Goal: Task Accomplishment & Management: Manage account settings

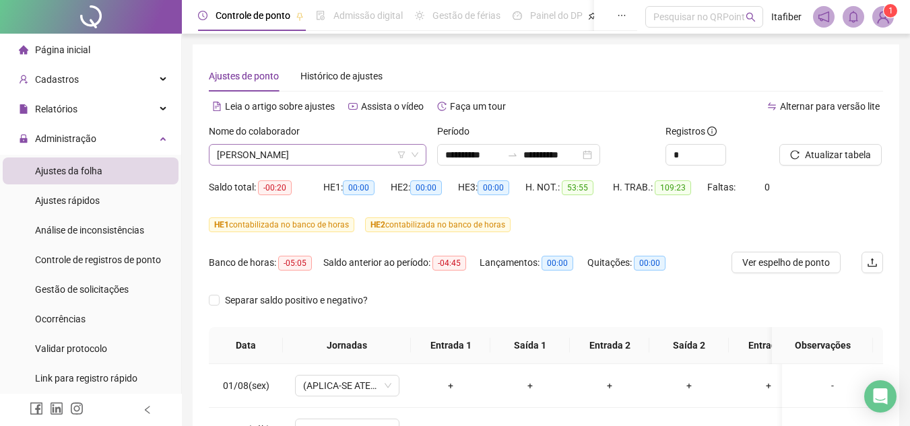
click at [417, 150] on span "[PERSON_NAME]" at bounding box center [317, 155] width 201 height 20
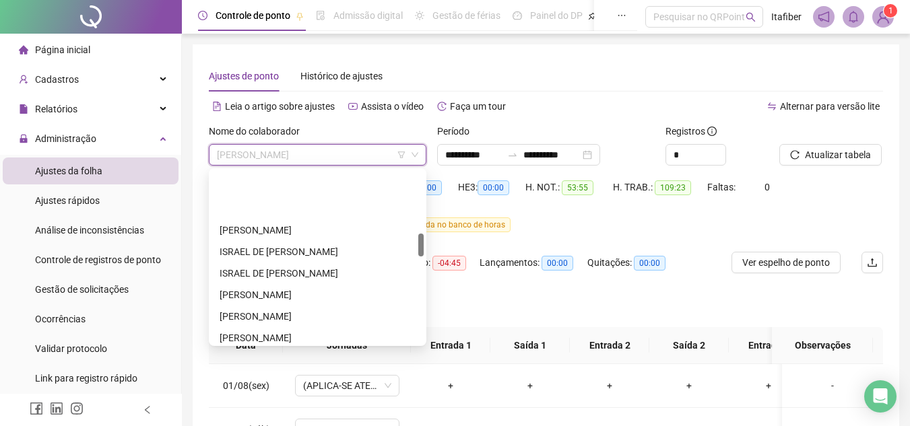
scroll to position [472, 0]
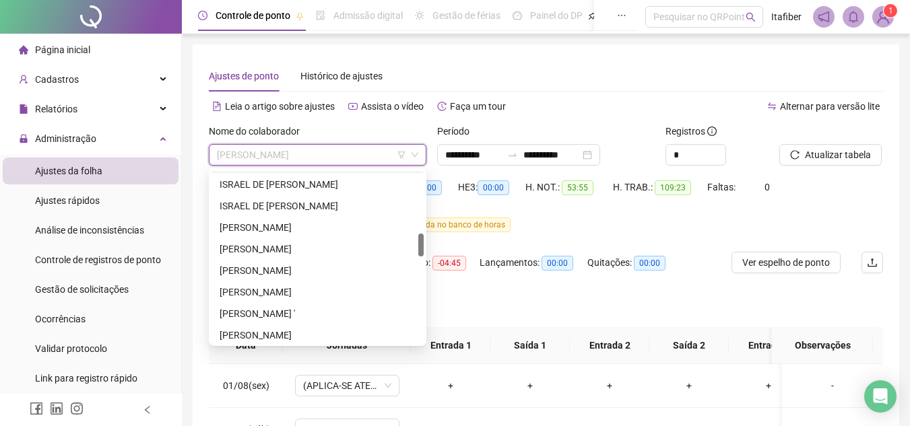
click at [411, 156] on icon "down" at bounding box center [415, 155] width 8 height 8
click at [402, 154] on icon "filter" at bounding box center [402, 155] width 8 height 8
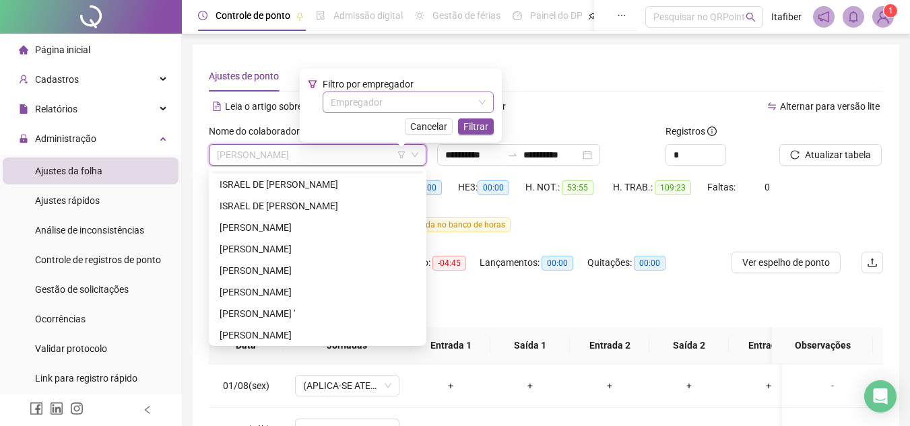
click at [379, 97] on input "search" at bounding box center [402, 102] width 143 height 20
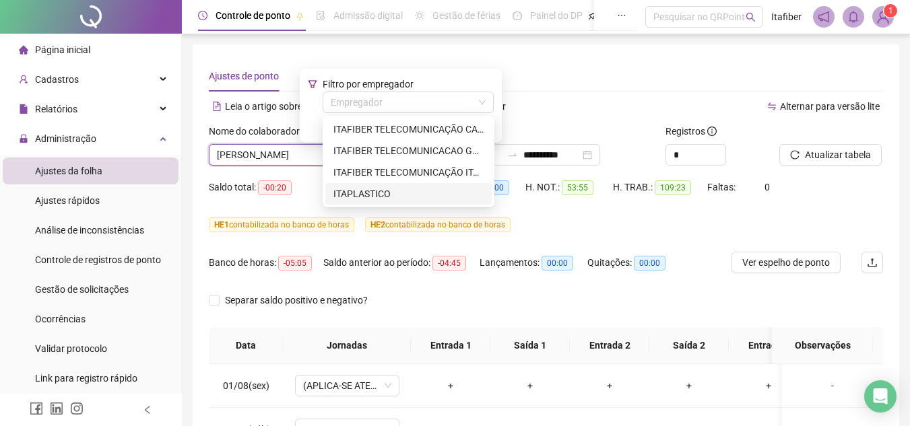
click at [375, 189] on div "ITAPLASTICO" at bounding box center [409, 194] width 150 height 15
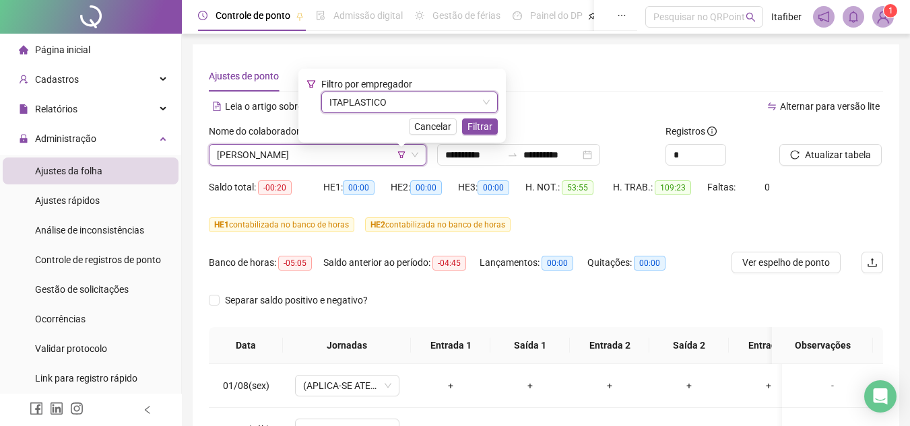
click at [476, 126] on span "Filtrar" at bounding box center [480, 126] width 25 height 15
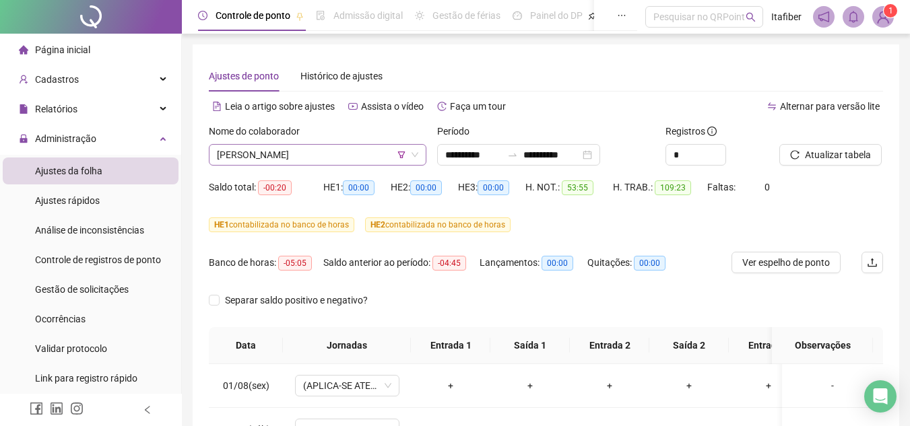
click at [352, 154] on span "[PERSON_NAME]" at bounding box center [317, 155] width 201 height 20
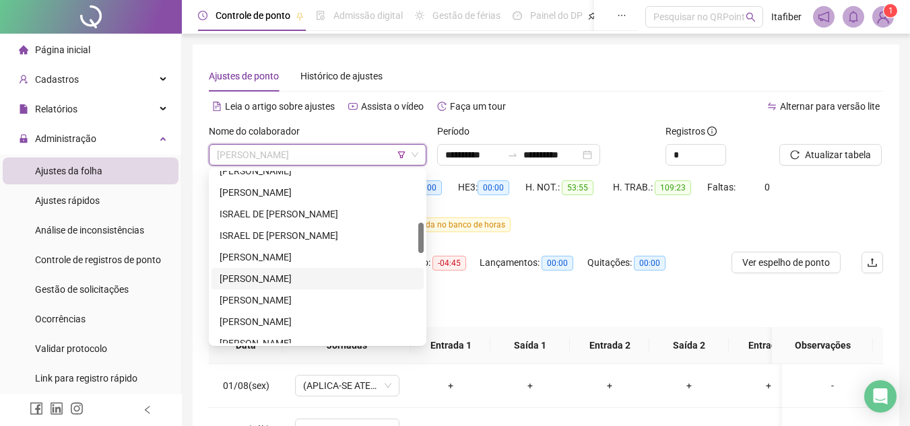
scroll to position [358, 0]
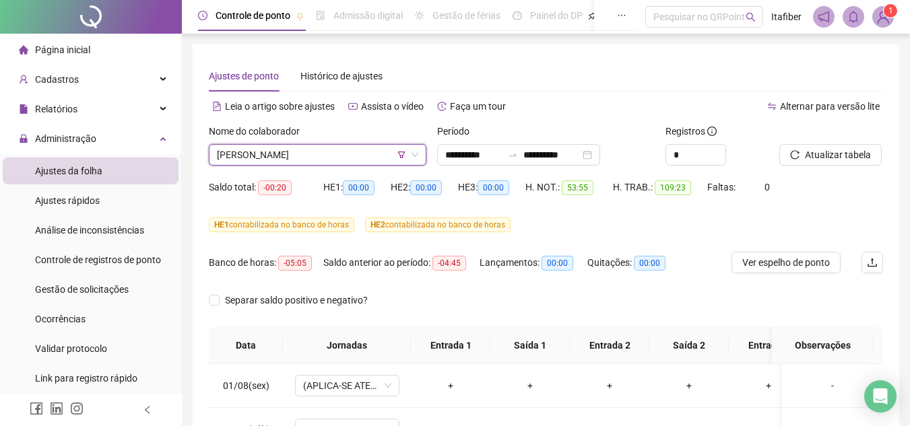
click at [393, 154] on span "[PERSON_NAME]" at bounding box center [317, 155] width 201 height 20
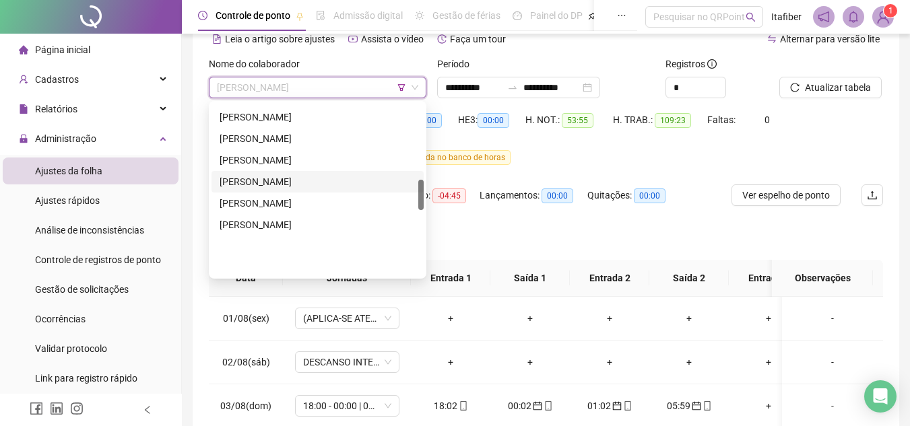
scroll to position [426, 0]
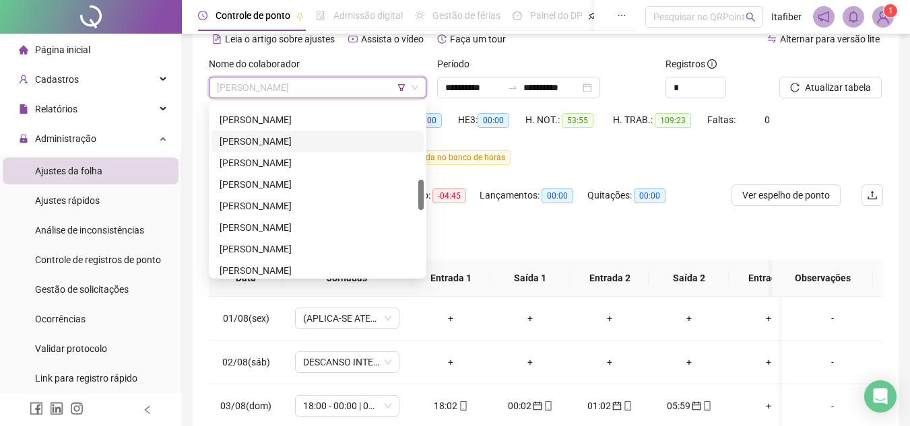
click at [299, 142] on div "[PERSON_NAME]" at bounding box center [318, 141] width 196 height 15
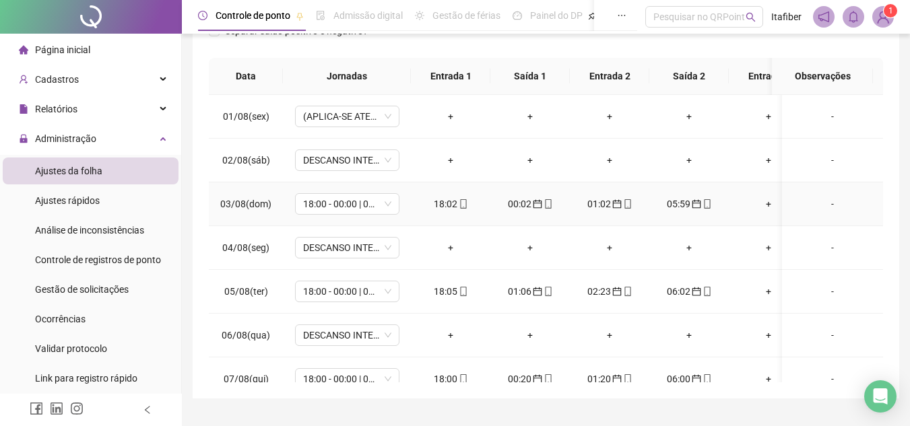
scroll to position [0, 0]
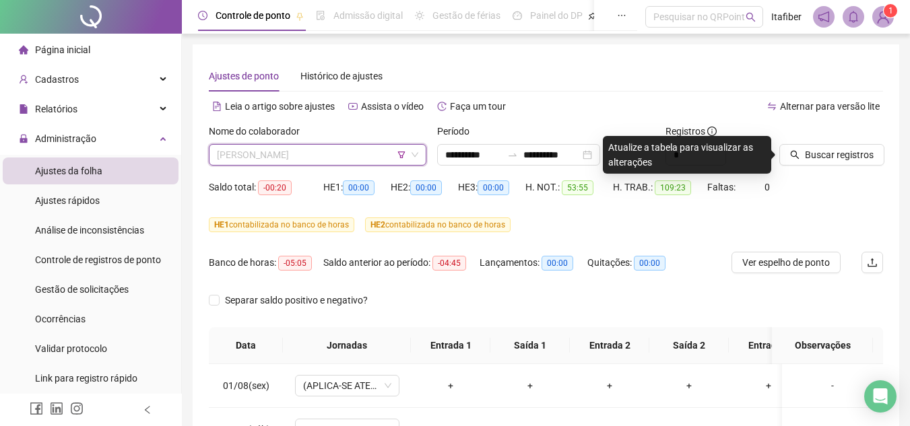
click at [391, 160] on span "[PERSON_NAME]" at bounding box center [317, 155] width 201 height 20
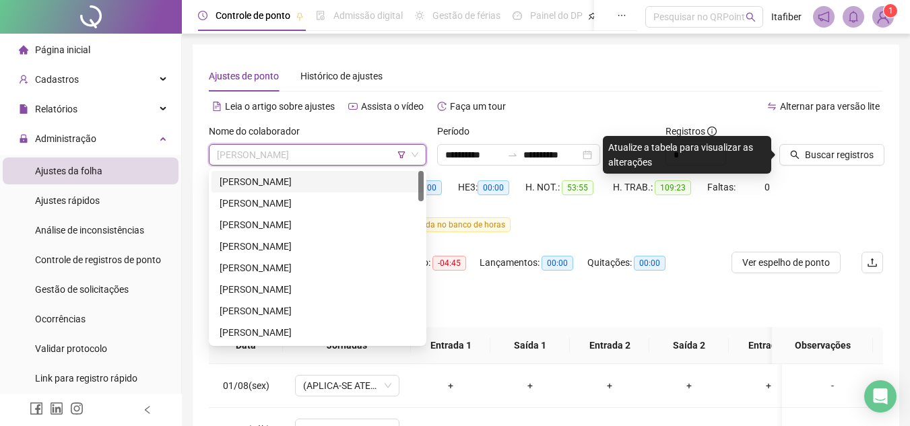
click at [270, 178] on div "[PERSON_NAME]" at bounding box center [318, 182] width 196 height 15
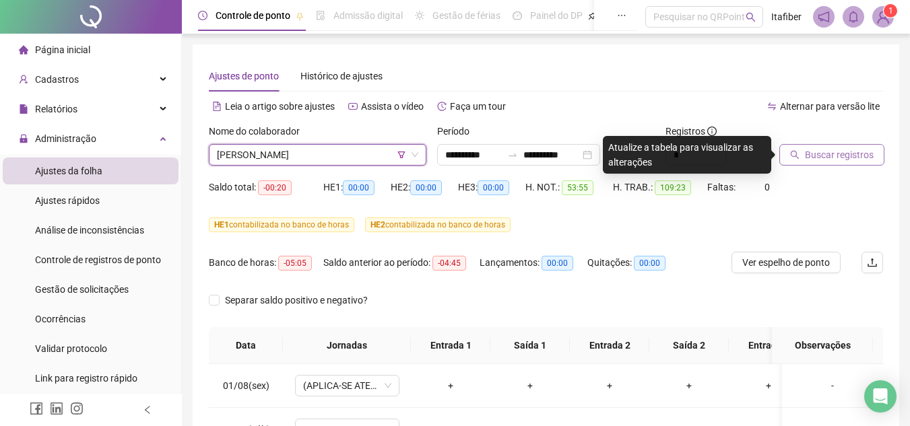
click at [809, 156] on span "Buscar registros" at bounding box center [839, 155] width 69 height 15
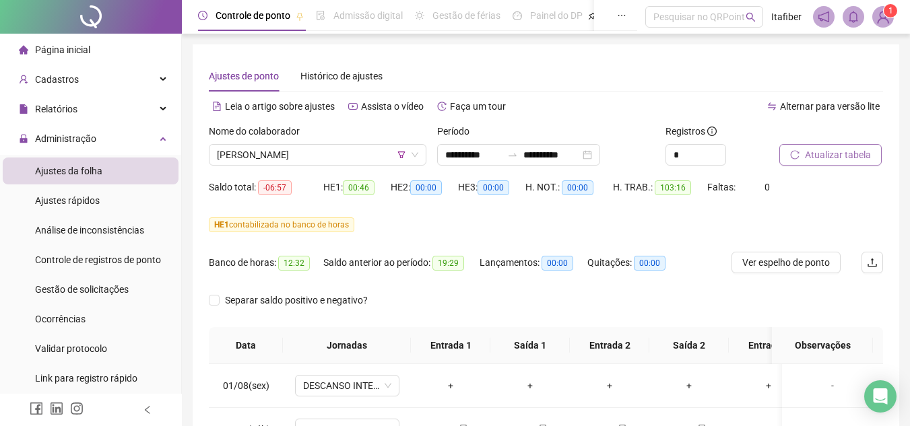
click at [780, 144] on button "Atualizar tabela" at bounding box center [831, 155] width 102 height 22
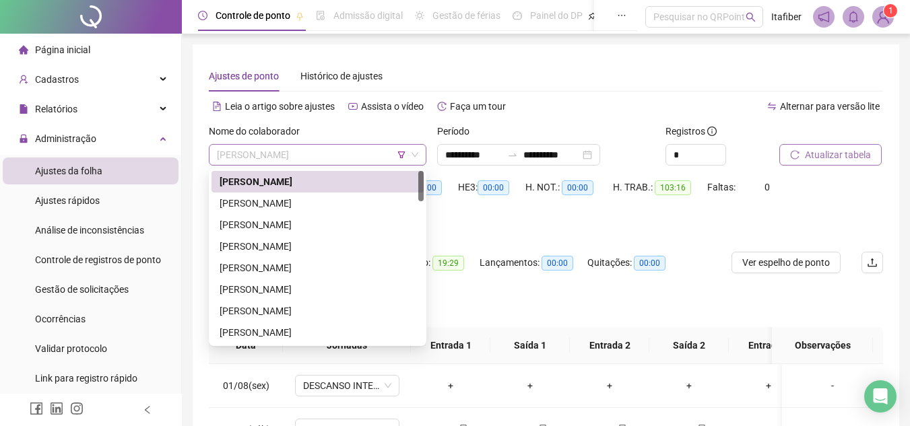
click at [346, 162] on span "[PERSON_NAME]" at bounding box center [317, 155] width 201 height 20
click at [359, 184] on div "[PERSON_NAME]" at bounding box center [318, 182] width 196 height 15
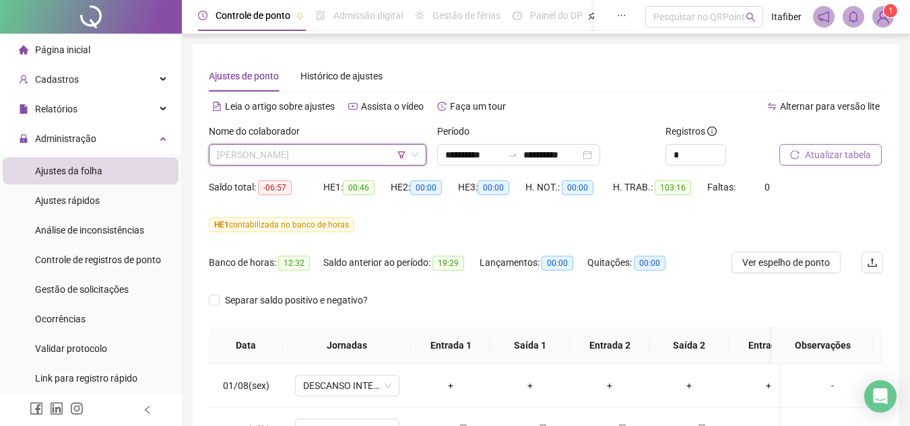
click at [349, 157] on span "[PERSON_NAME]" at bounding box center [317, 155] width 201 height 20
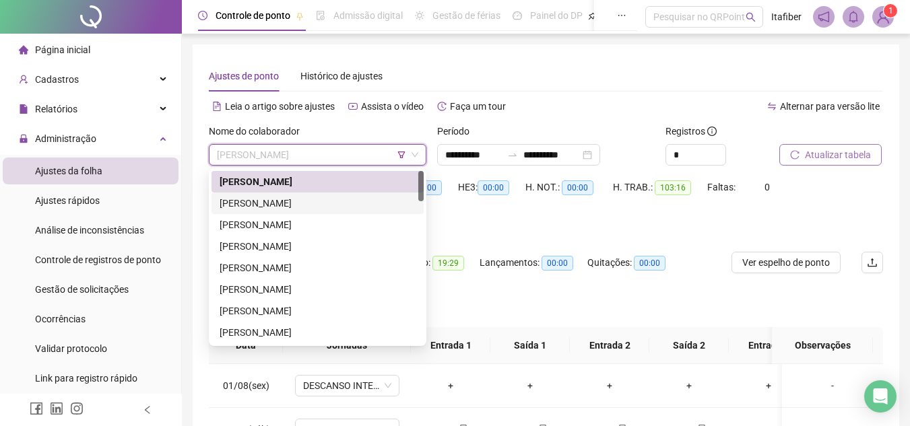
click at [348, 196] on div "[PERSON_NAME]" at bounding box center [318, 203] width 196 height 15
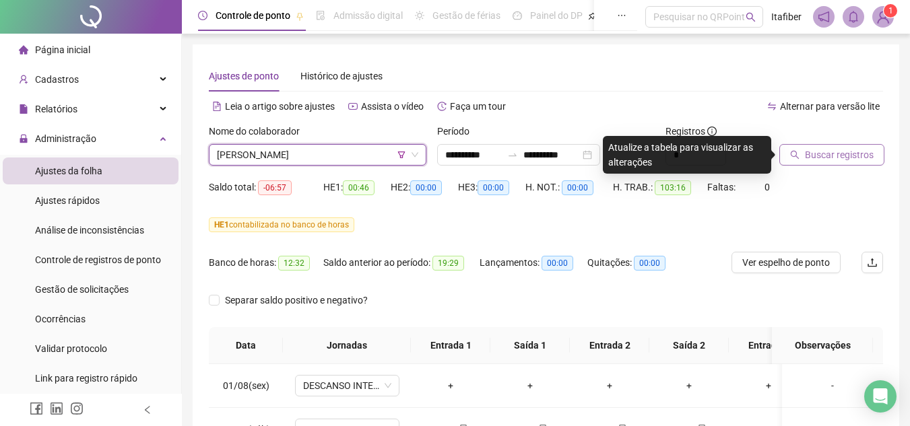
click at [821, 153] on span "Buscar registros" at bounding box center [839, 155] width 69 height 15
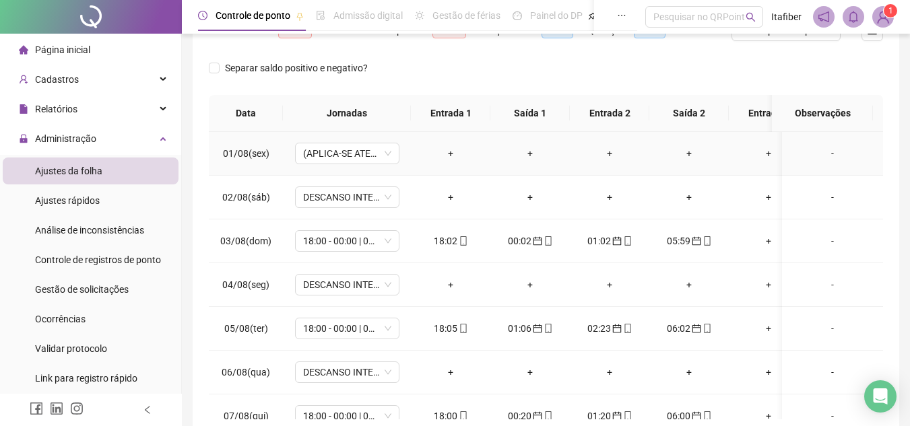
scroll to position [30, 0]
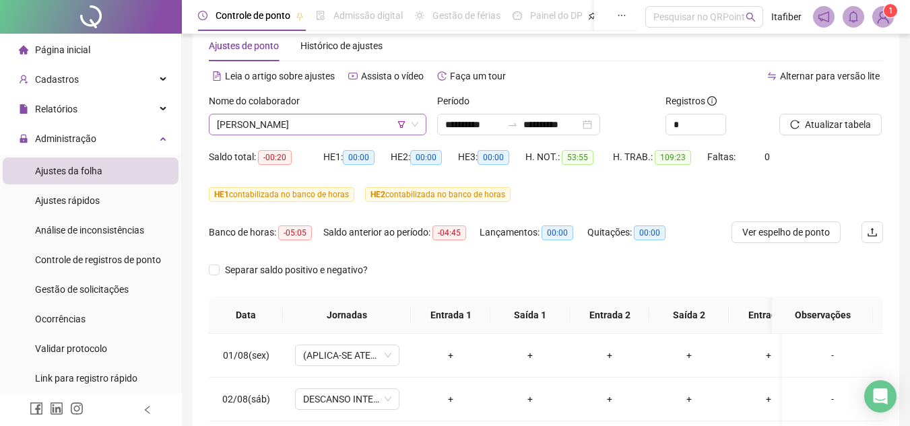
click at [389, 122] on span "[PERSON_NAME]" at bounding box center [317, 125] width 201 height 20
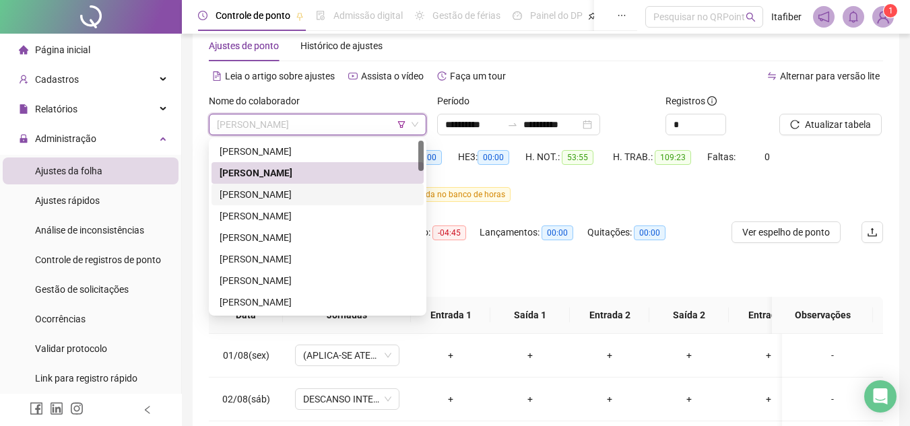
click at [303, 195] on div "[PERSON_NAME]" at bounding box center [318, 194] width 196 height 15
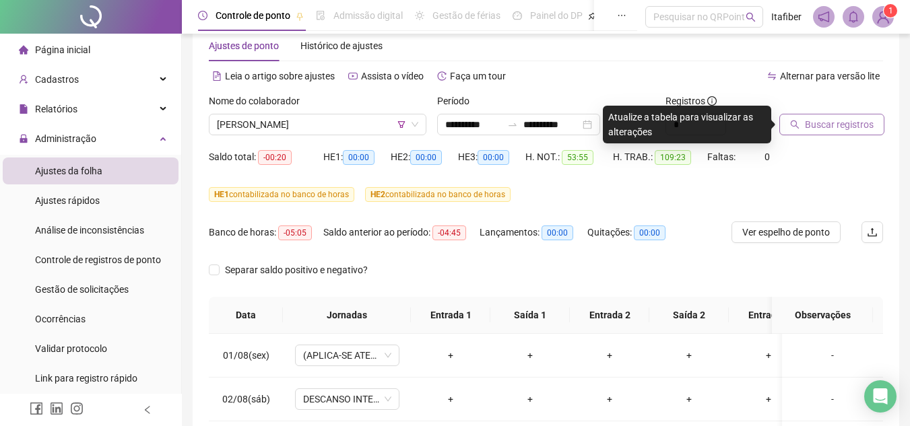
click at [811, 125] on span "Buscar registros" at bounding box center [839, 124] width 69 height 15
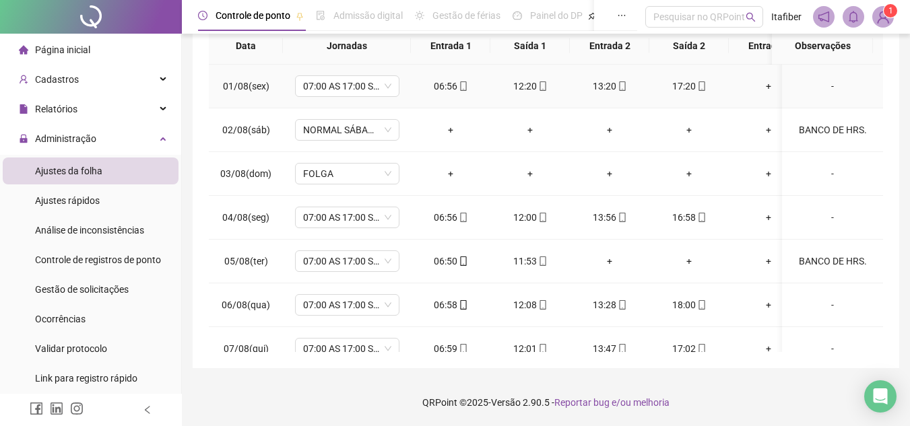
scroll to position [0, 0]
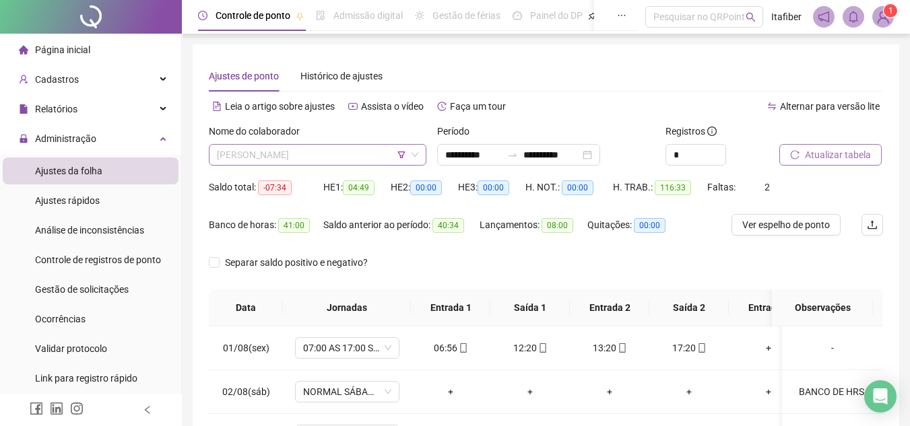
click at [364, 156] on span "[PERSON_NAME]" at bounding box center [317, 155] width 201 height 20
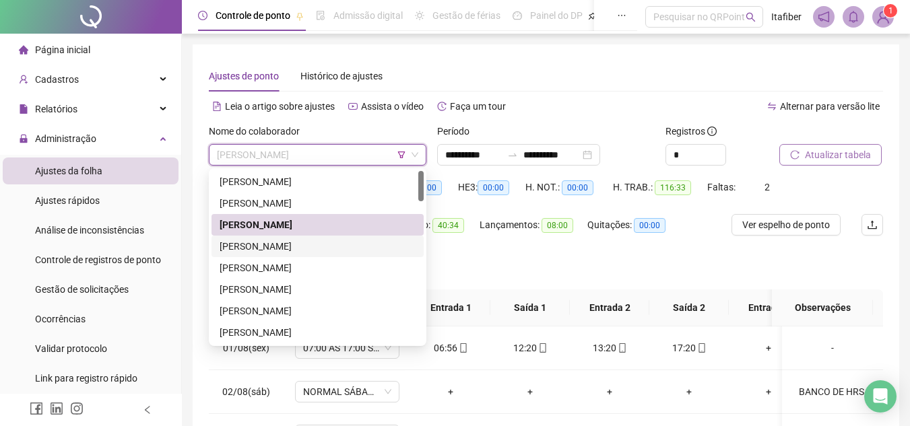
click at [317, 247] on div "[PERSON_NAME]" at bounding box center [318, 246] width 196 height 15
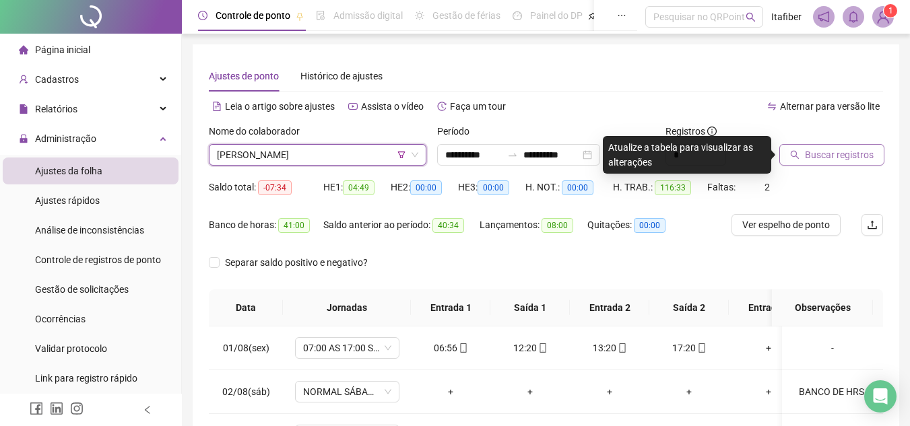
click at [816, 152] on span "Buscar registros" at bounding box center [839, 155] width 69 height 15
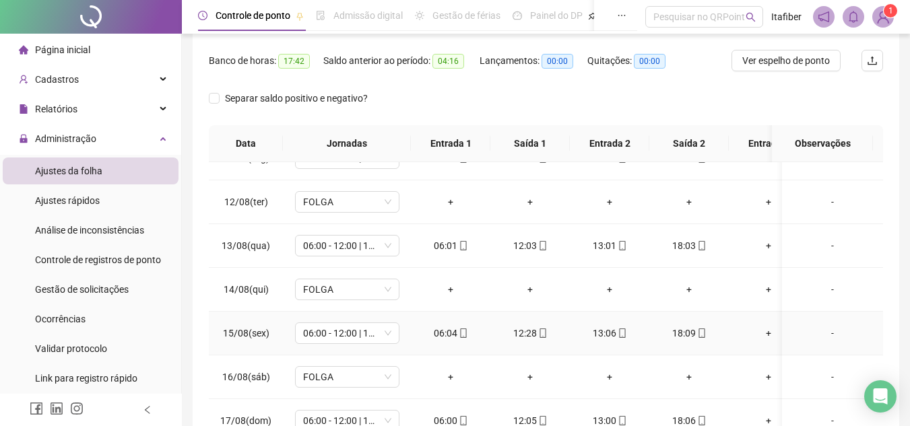
scroll to position [598, 0]
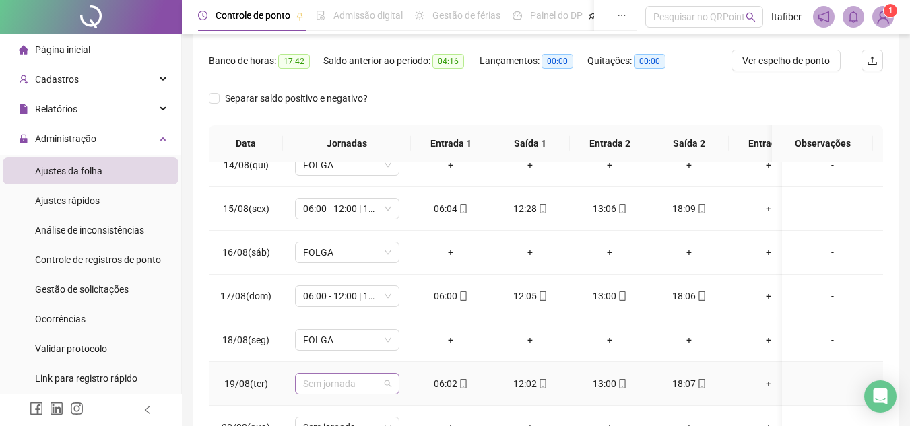
click at [376, 380] on span "Sem jornada" at bounding box center [347, 384] width 88 height 20
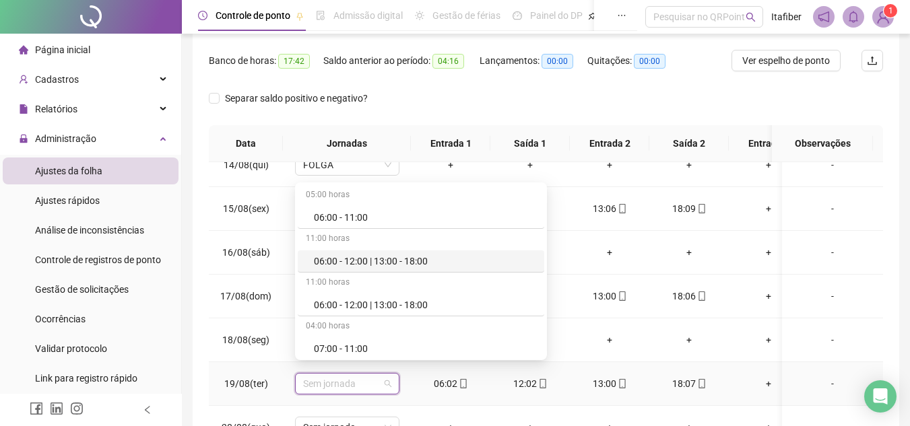
click at [402, 261] on div "06:00 - 12:00 | 13:00 - 18:00" at bounding box center [425, 261] width 222 height 15
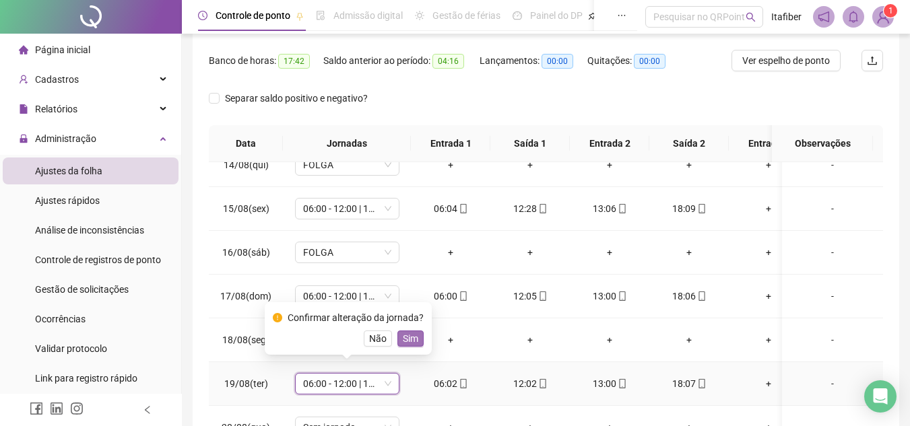
click at [415, 340] on span "Sim" at bounding box center [410, 338] width 15 height 15
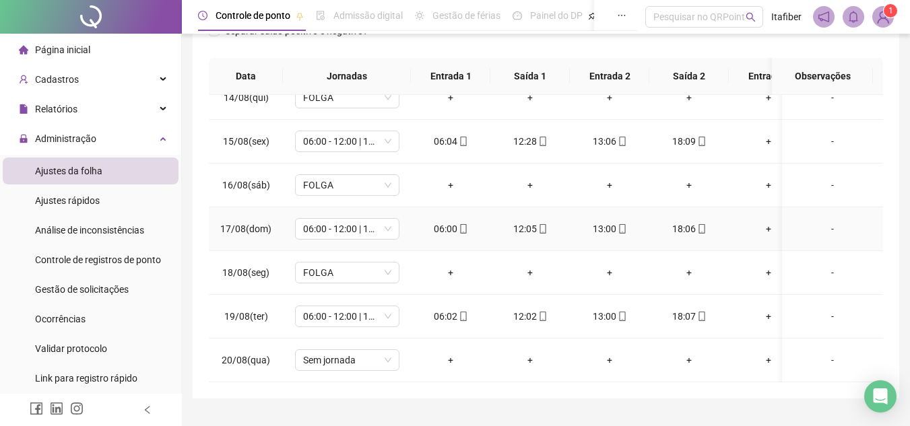
scroll to position [300, 0]
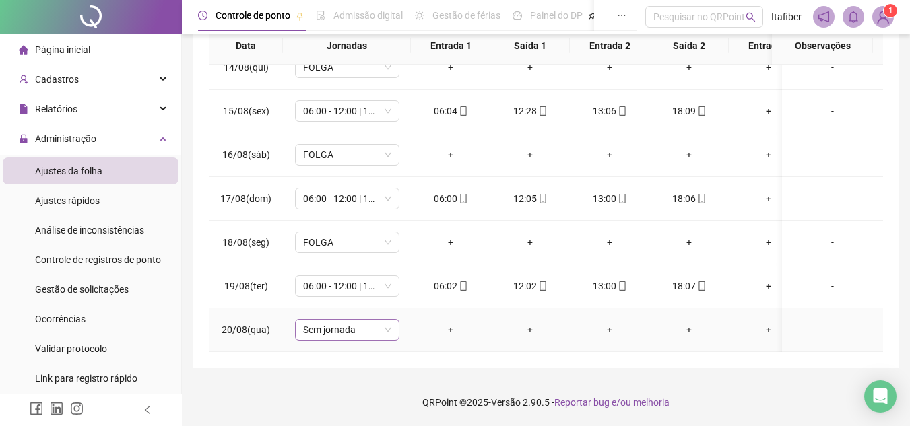
click at [375, 327] on span "Sem jornada" at bounding box center [347, 330] width 88 height 20
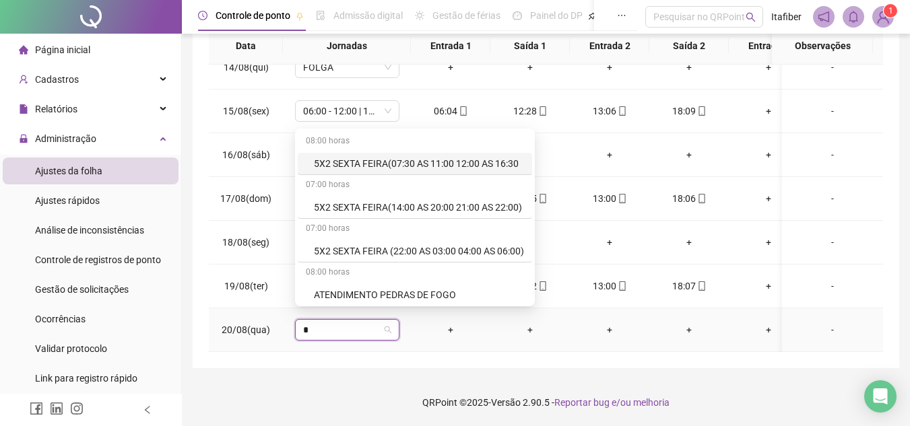
type input "**"
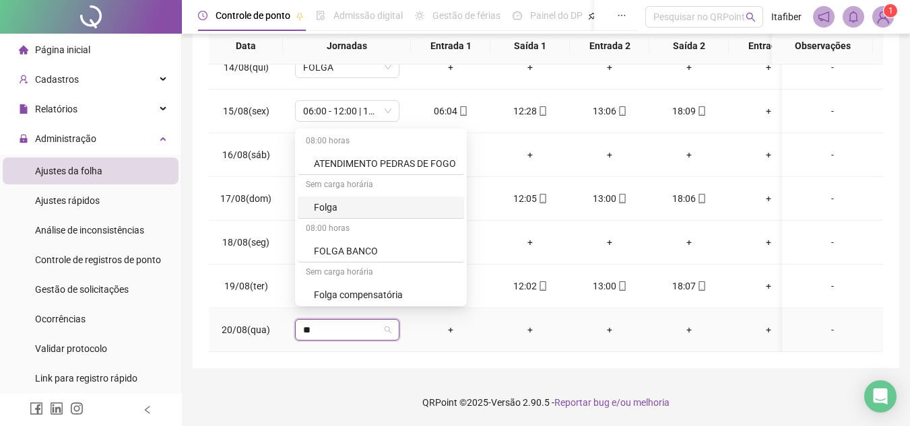
click at [357, 206] on div "Folga" at bounding box center [385, 207] width 142 height 15
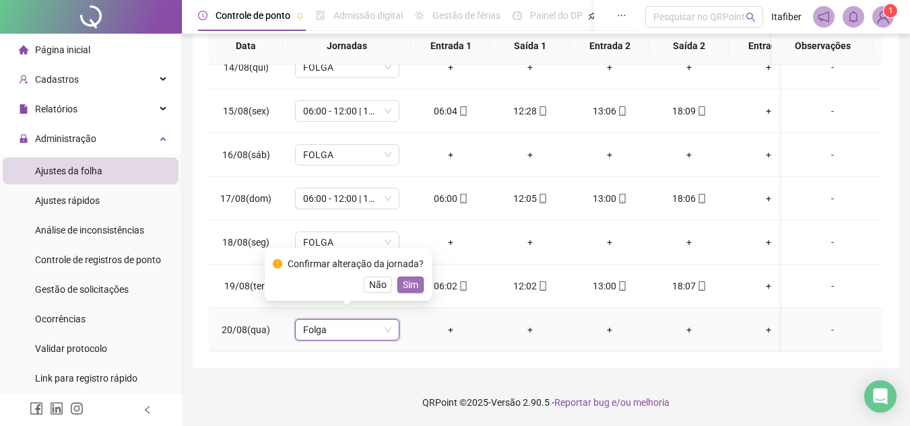
click at [408, 287] on span "Sim" at bounding box center [410, 285] width 15 height 15
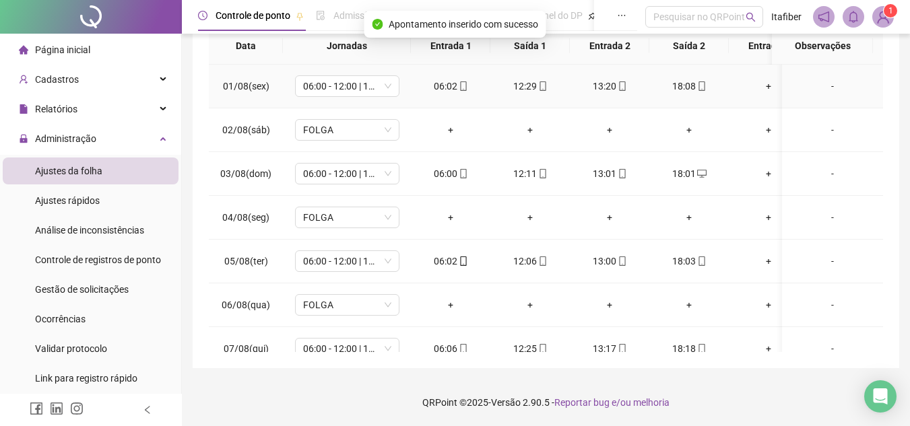
scroll to position [0, 0]
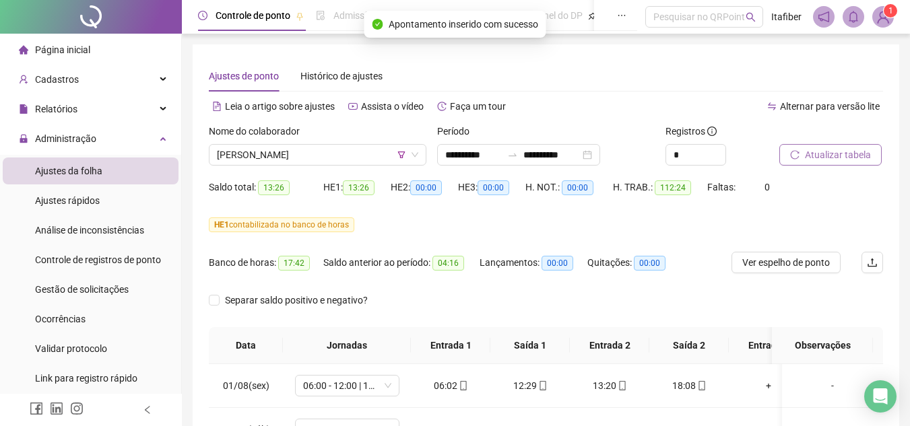
click at [820, 158] on span "Atualizar tabela" at bounding box center [838, 155] width 66 height 15
click at [350, 160] on span "[PERSON_NAME]" at bounding box center [317, 155] width 201 height 20
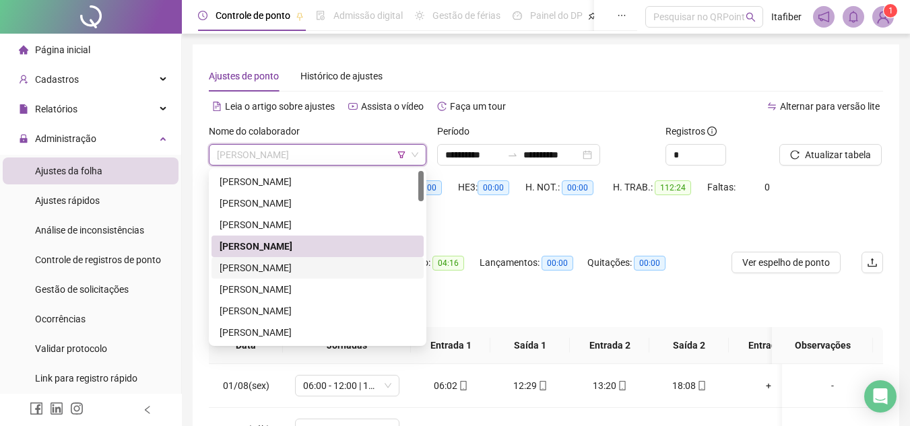
click at [342, 263] on div "[PERSON_NAME]" at bounding box center [318, 268] width 196 height 15
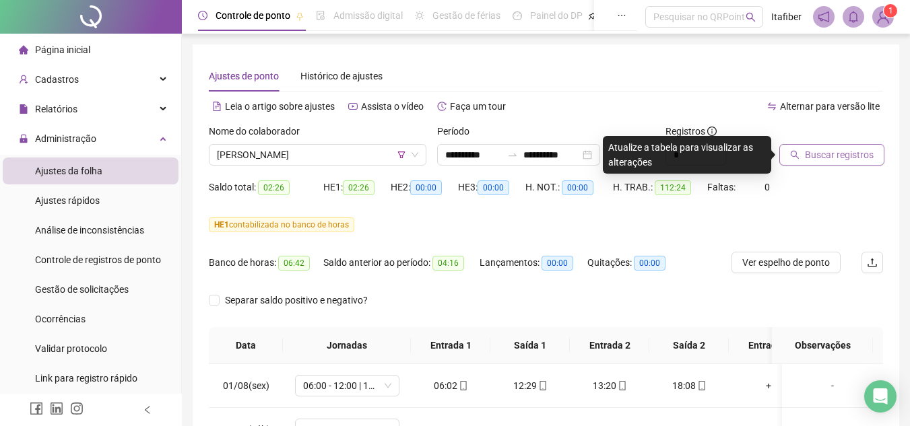
click at [821, 151] on span "Buscar registros" at bounding box center [839, 155] width 69 height 15
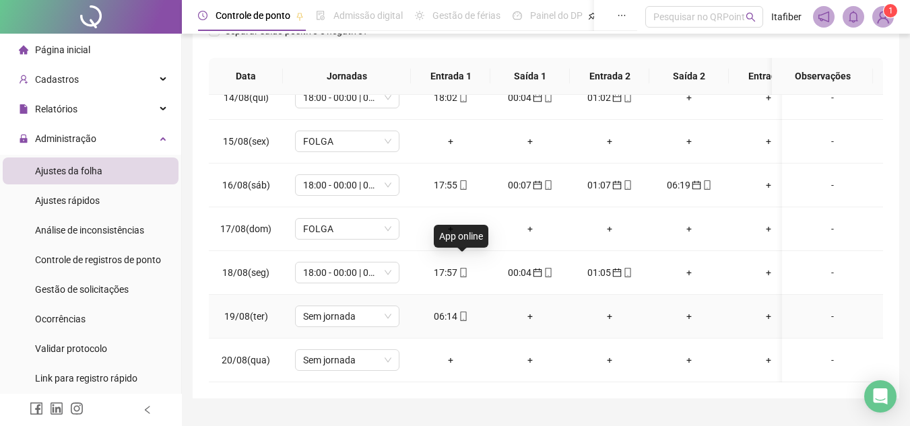
scroll to position [300, 0]
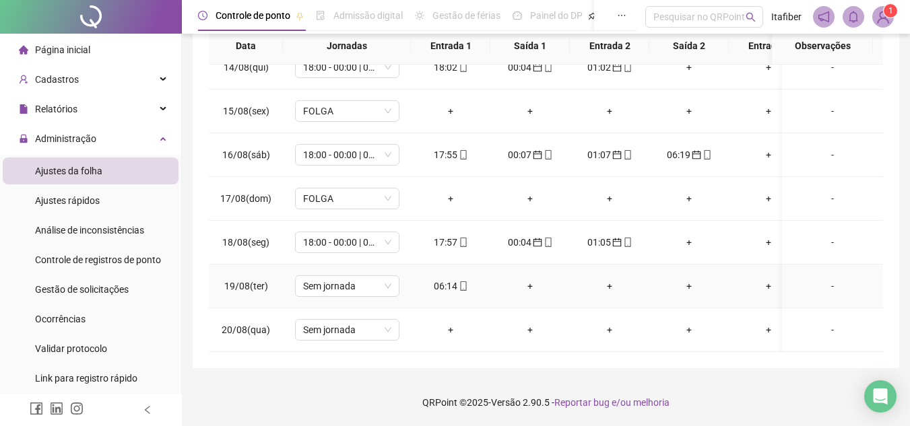
click at [464, 282] on icon "mobile" at bounding box center [463, 286] width 9 height 9
type input "**********"
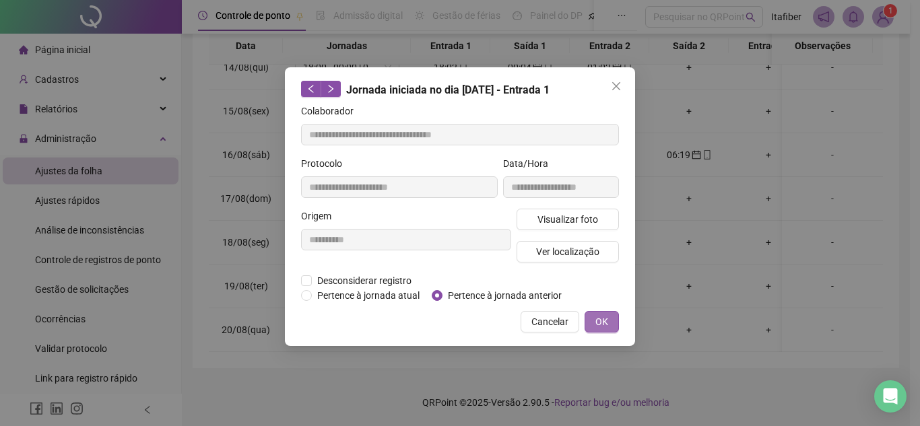
click at [602, 317] on span "OK" at bounding box center [602, 322] width 13 height 15
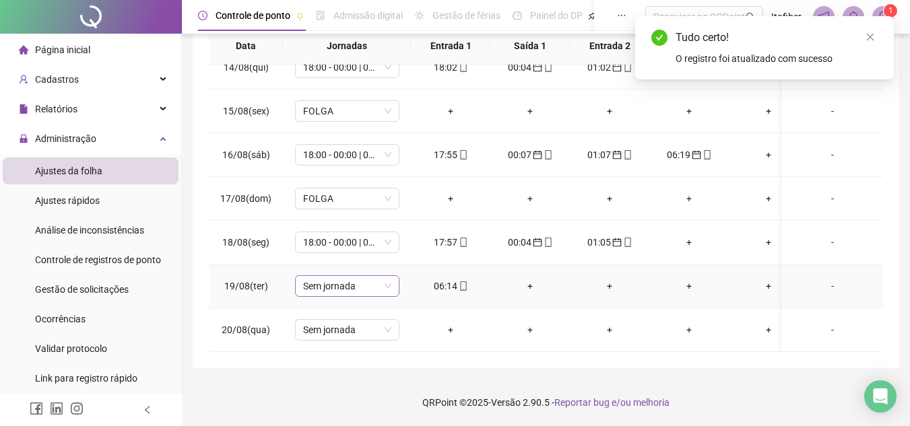
click at [374, 276] on span "Sem jornada" at bounding box center [347, 286] width 88 height 20
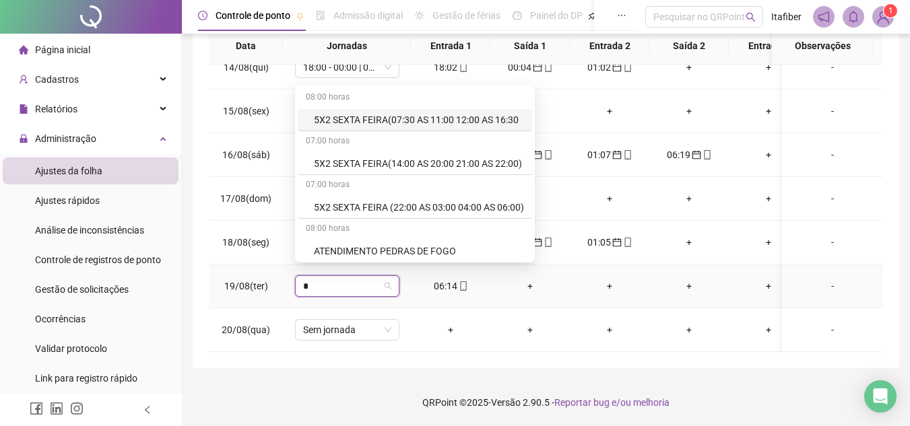
type input "**"
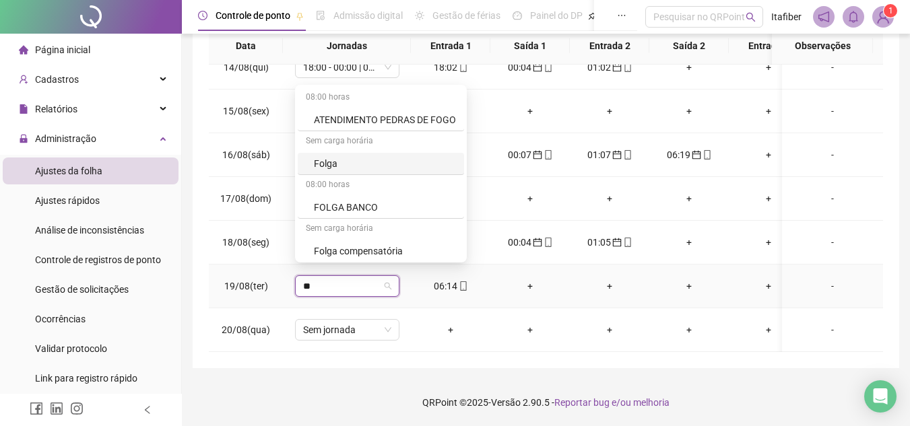
click at [331, 165] on div "Folga" at bounding box center [385, 163] width 142 height 15
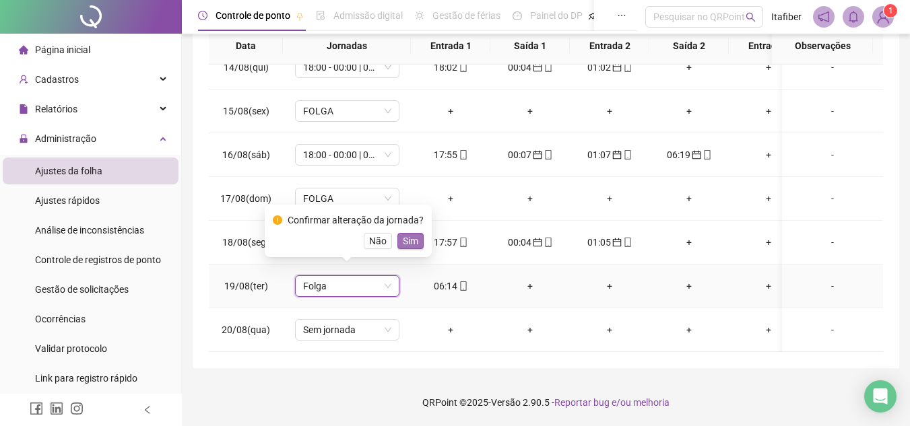
click at [411, 238] on span "Sim" at bounding box center [410, 241] width 15 height 15
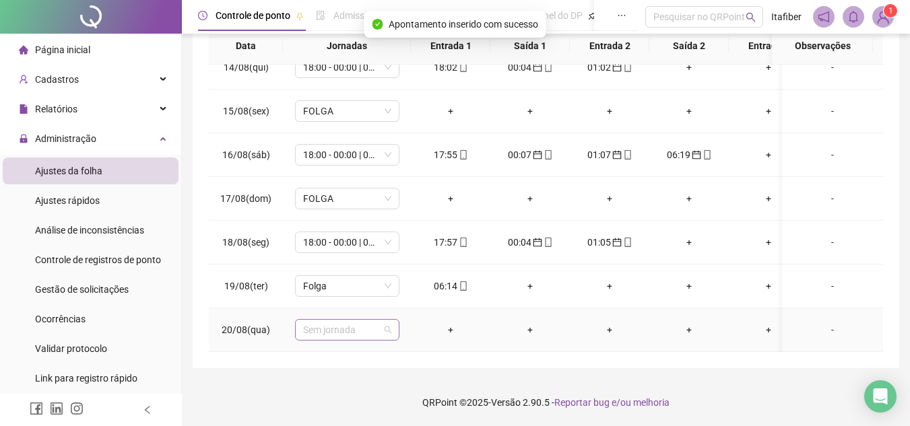
click at [387, 323] on span "Sem jornada" at bounding box center [347, 330] width 88 height 20
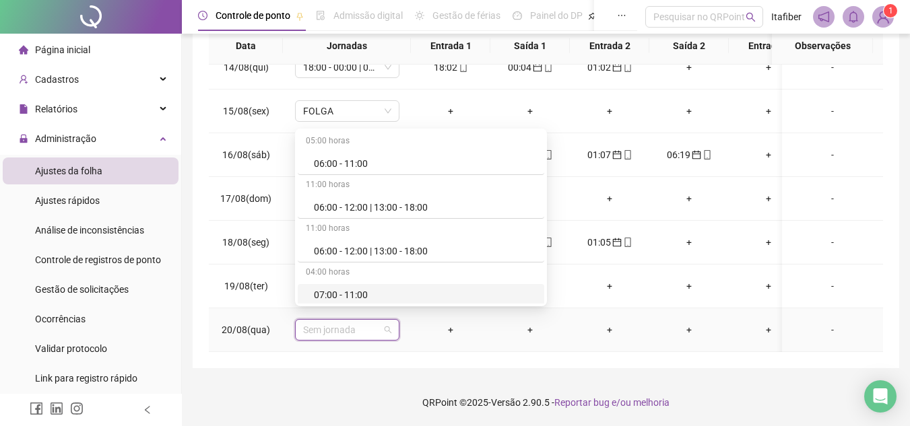
click at [356, 320] on span "Sem jornada" at bounding box center [347, 330] width 88 height 20
type input "*"
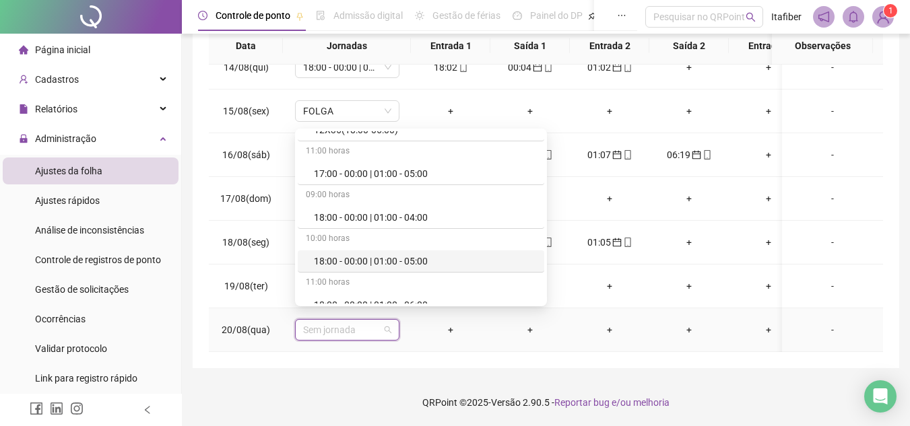
scroll to position [539, 0]
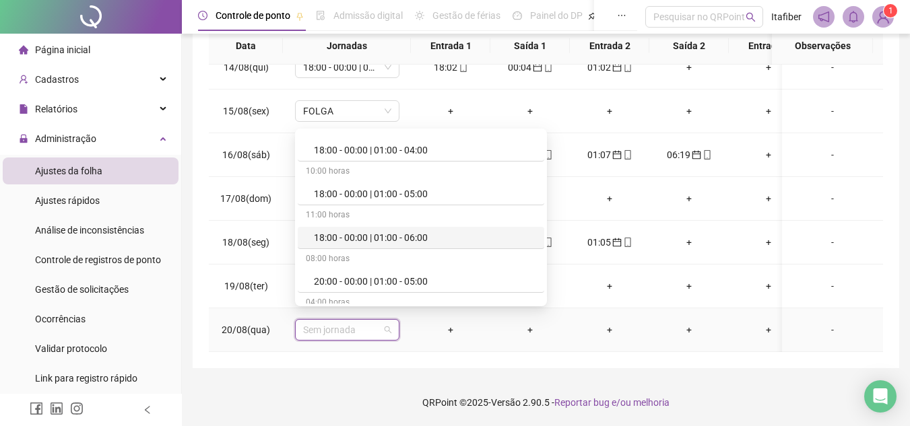
click at [371, 240] on div "18:00 - 00:00 | 01:00 - 06:00" at bounding box center [425, 237] width 222 height 15
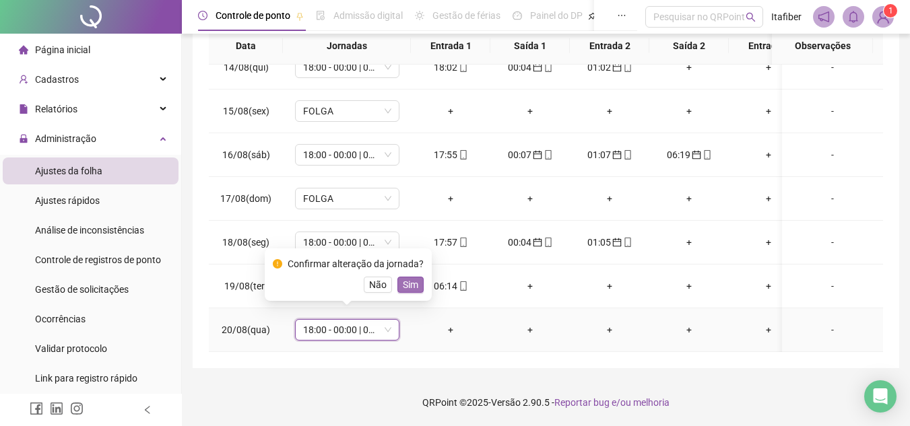
click at [406, 282] on span "Sim" at bounding box center [410, 285] width 15 height 15
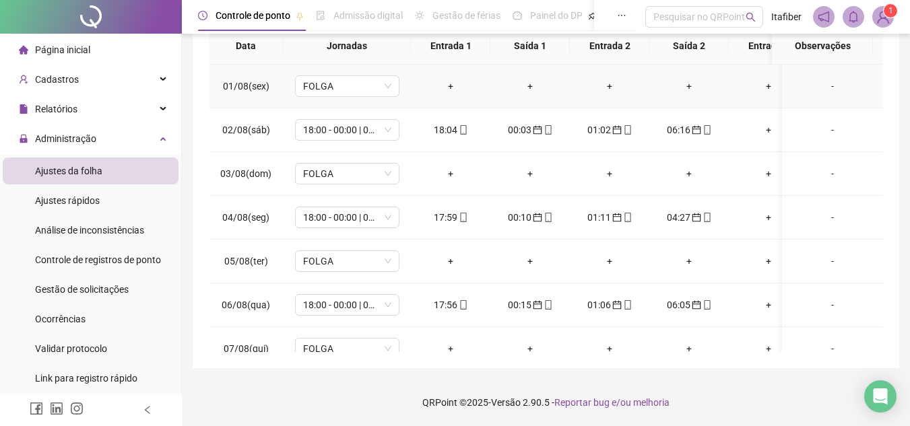
scroll to position [0, 0]
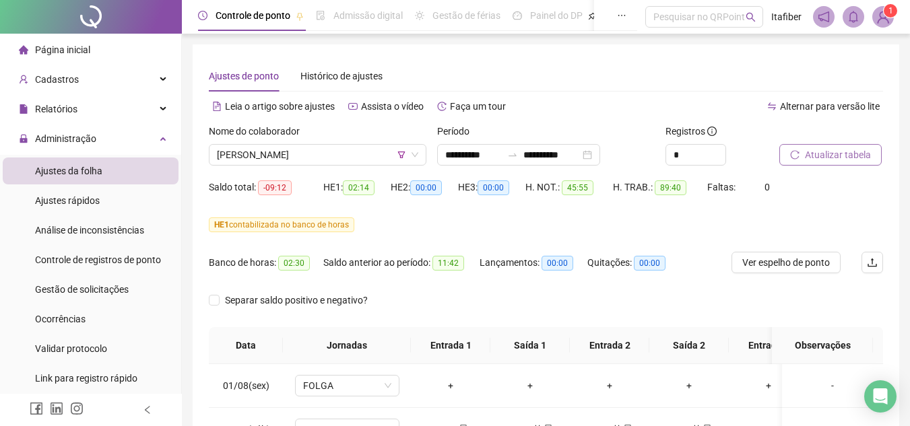
click at [844, 155] on span "Atualizar tabela" at bounding box center [838, 155] width 66 height 15
click at [360, 152] on span "[PERSON_NAME]" at bounding box center [317, 155] width 201 height 20
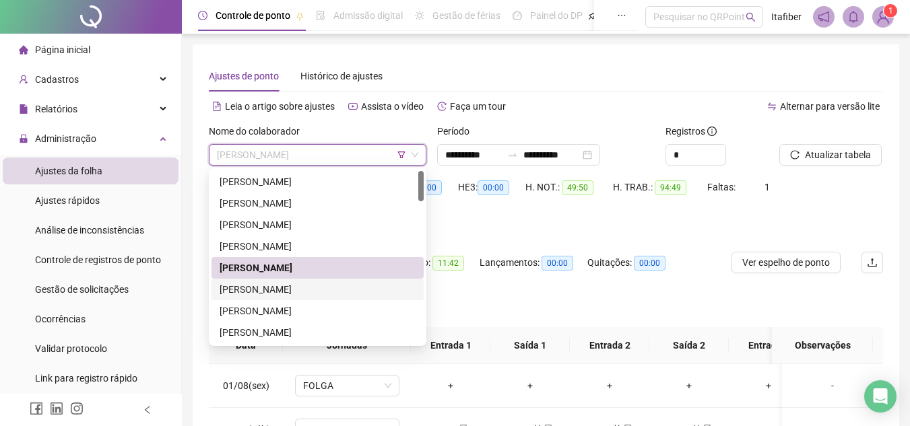
click at [296, 287] on div "[PERSON_NAME]" at bounding box center [318, 289] width 196 height 15
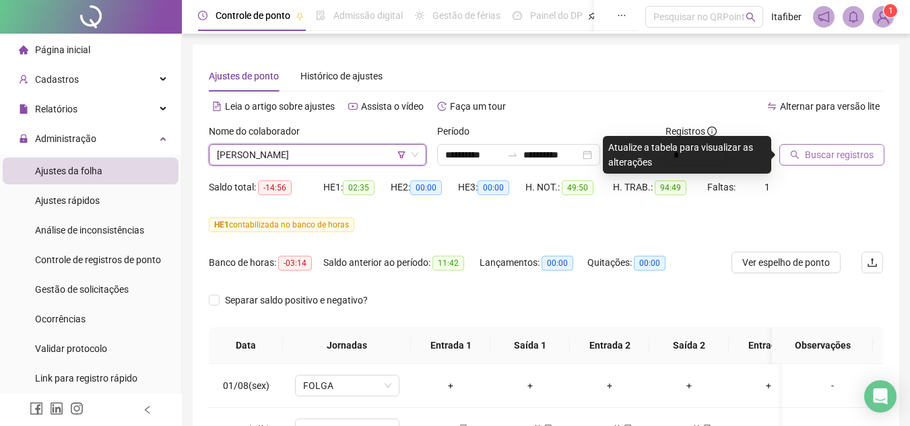
click at [803, 150] on button "Buscar registros" at bounding box center [832, 155] width 105 height 22
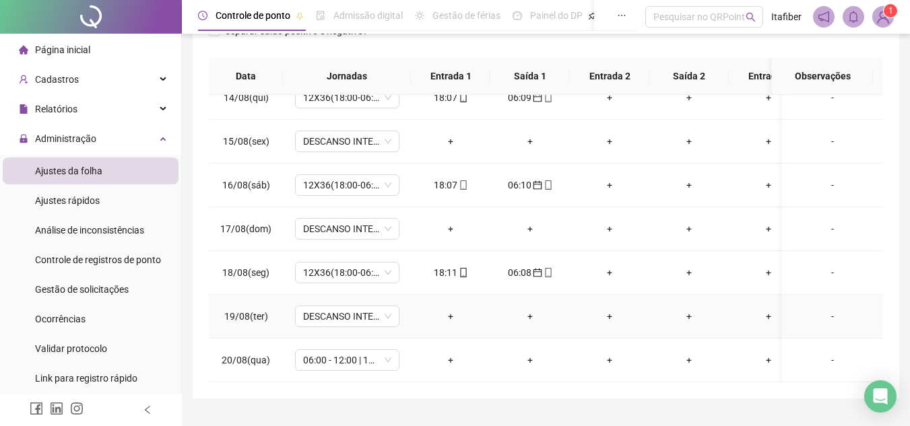
scroll to position [300, 0]
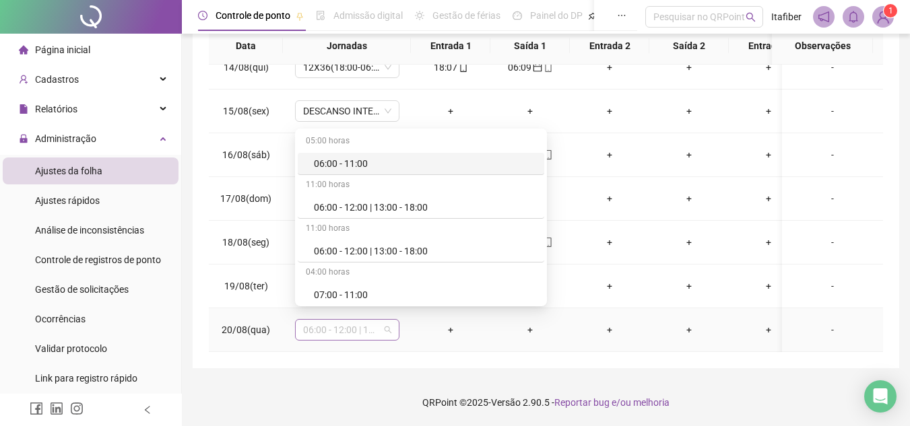
click at [390, 322] on span "06:00 - 12:00 | 13:00 - 18:00" at bounding box center [347, 330] width 88 height 20
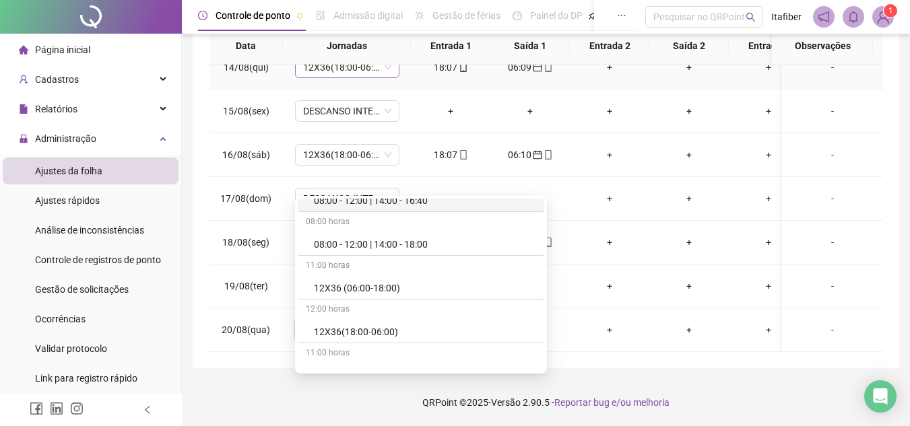
scroll to position [531, 0]
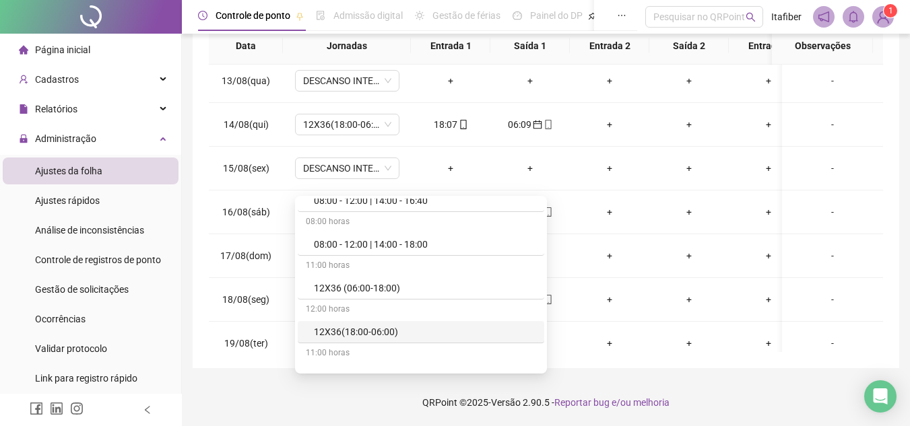
click at [393, 330] on div "12X36(18:00-06:00)" at bounding box center [425, 332] width 222 height 15
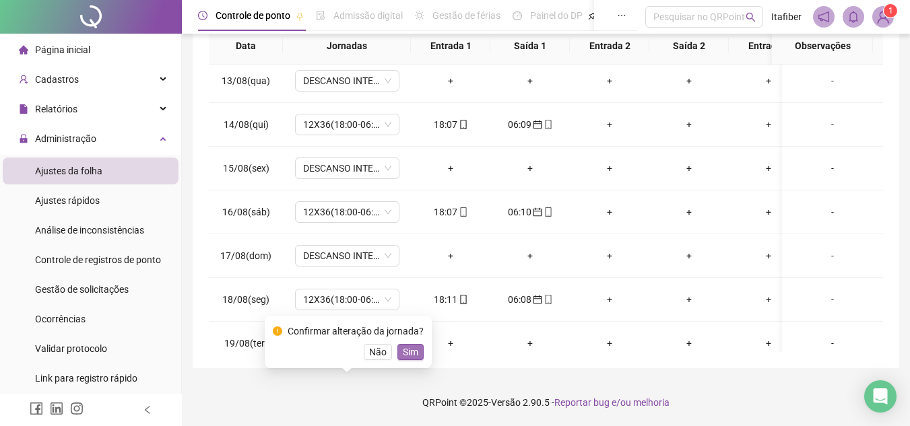
click at [408, 347] on span "Sim" at bounding box center [410, 352] width 15 height 15
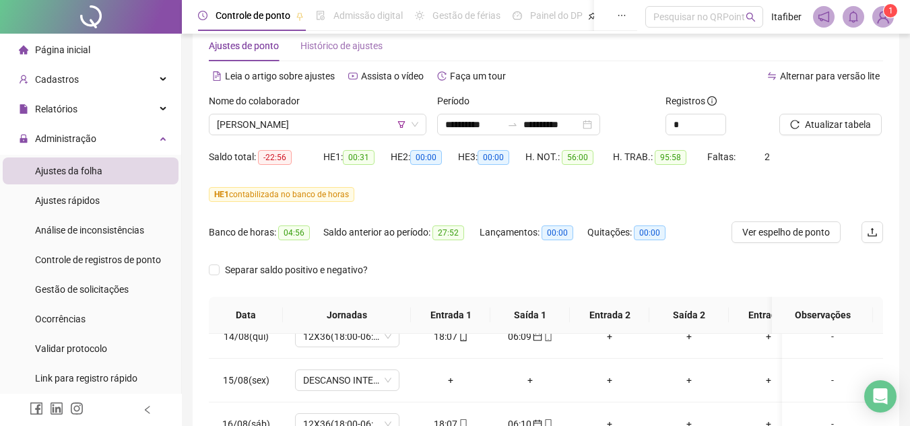
scroll to position [0, 0]
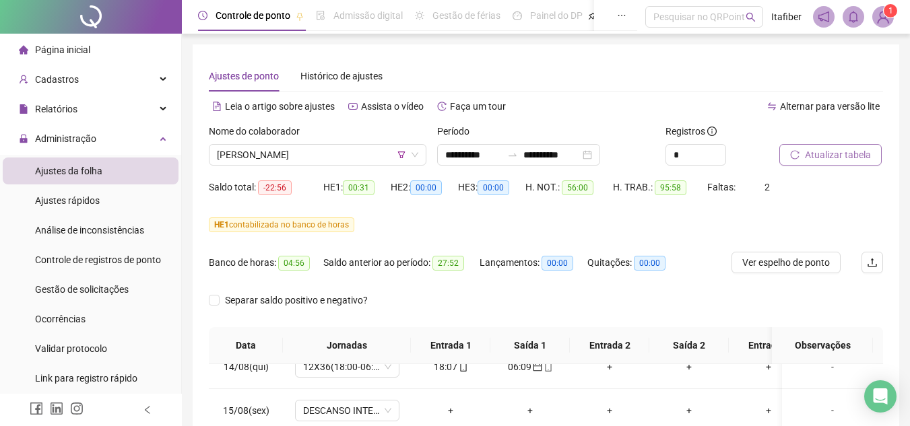
click at [791, 150] on button "Atualizar tabela" at bounding box center [831, 155] width 102 height 22
click at [341, 158] on span "[PERSON_NAME]" at bounding box center [317, 155] width 201 height 20
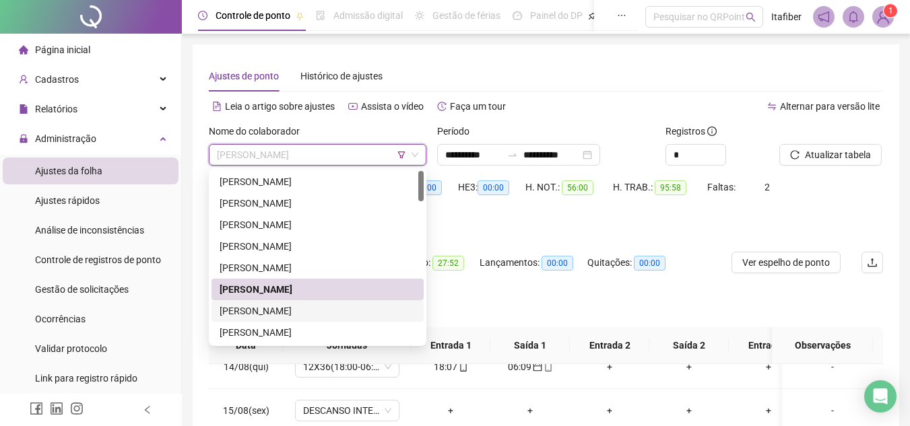
click at [319, 303] on div "[PERSON_NAME]" at bounding box center [318, 312] width 212 height 22
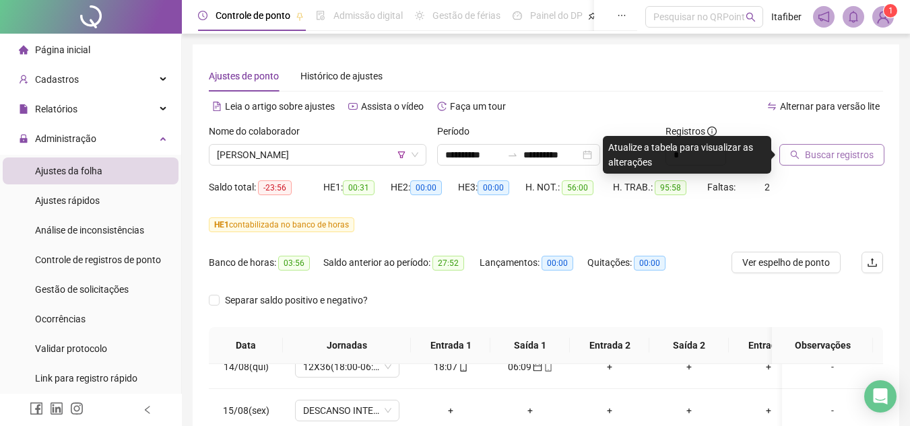
click at [827, 157] on span "Buscar registros" at bounding box center [839, 155] width 69 height 15
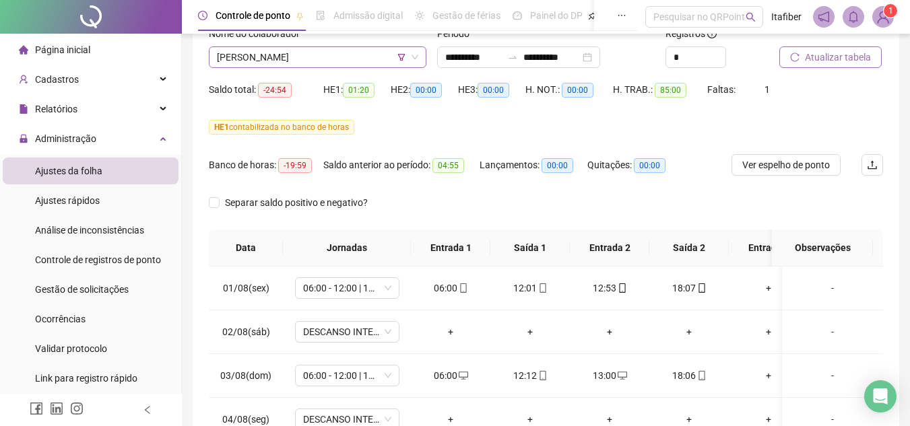
scroll to position [30, 0]
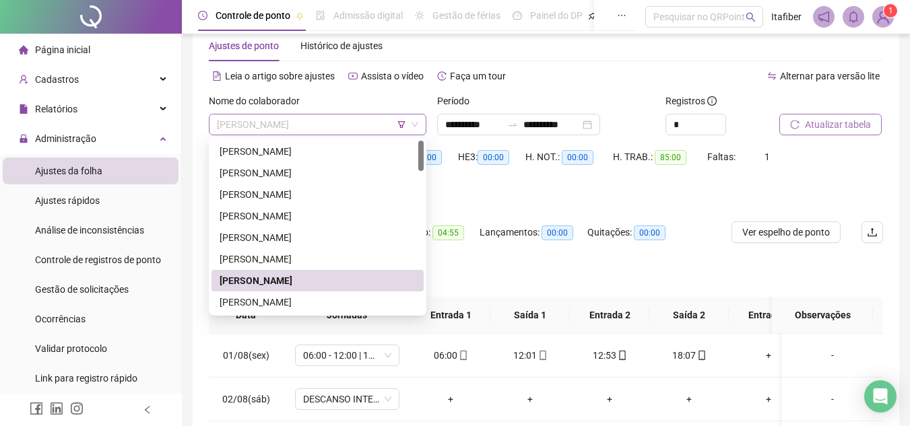
click at [350, 122] on span "[PERSON_NAME]" at bounding box center [317, 125] width 201 height 20
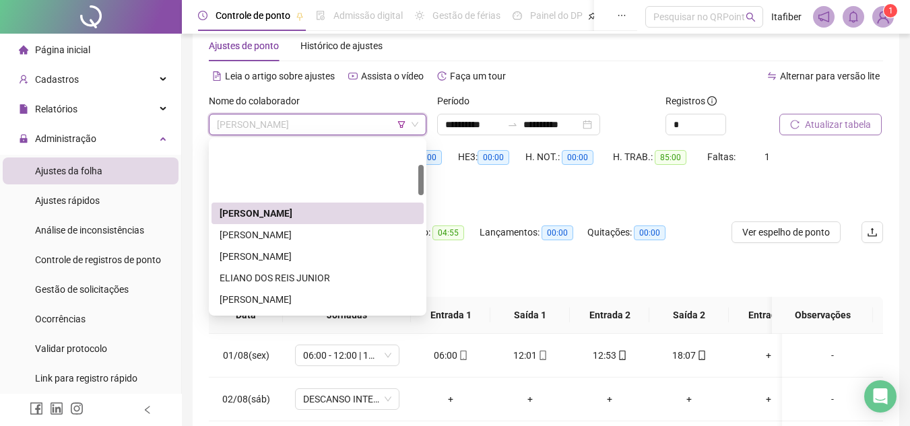
scroll to position [135, 0]
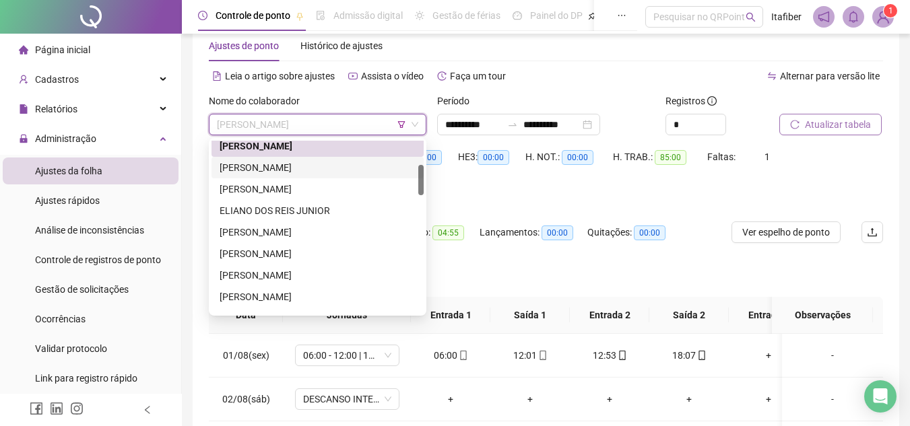
click at [301, 162] on div "[PERSON_NAME]" at bounding box center [318, 167] width 196 height 15
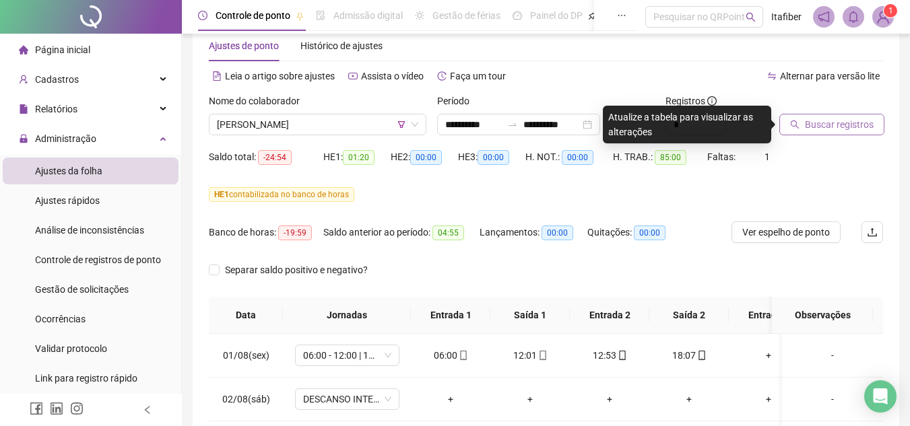
click at [818, 115] on button "Buscar registros" at bounding box center [832, 125] width 105 height 22
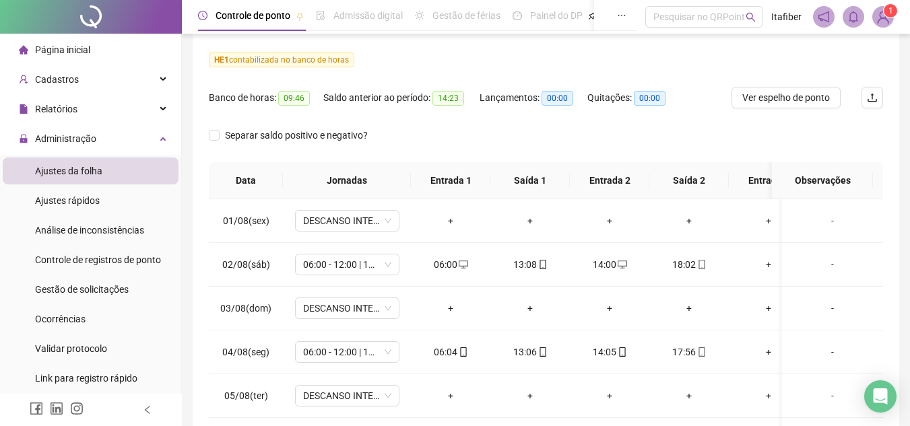
scroll to position [0, 0]
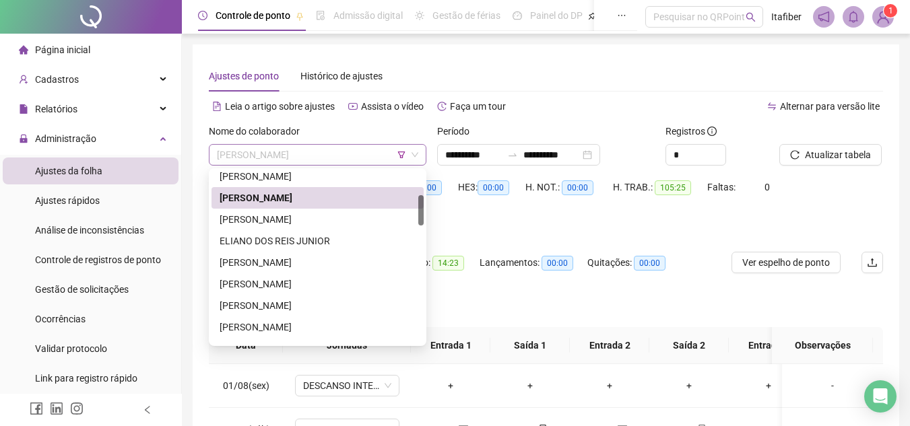
click at [343, 154] on span "[PERSON_NAME]" at bounding box center [317, 155] width 201 height 20
click at [306, 216] on div "[PERSON_NAME]" at bounding box center [318, 219] width 196 height 15
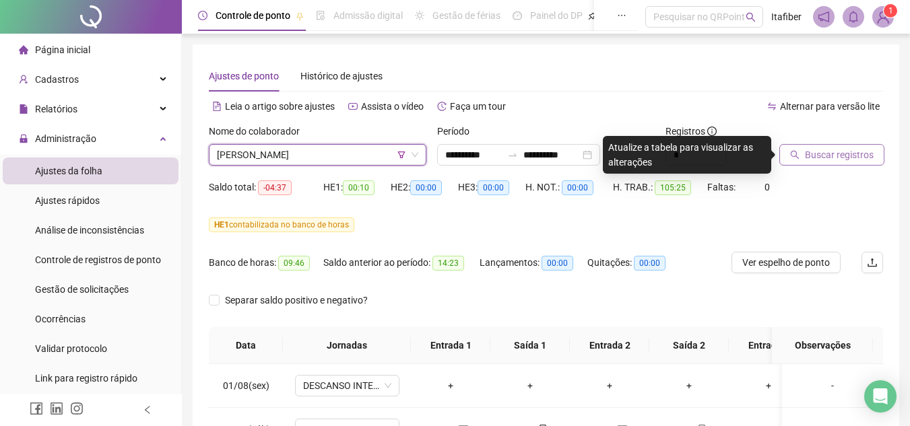
click at [820, 158] on span "Buscar registros" at bounding box center [839, 155] width 69 height 15
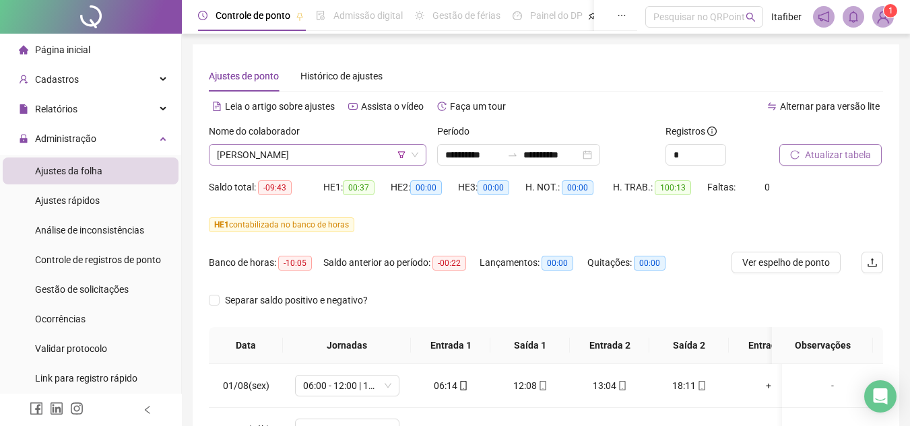
click at [354, 156] on span "[PERSON_NAME]" at bounding box center [317, 155] width 201 height 20
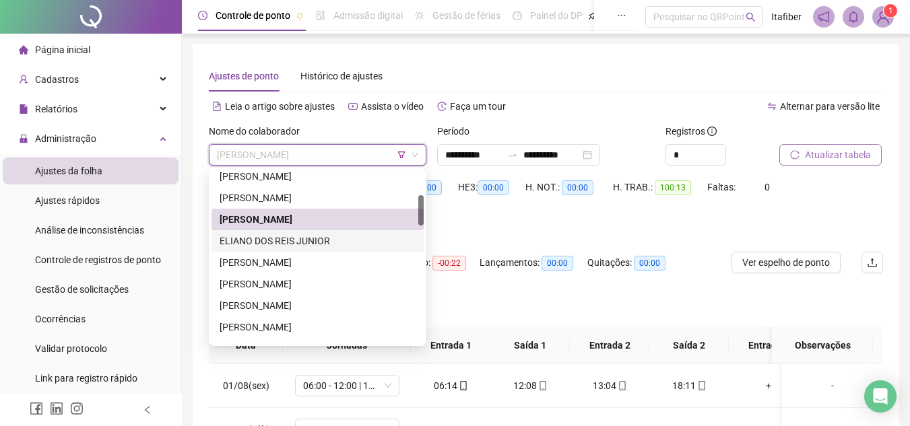
click at [286, 245] on div "ELIANO DOS REIS JUNIOR" at bounding box center [318, 241] width 196 height 15
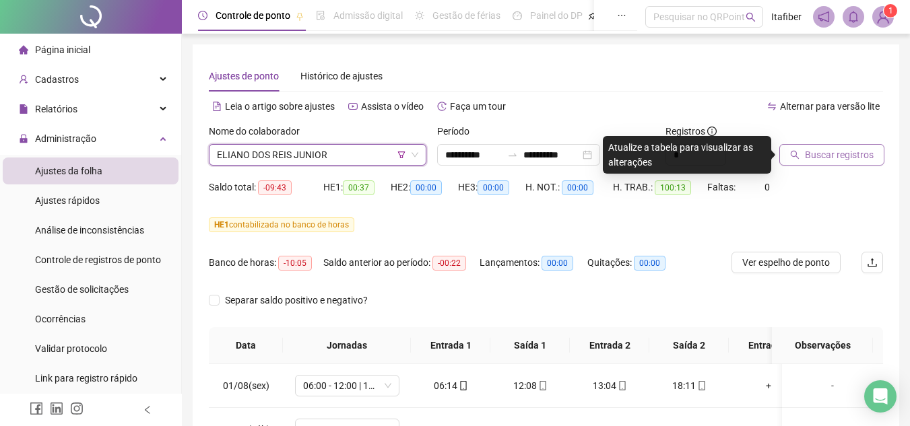
click at [817, 153] on span "Buscar registros" at bounding box center [839, 155] width 69 height 15
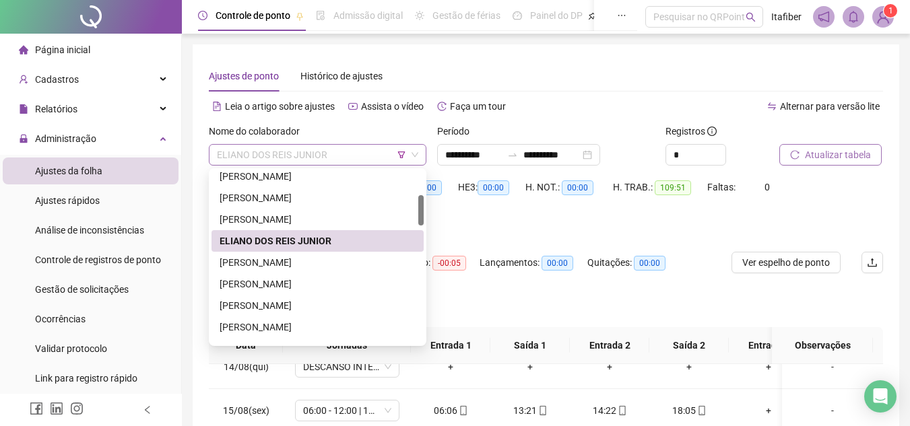
click at [346, 152] on span "ELIANO DOS REIS JUNIOR" at bounding box center [317, 155] width 201 height 20
click at [326, 263] on div "[PERSON_NAME]" at bounding box center [318, 262] width 196 height 15
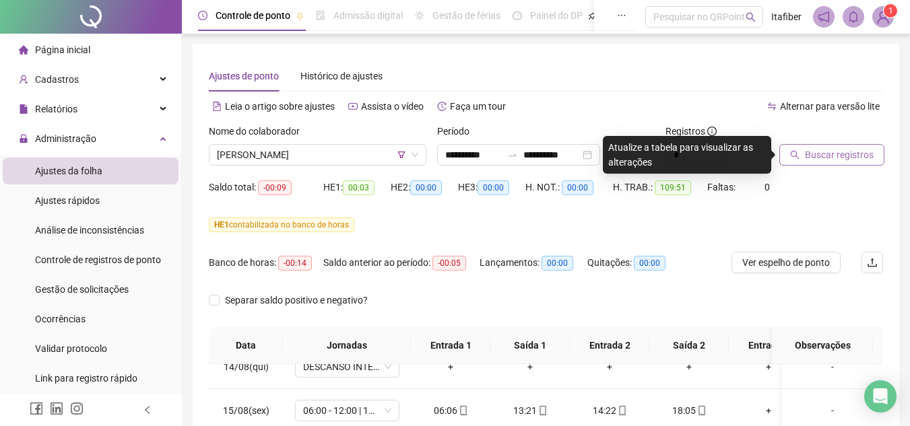
click at [817, 152] on span "Buscar registros" at bounding box center [839, 155] width 69 height 15
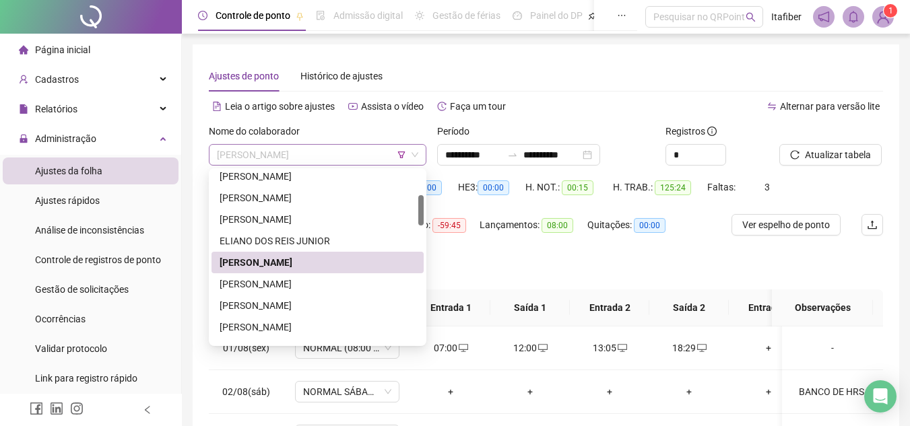
click at [359, 154] on span "[PERSON_NAME]" at bounding box center [317, 155] width 201 height 20
click at [290, 284] on div "[PERSON_NAME]" at bounding box center [318, 284] width 196 height 15
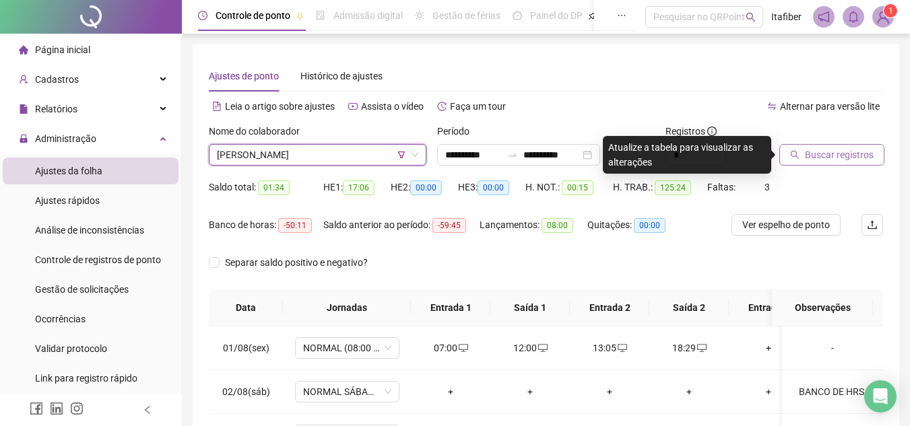
click at [832, 152] on span "Buscar registros" at bounding box center [839, 155] width 69 height 15
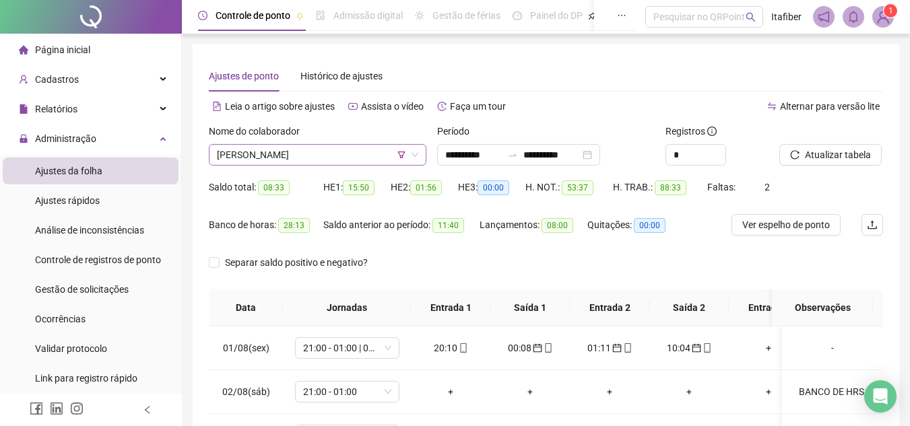
scroll to position [135, 0]
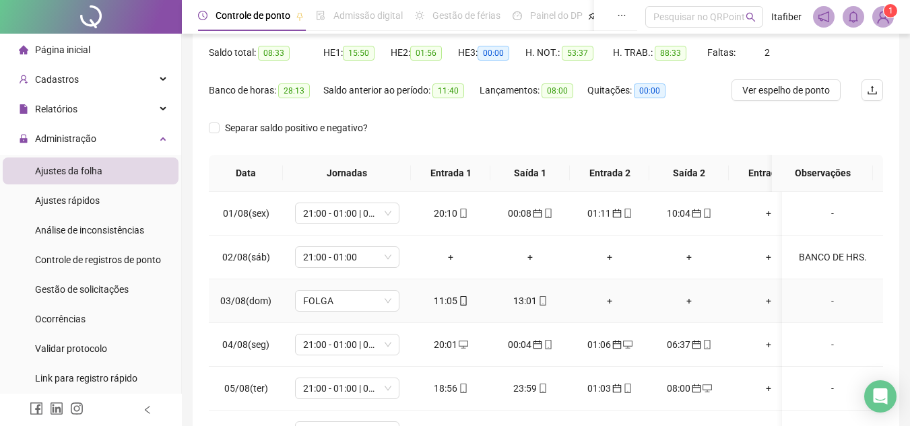
click at [459, 298] on icon "mobile" at bounding box center [463, 300] width 9 height 9
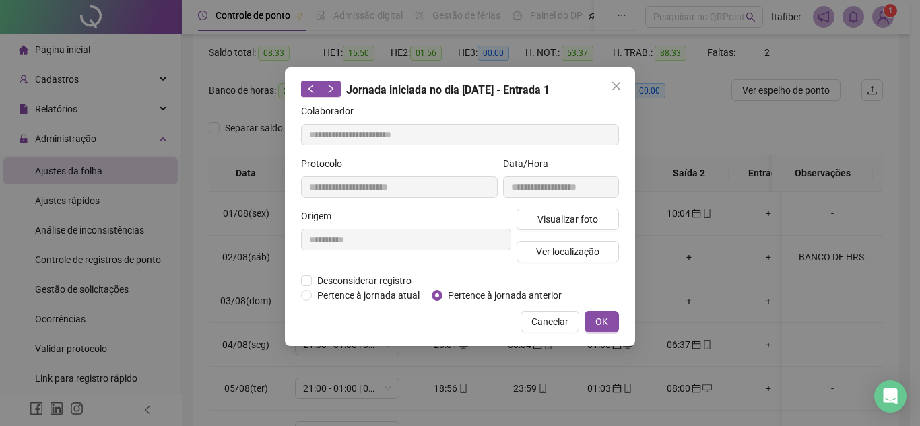
type input "**********"
click at [566, 222] on span "Visualizar foto" at bounding box center [568, 219] width 61 height 15
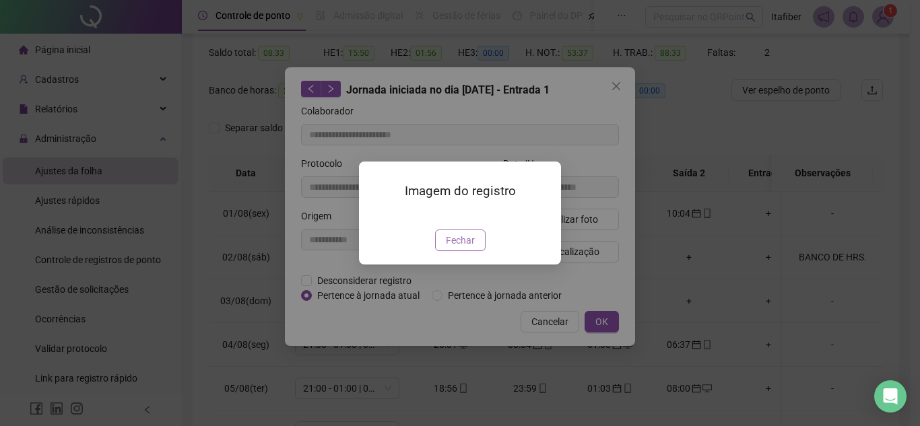
click at [474, 251] on button "Fechar" at bounding box center [460, 241] width 51 height 22
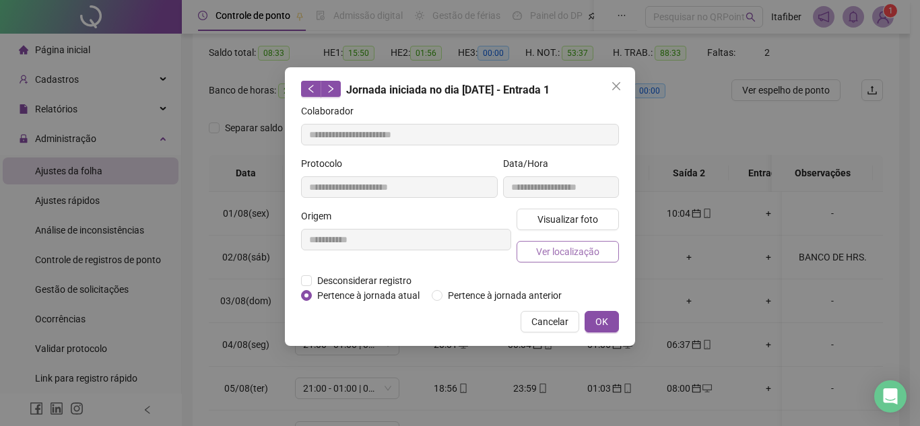
click at [571, 254] on span "Ver localização" at bounding box center [567, 252] width 63 height 15
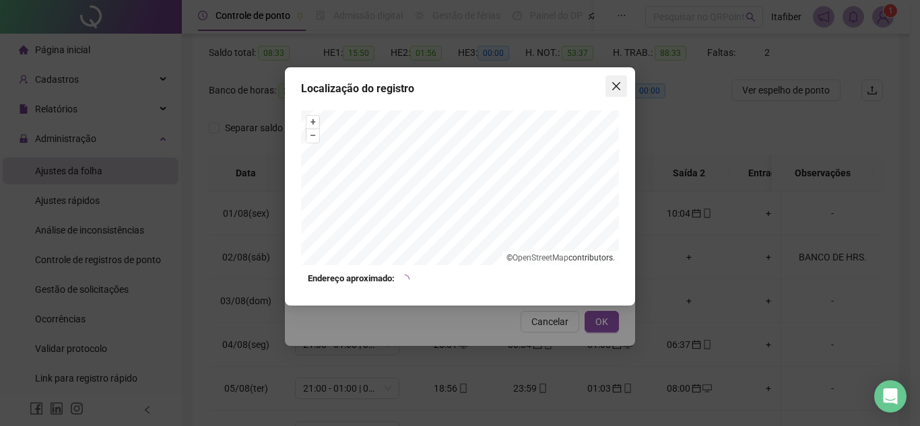
click at [609, 84] on span "Close" at bounding box center [617, 86] width 22 height 11
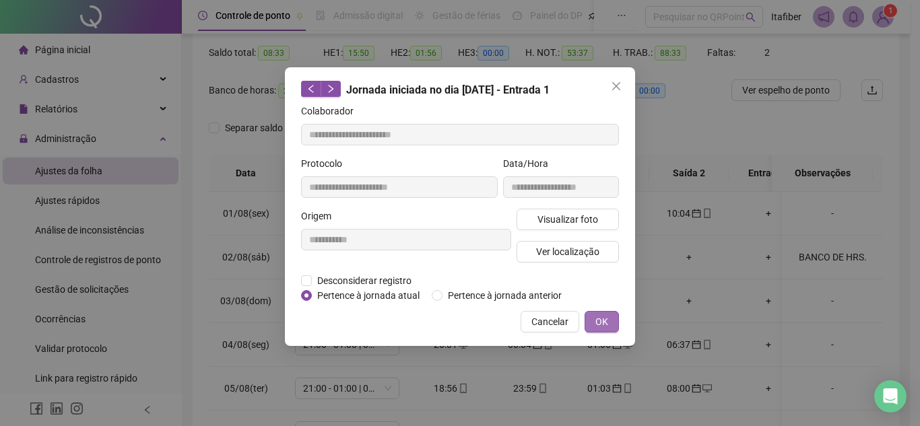
click at [597, 323] on span "OK" at bounding box center [602, 322] width 13 height 15
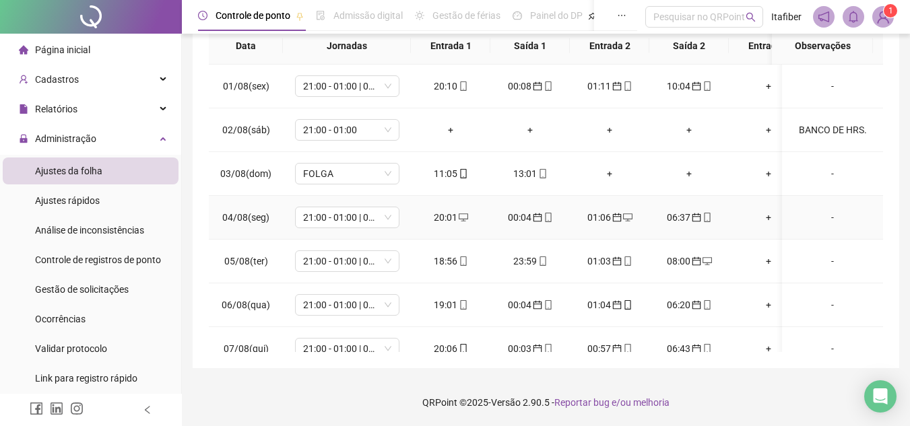
scroll to position [0, 0]
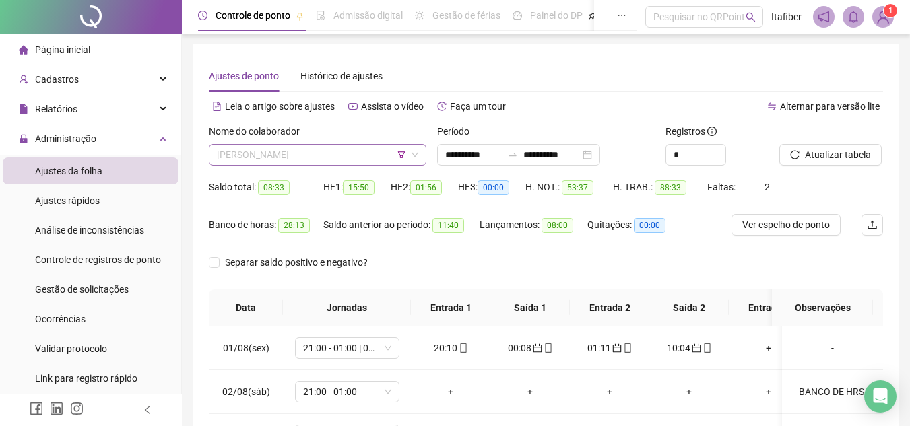
click at [333, 154] on span "[PERSON_NAME]" at bounding box center [317, 155] width 201 height 20
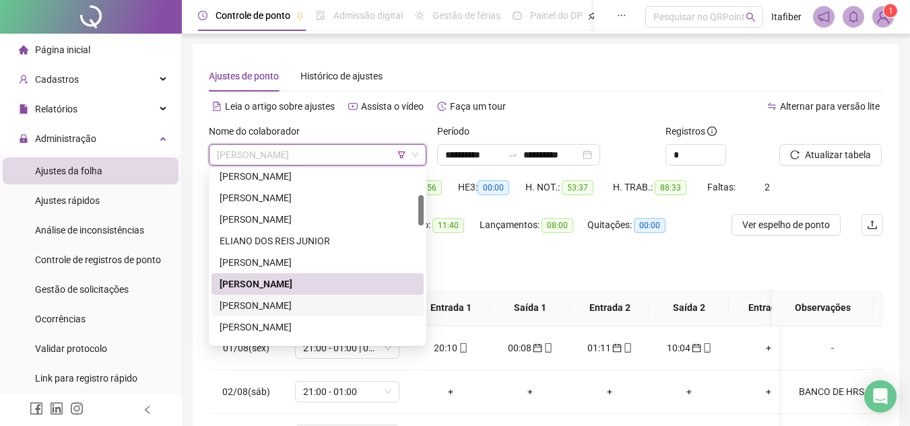
click at [321, 304] on div "[PERSON_NAME]" at bounding box center [318, 305] width 196 height 15
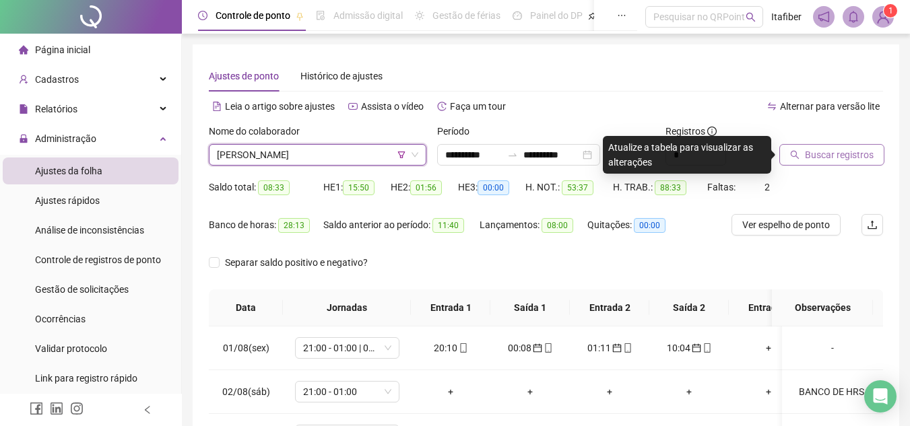
click at [827, 157] on span "Buscar registros" at bounding box center [839, 155] width 69 height 15
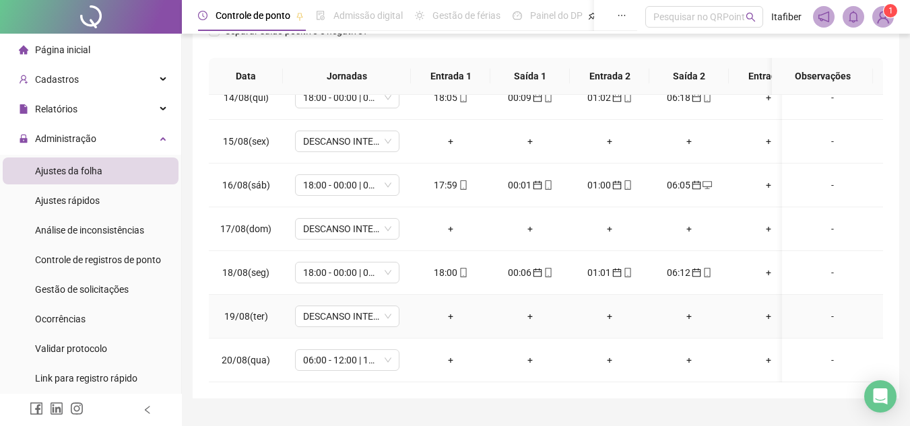
scroll to position [300, 0]
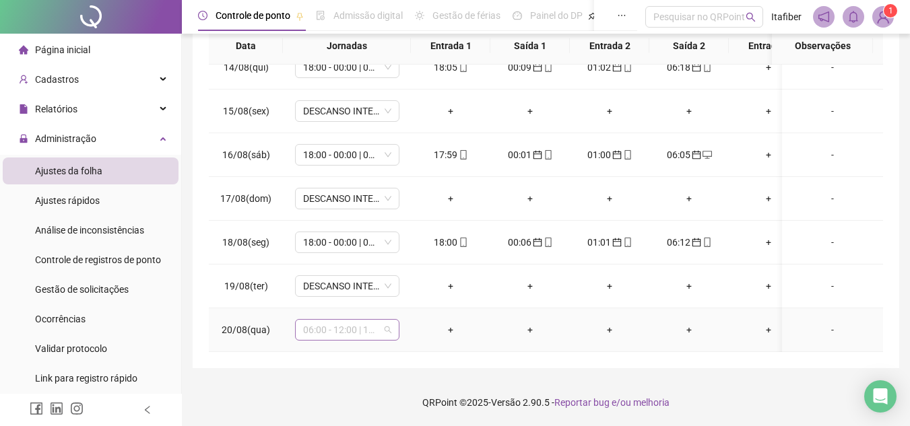
click at [373, 326] on span "06:00 - 12:00 | 13:00 - 18:00" at bounding box center [347, 330] width 88 height 20
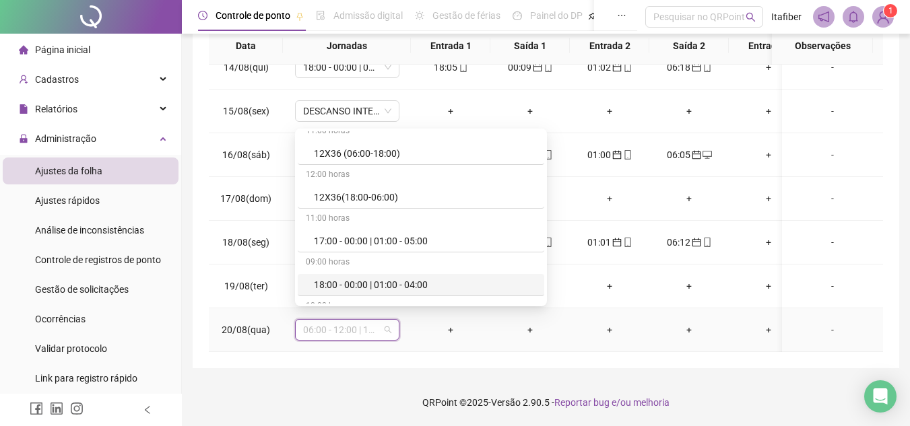
scroll to position [539, 0]
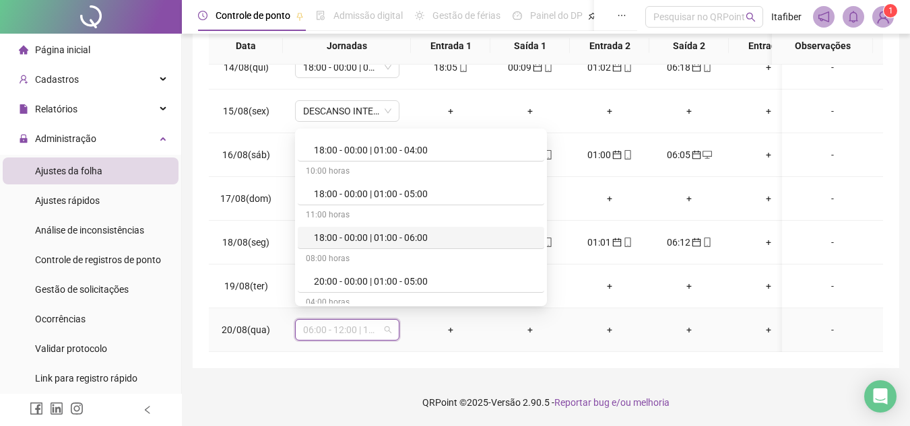
click at [362, 236] on div "18:00 - 00:00 | 01:00 - 06:00" at bounding box center [425, 237] width 222 height 15
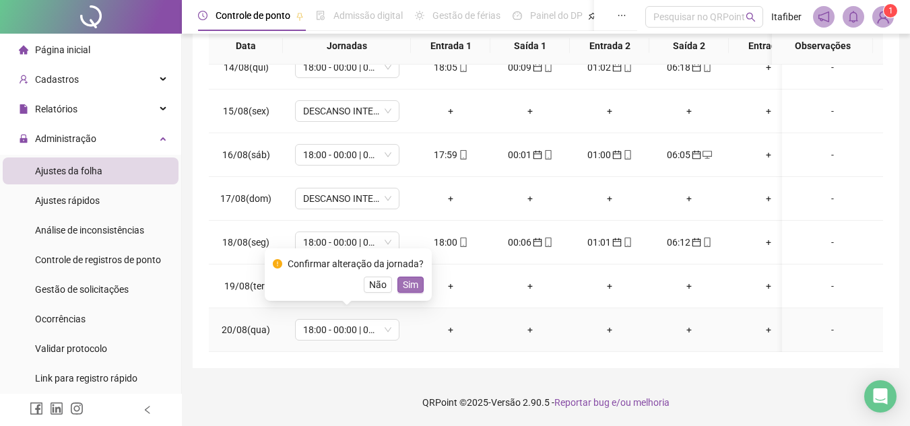
click at [416, 284] on button "Sim" at bounding box center [411, 285] width 26 height 16
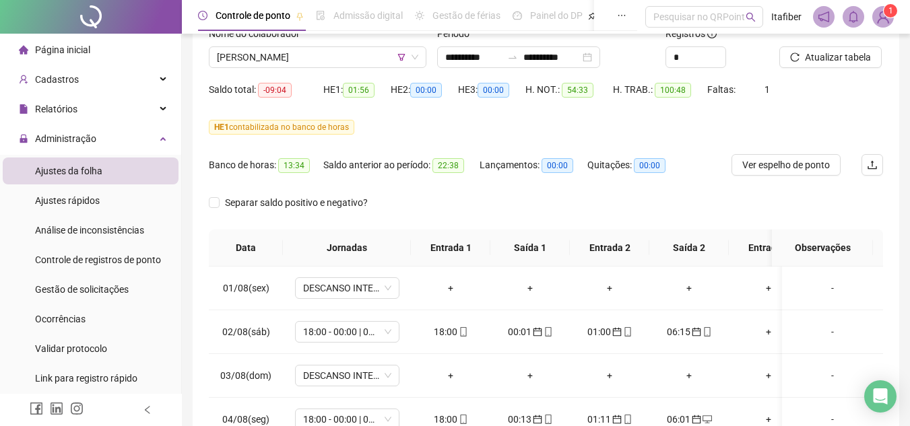
scroll to position [0, 0]
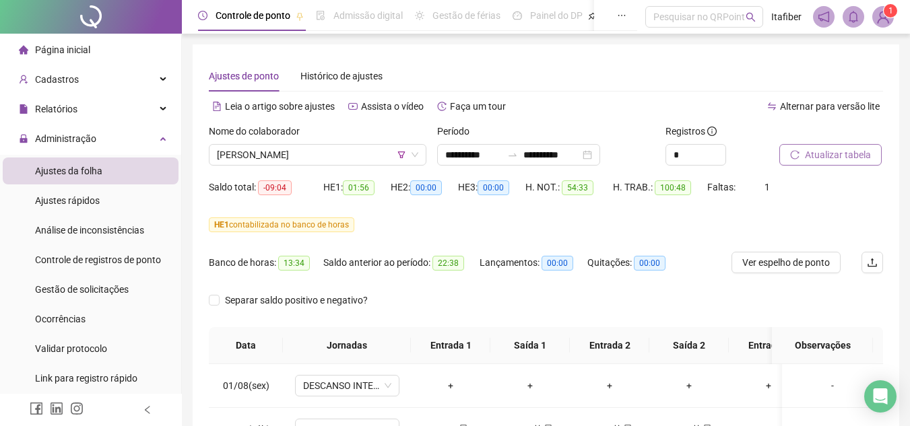
click at [824, 158] on span "Atualizar tabela" at bounding box center [838, 155] width 66 height 15
click at [363, 156] on span "[PERSON_NAME]" at bounding box center [317, 155] width 201 height 20
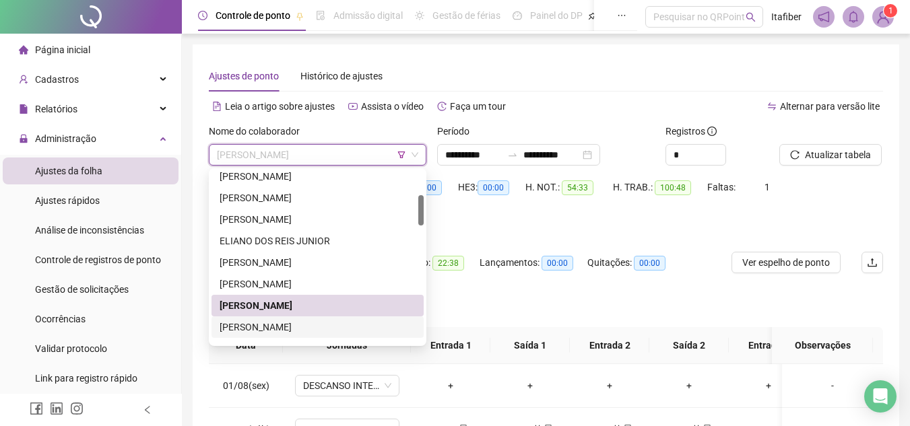
click at [301, 323] on div "[PERSON_NAME]" at bounding box center [318, 327] width 196 height 15
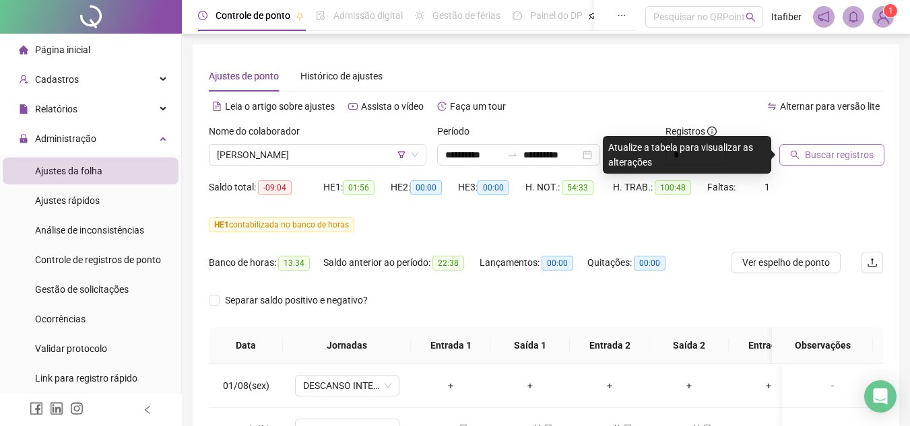
click at [821, 153] on span "Buscar registros" at bounding box center [839, 155] width 69 height 15
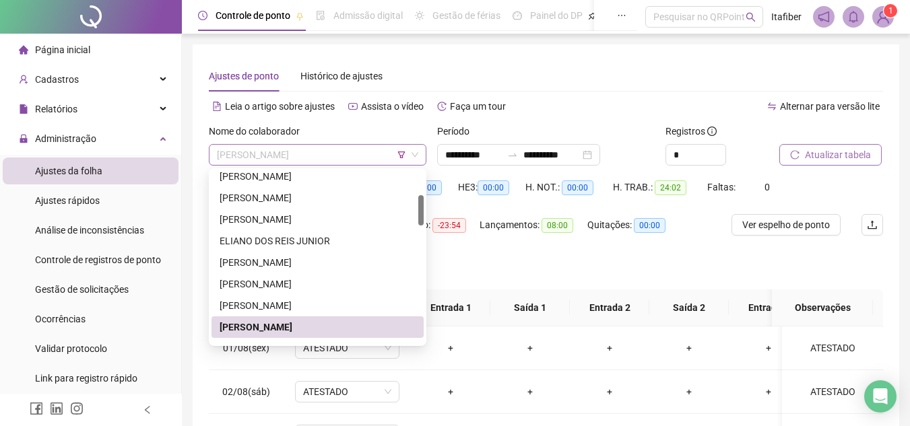
click at [344, 155] on span "[PERSON_NAME]" at bounding box center [317, 155] width 201 height 20
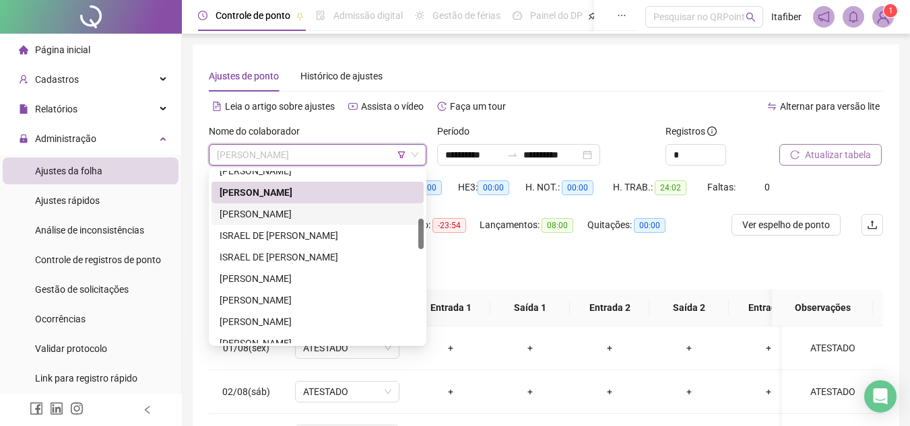
click at [275, 217] on div "[PERSON_NAME]" at bounding box center [318, 214] width 196 height 15
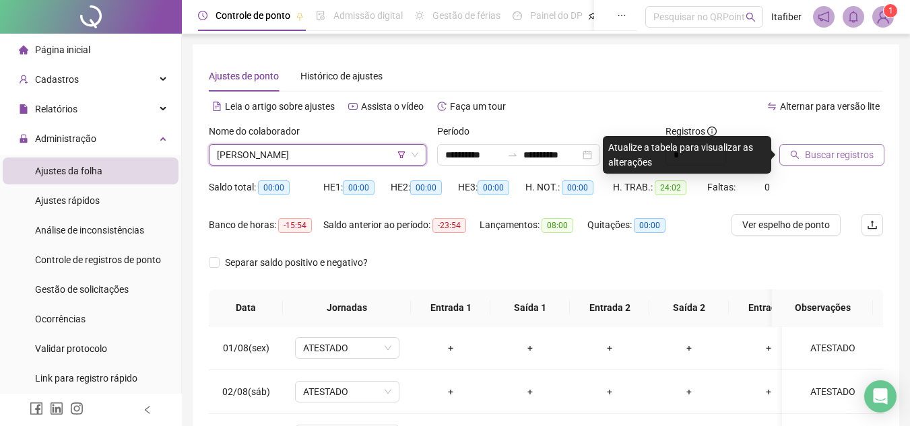
click at [823, 158] on span "Buscar registros" at bounding box center [839, 155] width 69 height 15
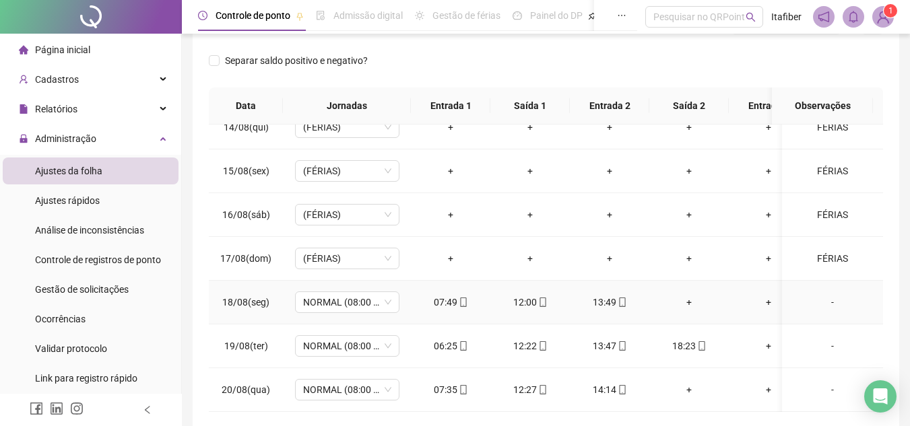
scroll to position [262, 0]
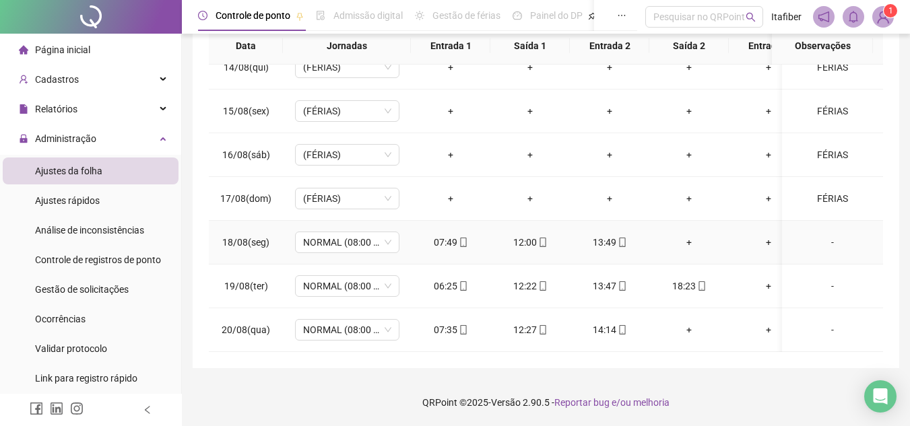
click at [690, 235] on div "+" at bounding box center [689, 242] width 58 height 15
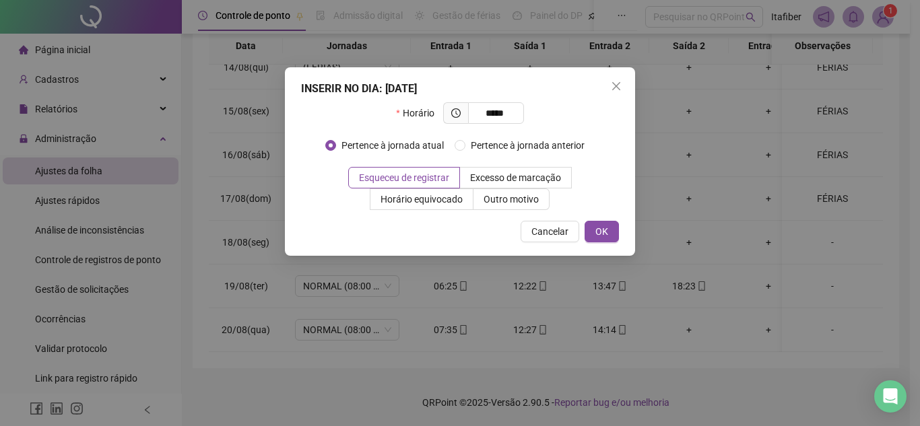
type input "*****"
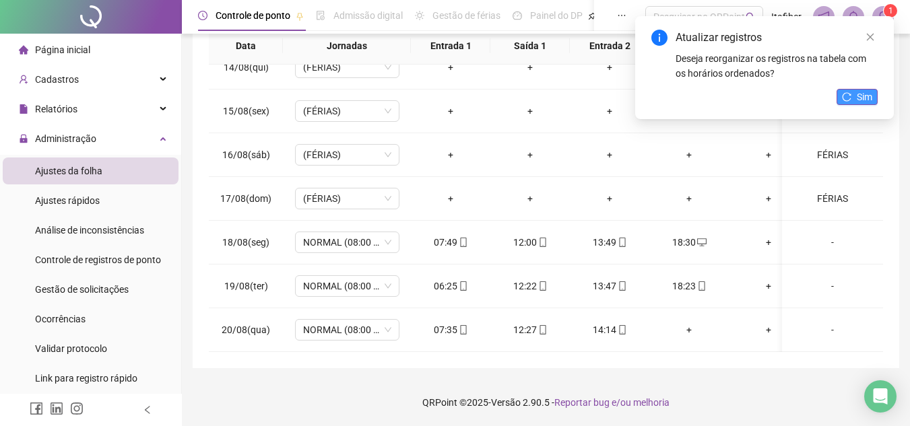
click at [850, 92] on button "Sim" at bounding box center [857, 97] width 41 height 16
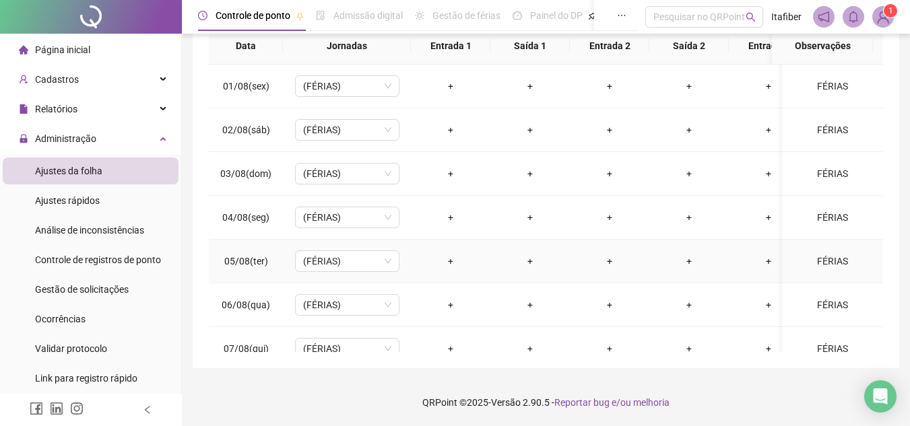
scroll to position [0, 0]
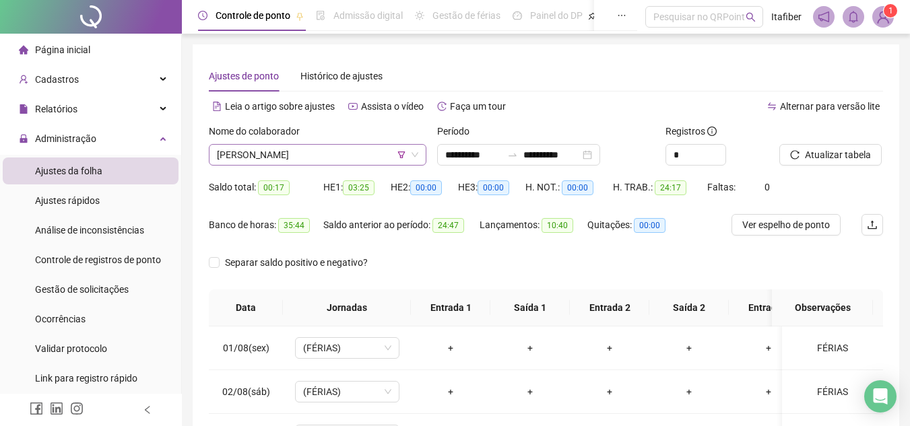
click at [336, 155] on span "[PERSON_NAME]" at bounding box center [317, 155] width 201 height 20
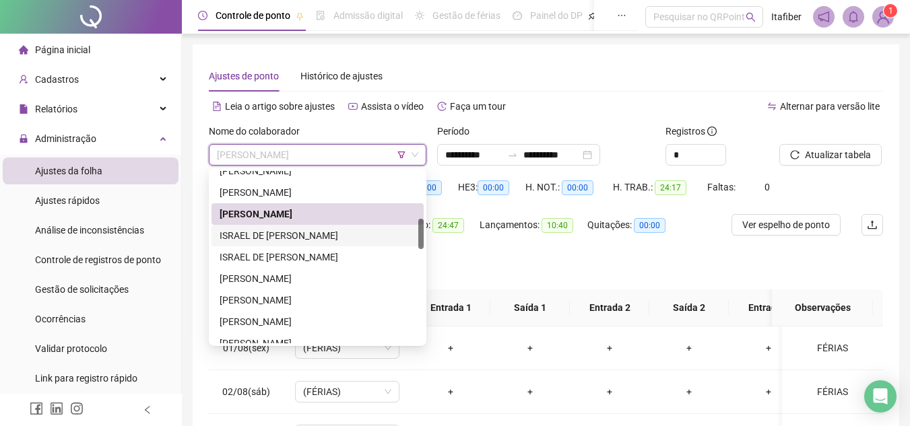
click at [325, 231] on div "ISRAEL DE [PERSON_NAME]" at bounding box center [318, 235] width 196 height 15
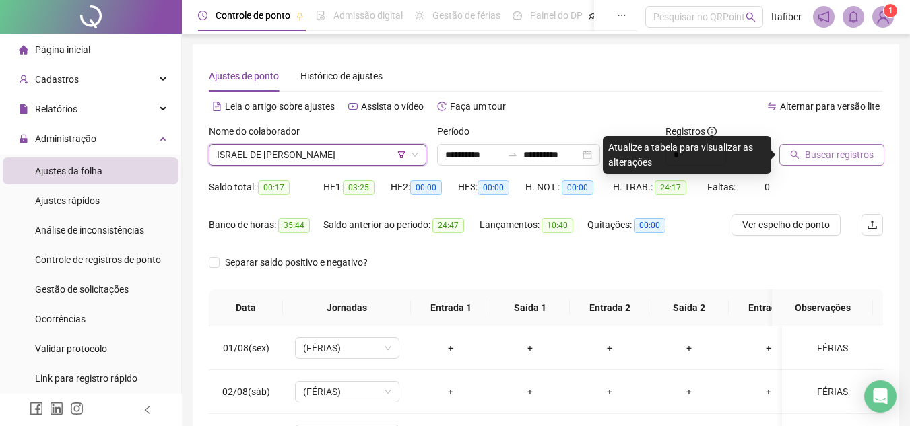
click at [837, 154] on span "Buscar registros" at bounding box center [839, 155] width 69 height 15
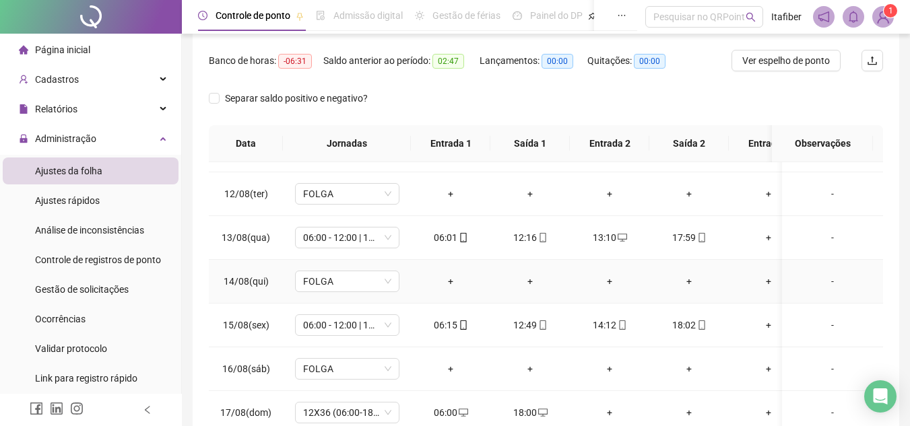
scroll to position [539, 0]
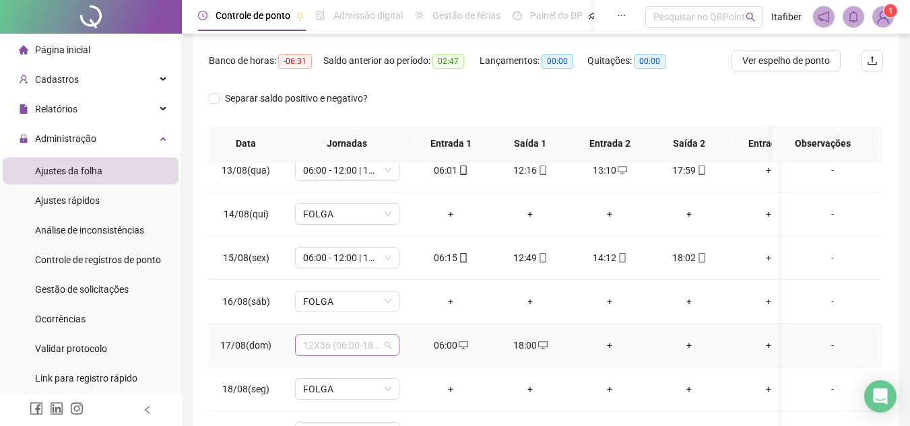
click at [383, 349] on span "12X36 (06:00-18:00)" at bounding box center [347, 346] width 88 height 20
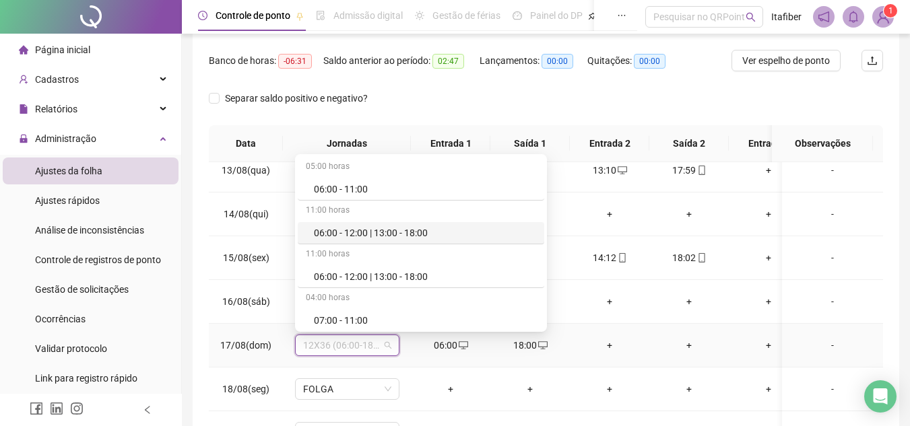
click at [367, 236] on div "06:00 - 12:00 | 13:00 - 18:00" at bounding box center [425, 233] width 222 height 15
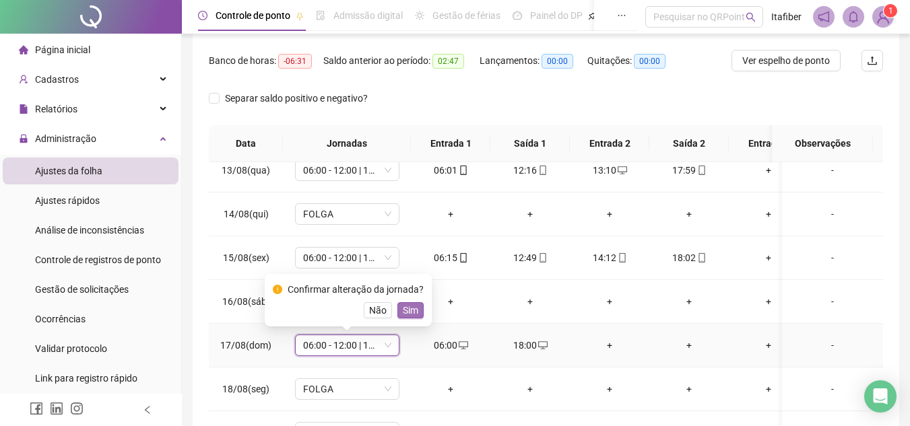
click at [403, 309] on span "Sim" at bounding box center [410, 310] width 15 height 15
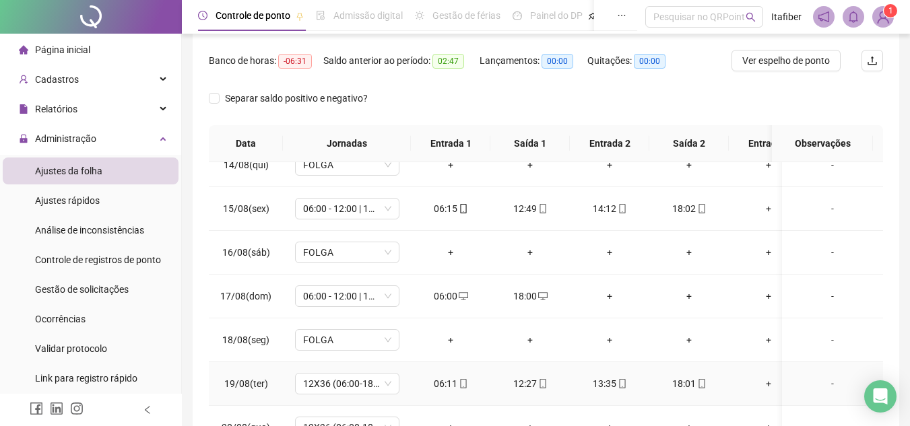
scroll to position [270, 0]
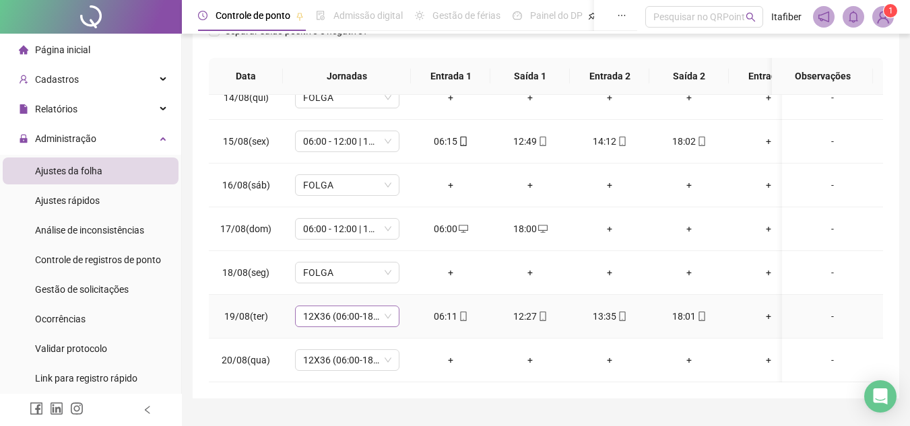
click at [379, 308] on span "12X36 (06:00-18:00)" at bounding box center [347, 317] width 88 height 20
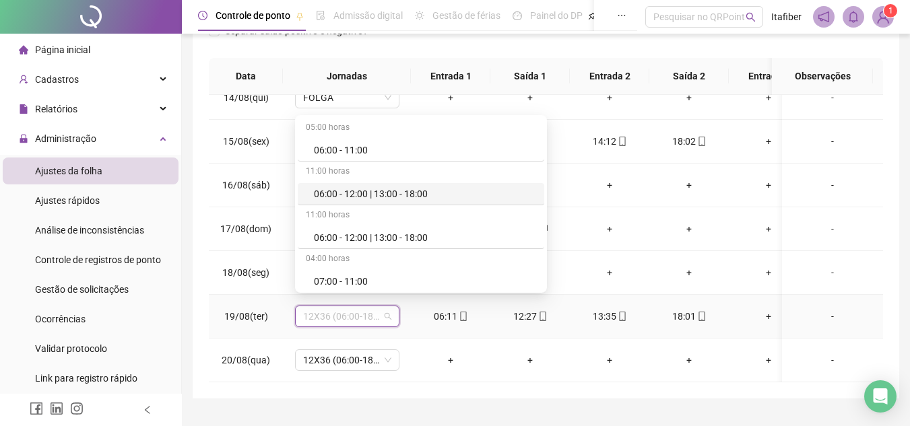
click at [359, 197] on div "06:00 - 12:00 | 13:00 - 18:00" at bounding box center [425, 194] width 222 height 15
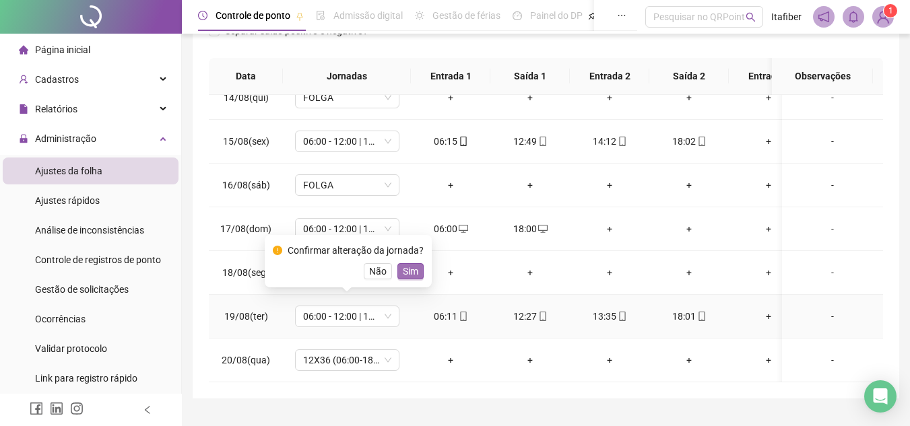
click at [408, 267] on span "Sim" at bounding box center [410, 271] width 15 height 15
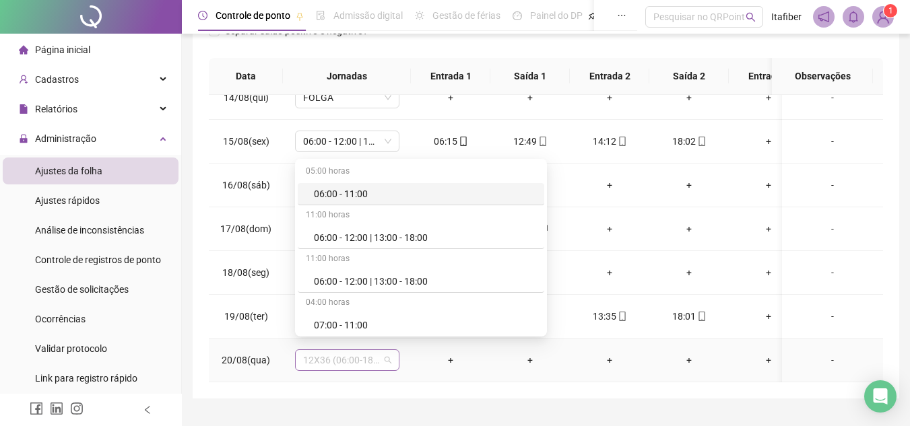
click at [381, 350] on span "12X36 (06:00-18:00)" at bounding box center [347, 360] width 88 height 20
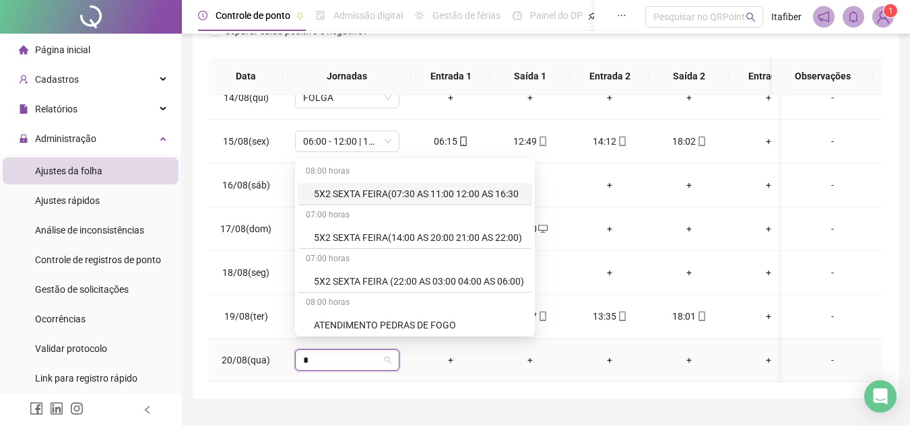
type input "**"
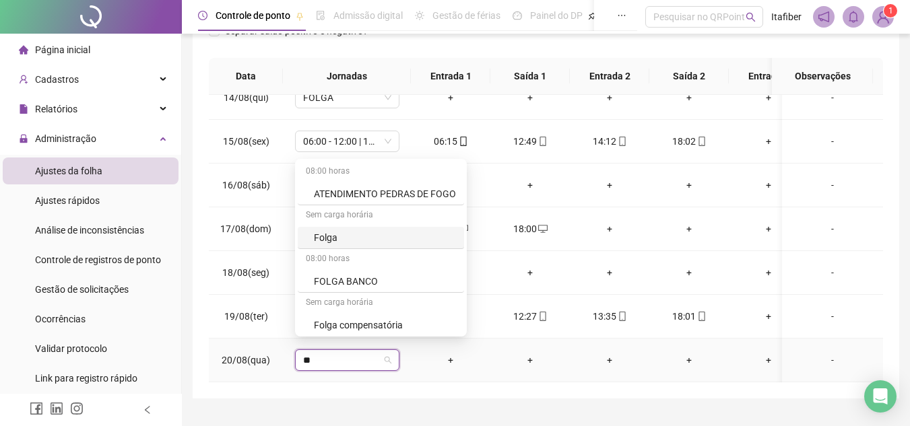
click at [379, 243] on div "Folga" at bounding box center [385, 237] width 142 height 15
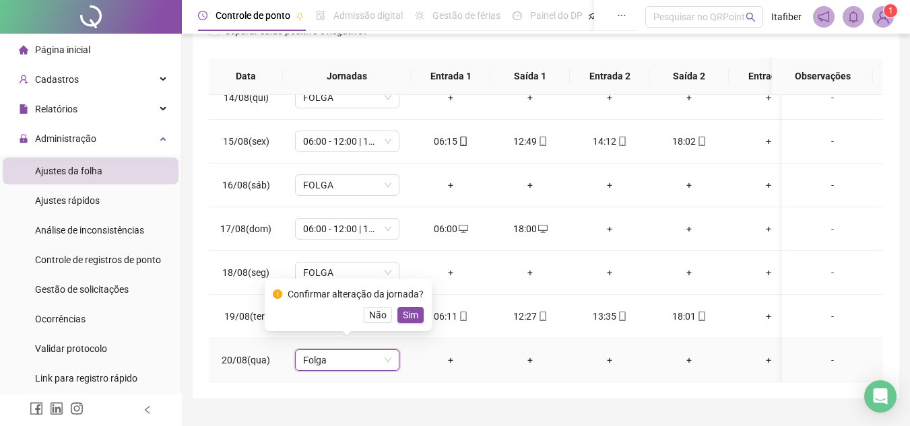
click at [405, 309] on span "Sim" at bounding box center [410, 315] width 15 height 15
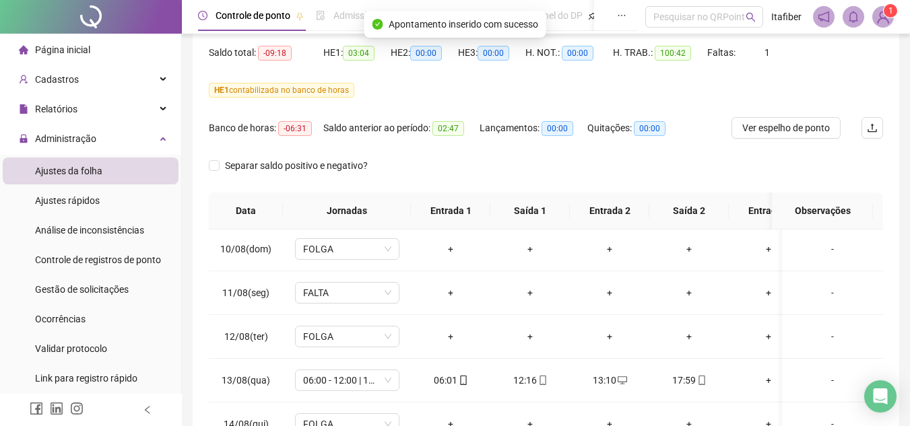
scroll to position [0, 0]
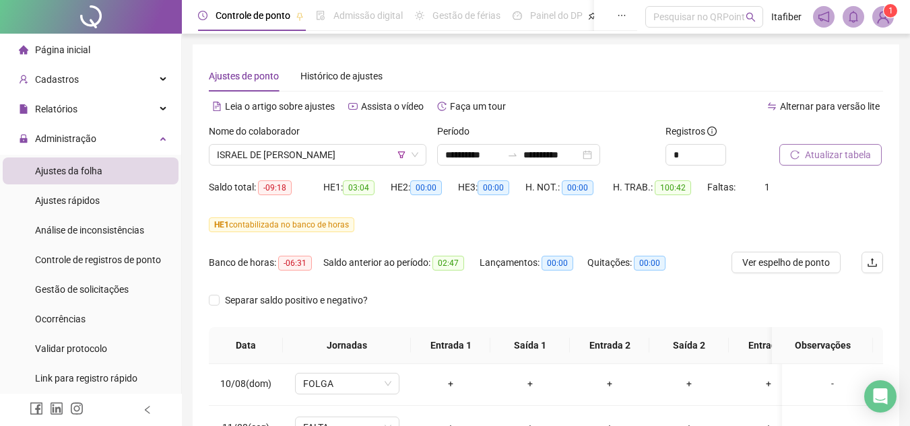
click at [820, 152] on span "Atualizar tabela" at bounding box center [838, 155] width 66 height 15
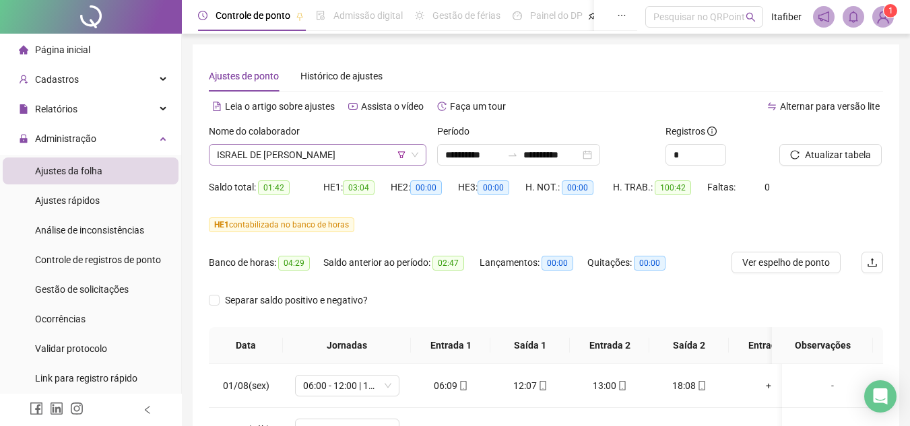
click at [371, 147] on span "ISRAEL DE [PERSON_NAME]" at bounding box center [317, 155] width 201 height 20
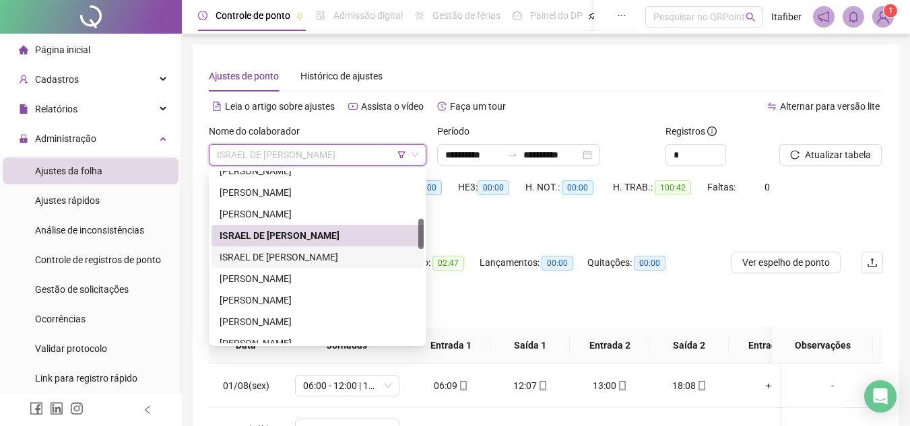
click at [331, 256] on div "ISRAEL DE [PERSON_NAME]" at bounding box center [318, 257] width 196 height 15
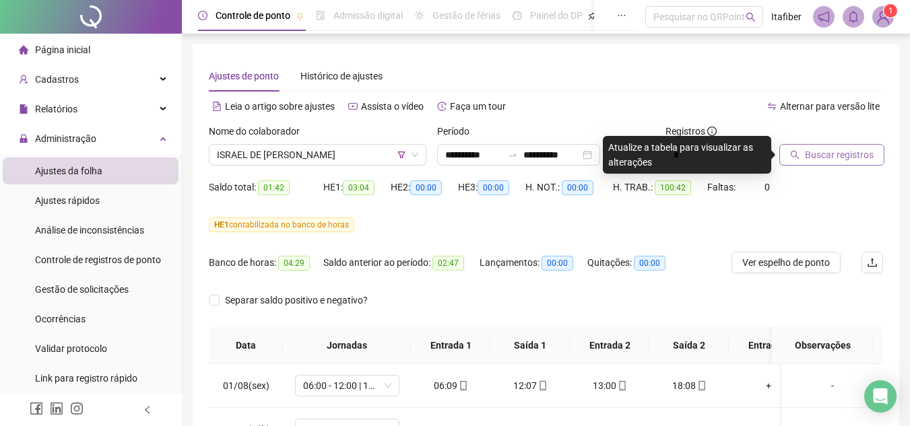
click at [815, 151] on span "Buscar registros" at bounding box center [839, 155] width 69 height 15
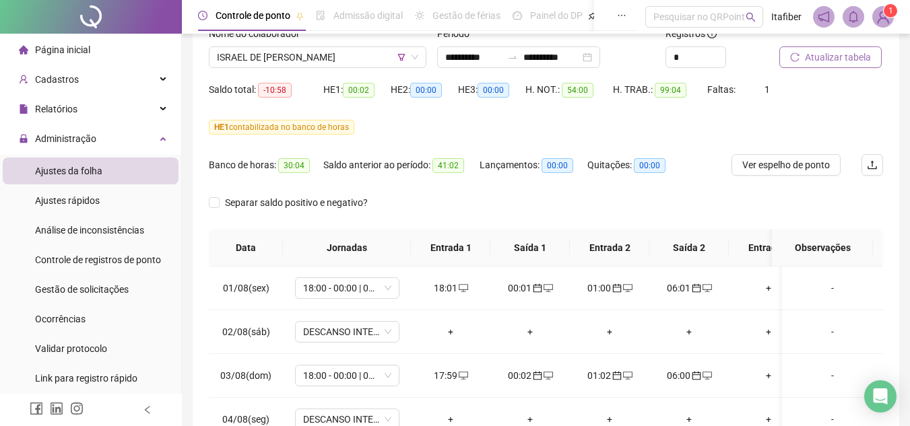
scroll to position [30, 0]
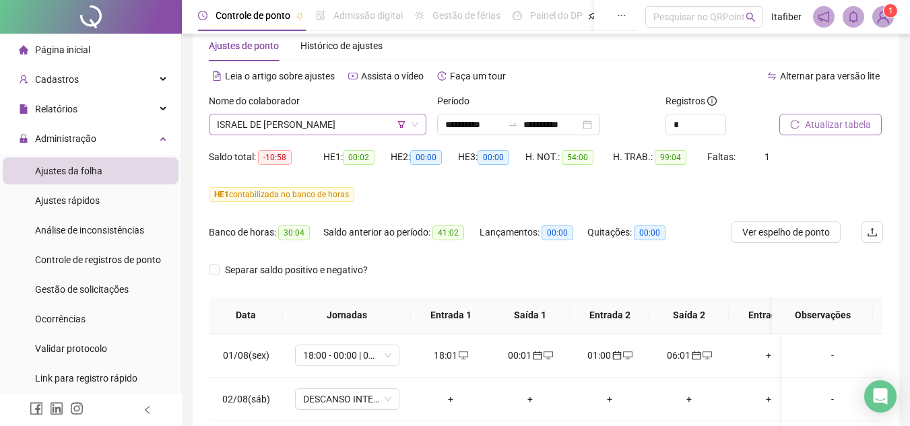
click at [357, 128] on span "ISRAEL DE [PERSON_NAME]" at bounding box center [317, 125] width 201 height 20
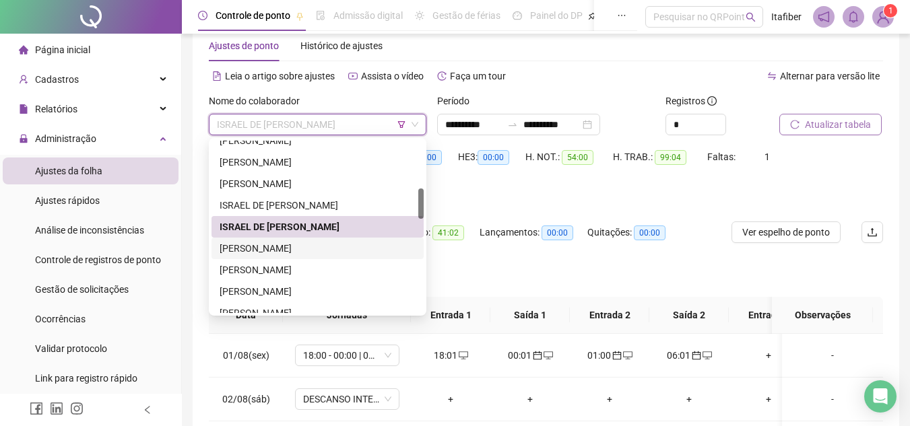
click at [288, 248] on div "[PERSON_NAME]" at bounding box center [318, 248] width 196 height 15
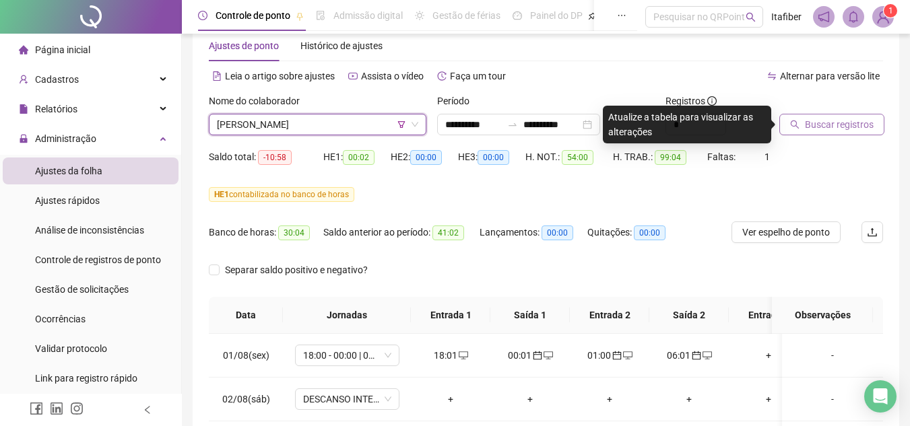
click at [842, 127] on span "Buscar registros" at bounding box center [839, 124] width 69 height 15
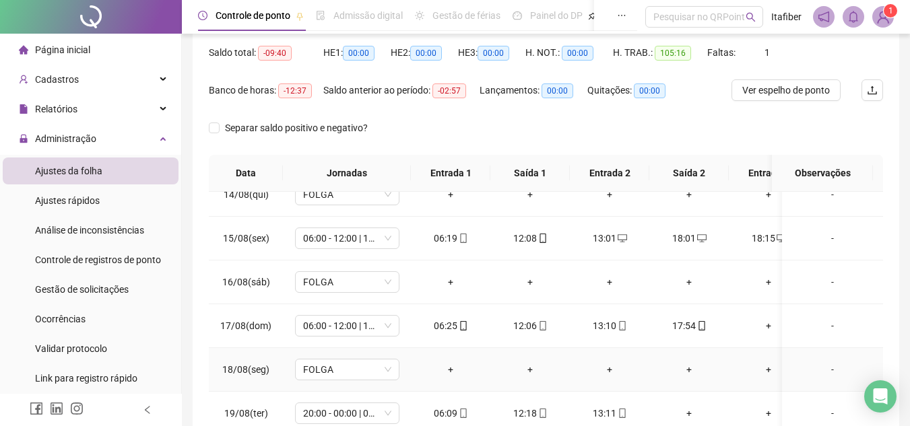
scroll to position [202, 0]
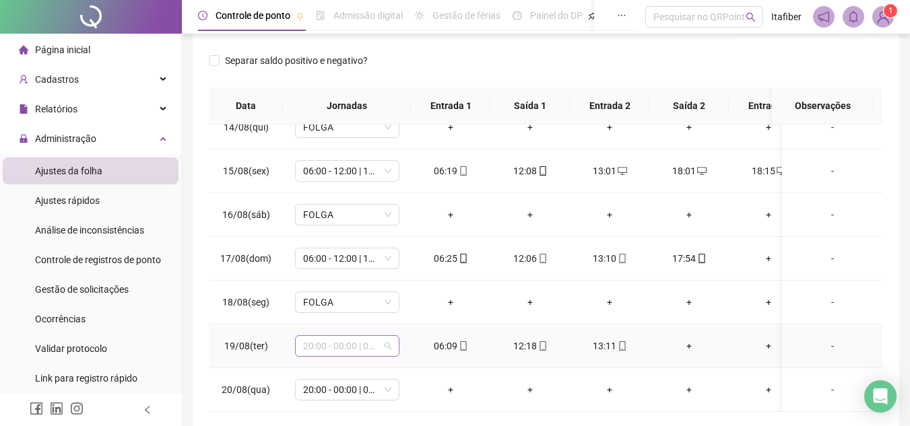
click at [367, 340] on span "20:00 - 00:00 | 01:00 - 05:00" at bounding box center [347, 346] width 88 height 20
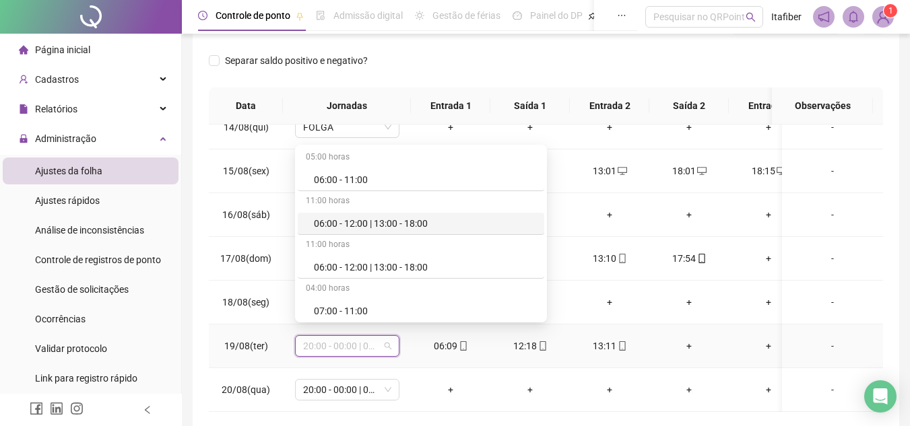
click at [362, 224] on div "06:00 - 12:00 | 13:00 - 18:00" at bounding box center [425, 223] width 222 height 15
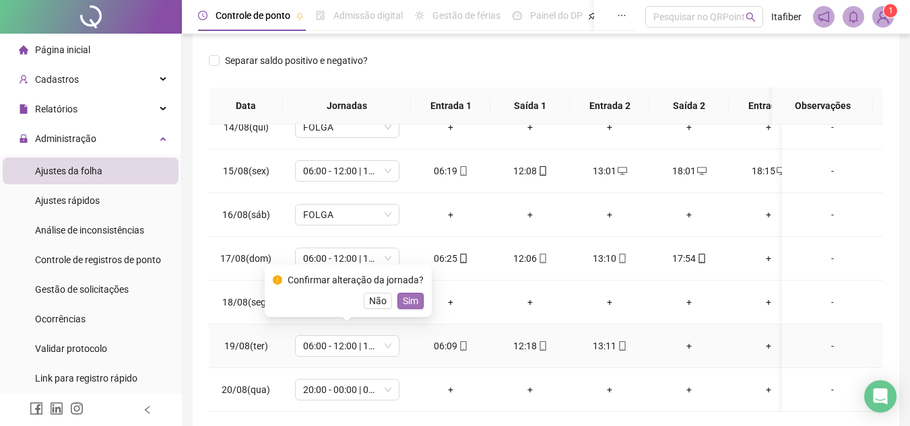
click at [406, 294] on span "Sim" at bounding box center [410, 301] width 15 height 15
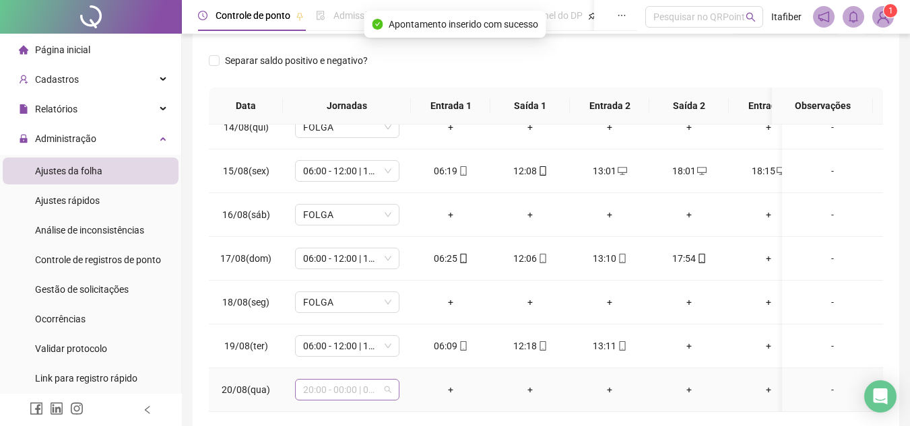
click at [364, 385] on span "20:00 - 00:00 | 01:00 - 05:00" at bounding box center [347, 390] width 88 height 20
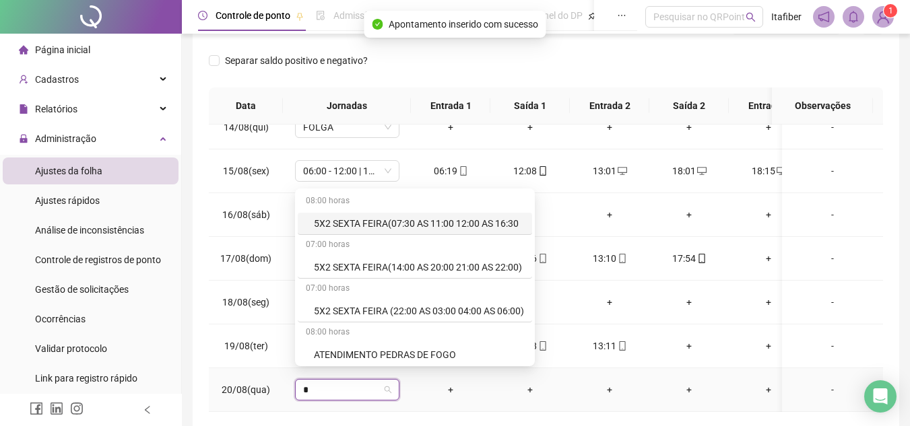
type input "**"
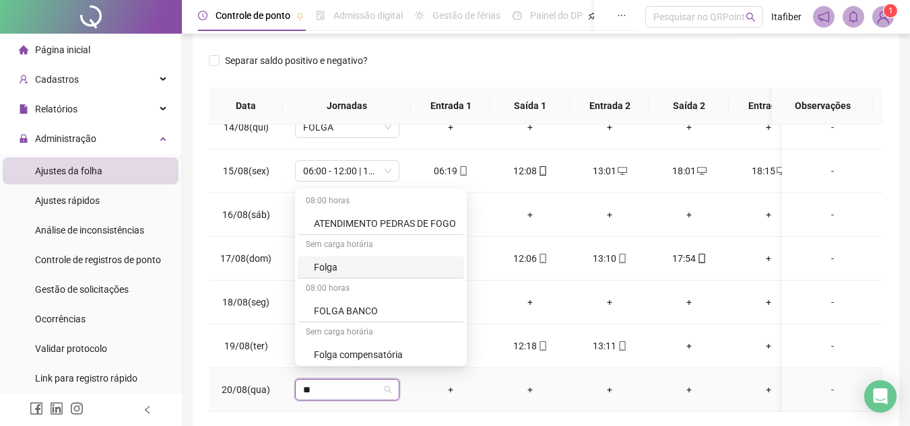
click at [345, 267] on div "Folga" at bounding box center [385, 267] width 142 height 15
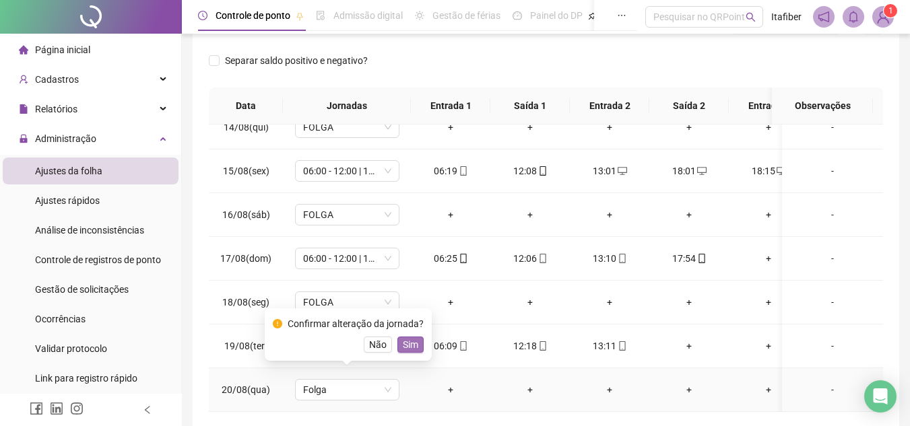
click at [414, 341] on span "Sim" at bounding box center [410, 345] width 15 height 15
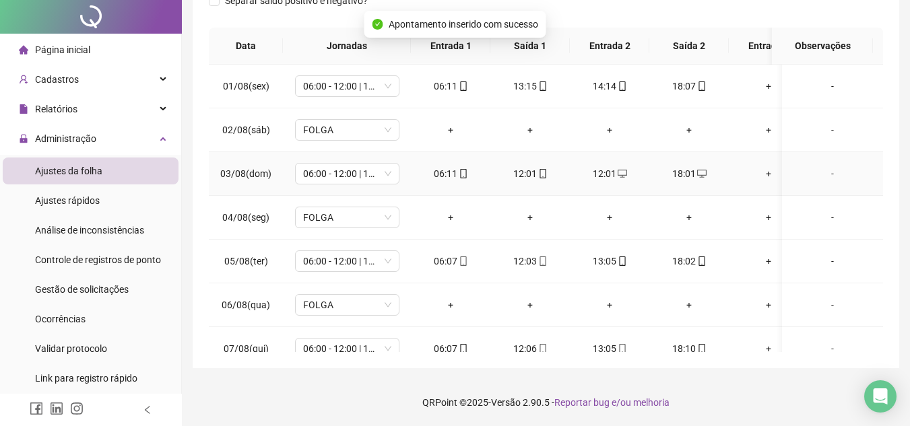
scroll to position [0, 0]
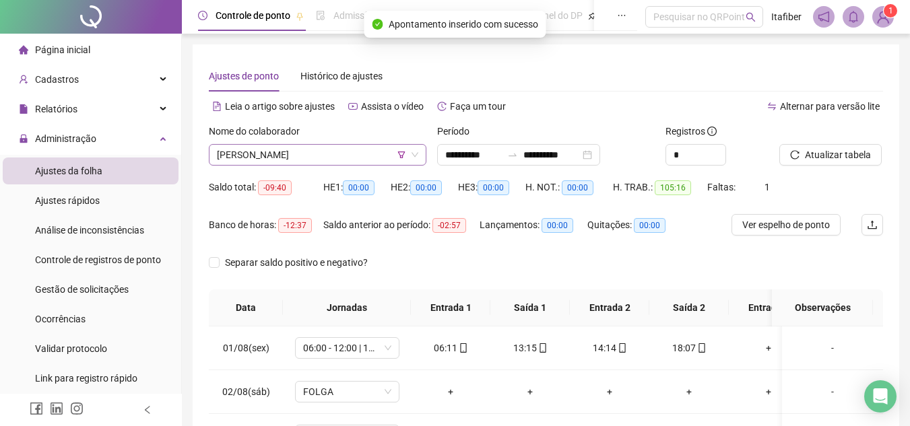
click at [348, 152] on span "[PERSON_NAME]" at bounding box center [317, 155] width 201 height 20
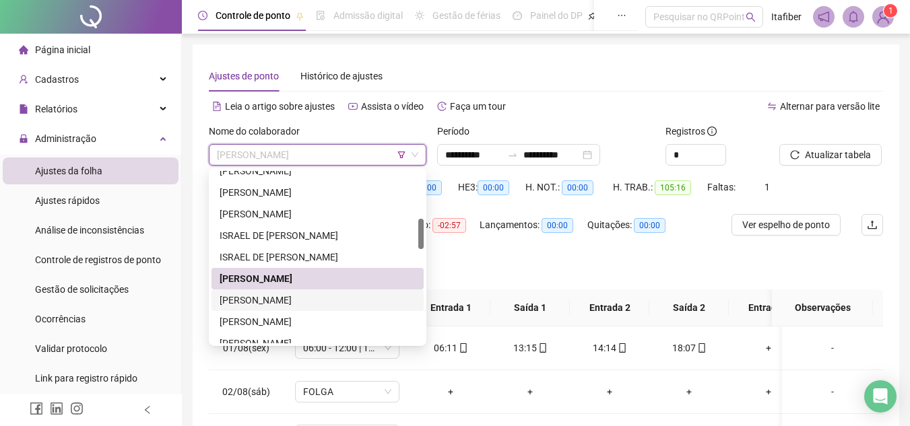
click at [321, 301] on div "[PERSON_NAME]" at bounding box center [318, 300] width 196 height 15
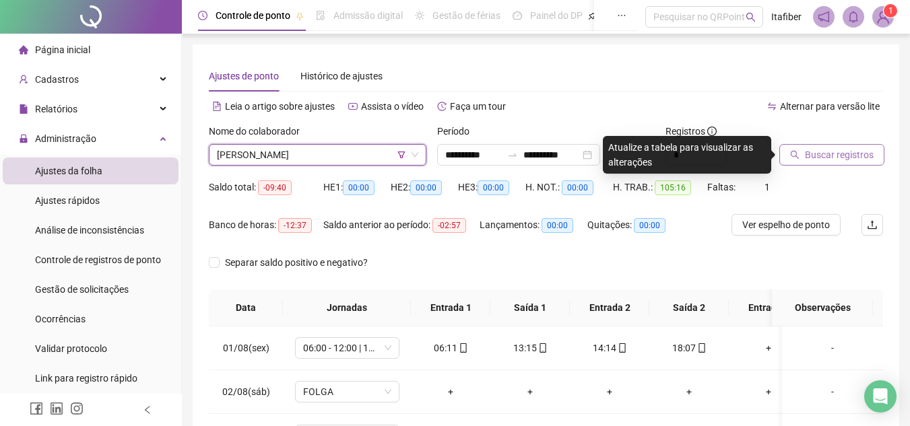
click at [801, 156] on button "Buscar registros" at bounding box center [832, 155] width 105 height 22
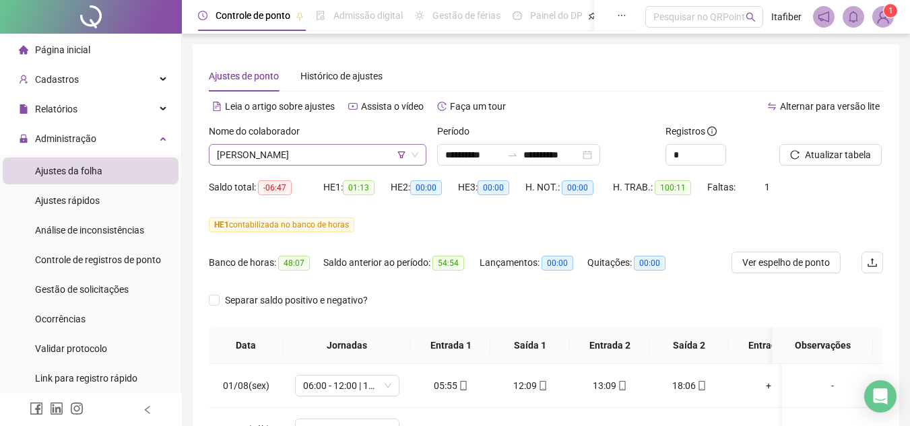
click at [372, 160] on span "[PERSON_NAME]" at bounding box center [317, 155] width 201 height 20
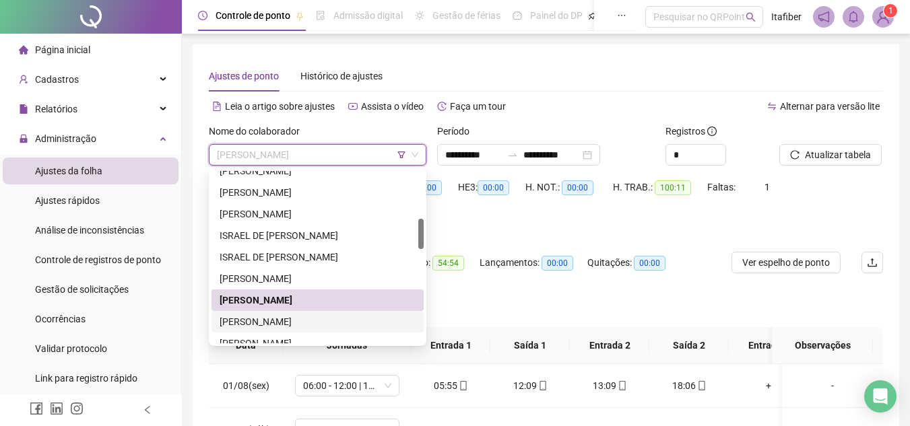
click at [312, 315] on div "[PERSON_NAME]" at bounding box center [318, 322] width 196 height 15
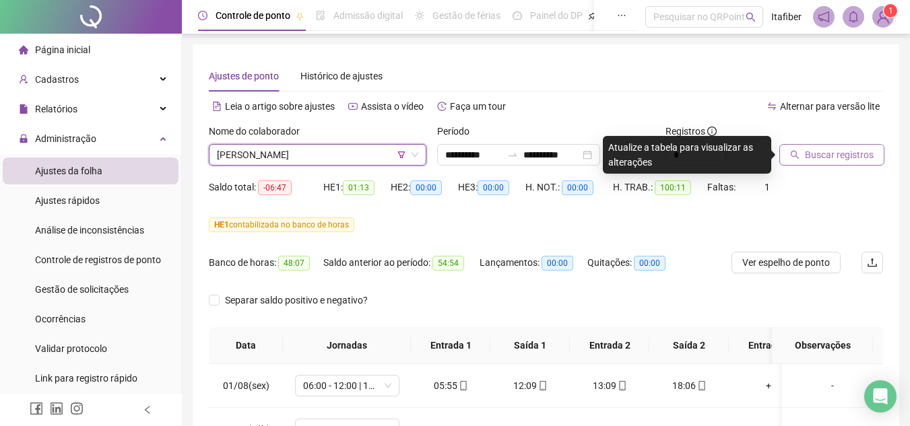
click at [789, 150] on button "Buscar registros" at bounding box center [832, 155] width 105 height 22
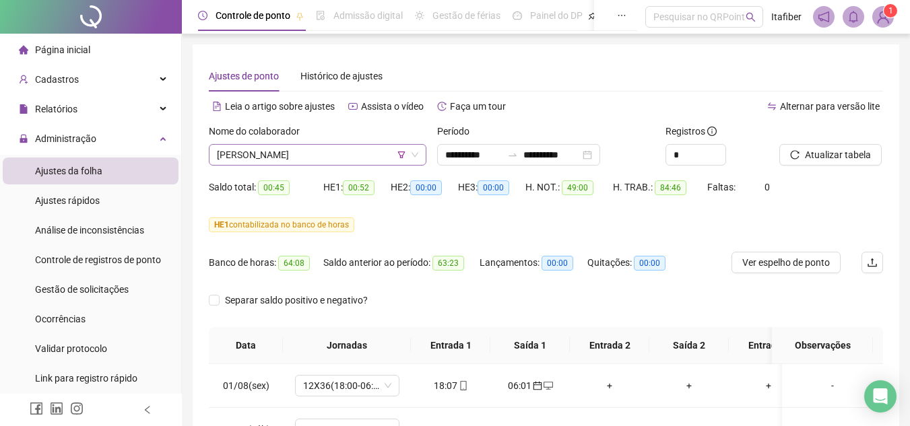
click at [325, 155] on span "[PERSON_NAME]" at bounding box center [317, 155] width 201 height 20
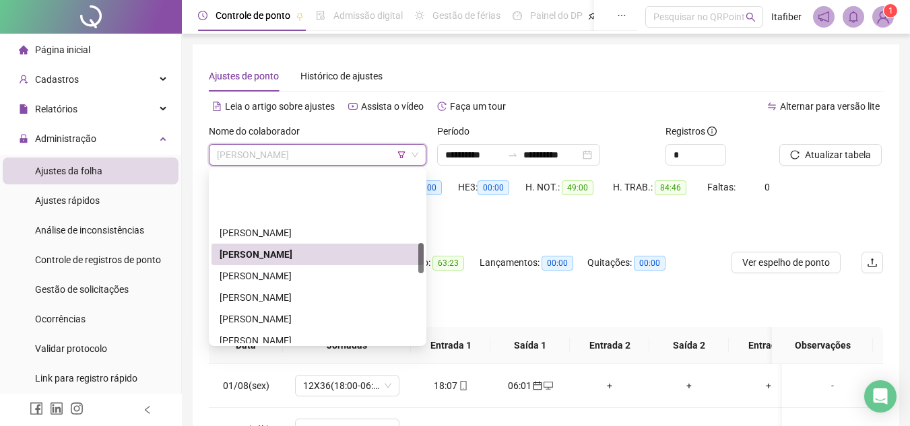
scroll to position [404, 0]
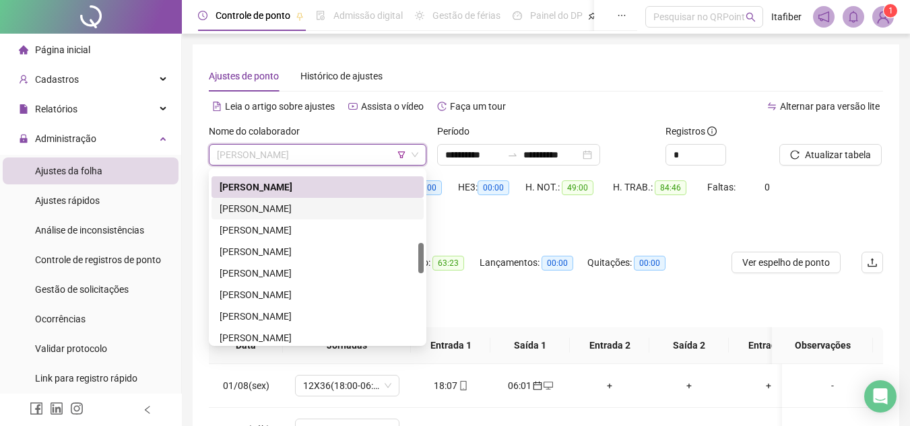
click at [327, 208] on div "[PERSON_NAME]" at bounding box center [318, 208] width 196 height 15
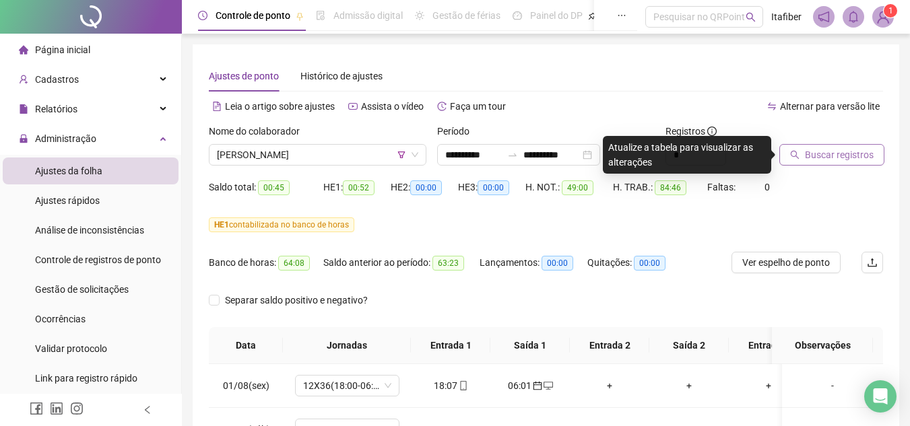
click at [824, 152] on span "Buscar registros" at bounding box center [839, 155] width 69 height 15
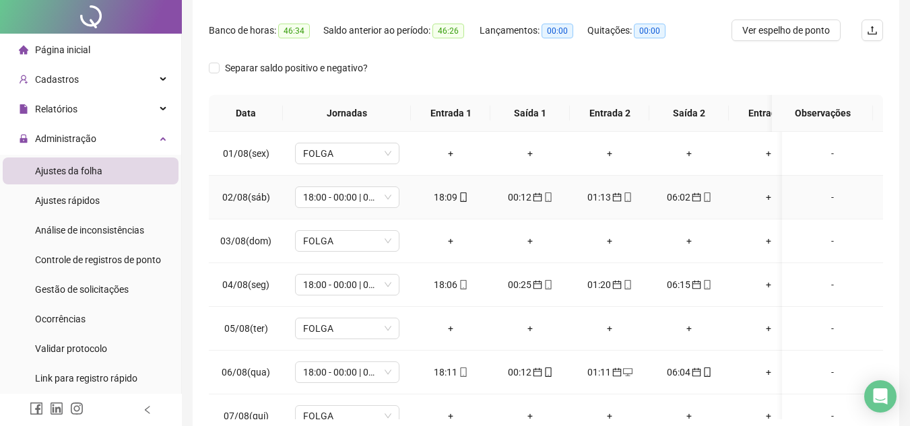
scroll to position [0, 0]
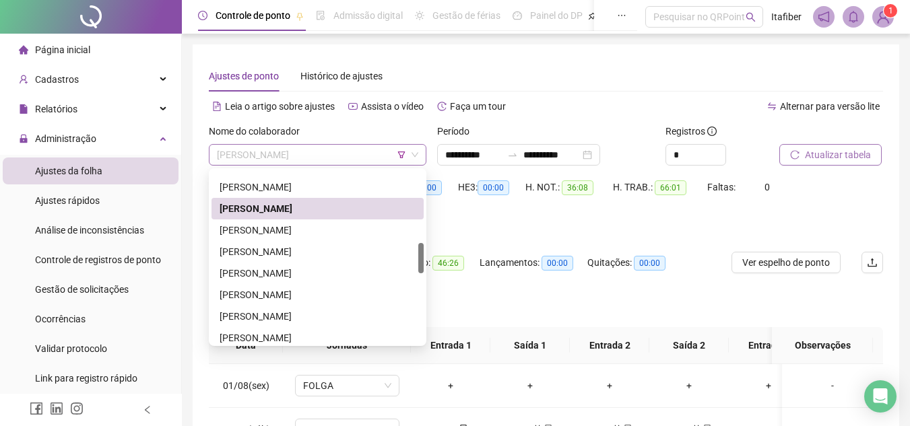
click at [360, 152] on span "[PERSON_NAME]" at bounding box center [317, 155] width 201 height 20
click at [321, 227] on div "[PERSON_NAME]" at bounding box center [318, 230] width 196 height 15
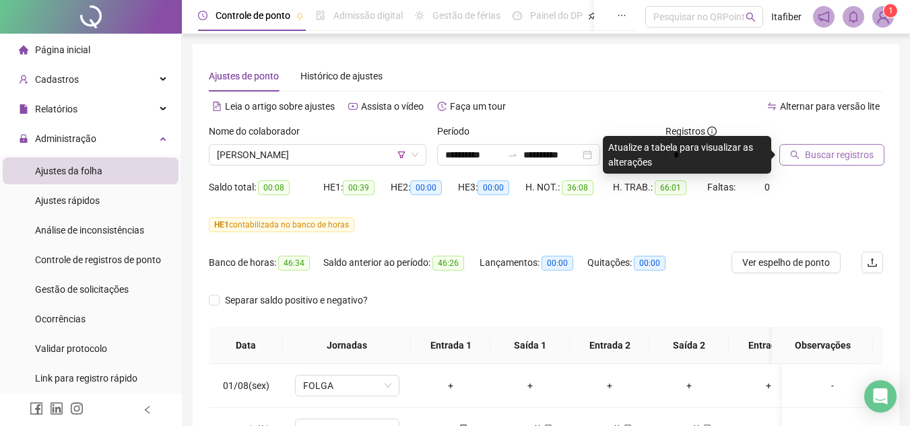
click at [825, 152] on span "Buscar registros" at bounding box center [839, 155] width 69 height 15
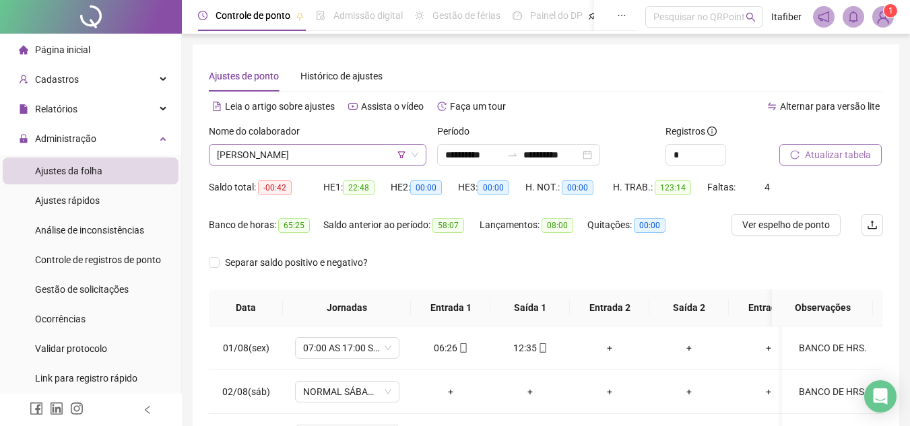
click at [371, 158] on span "[PERSON_NAME]" at bounding box center [317, 155] width 201 height 20
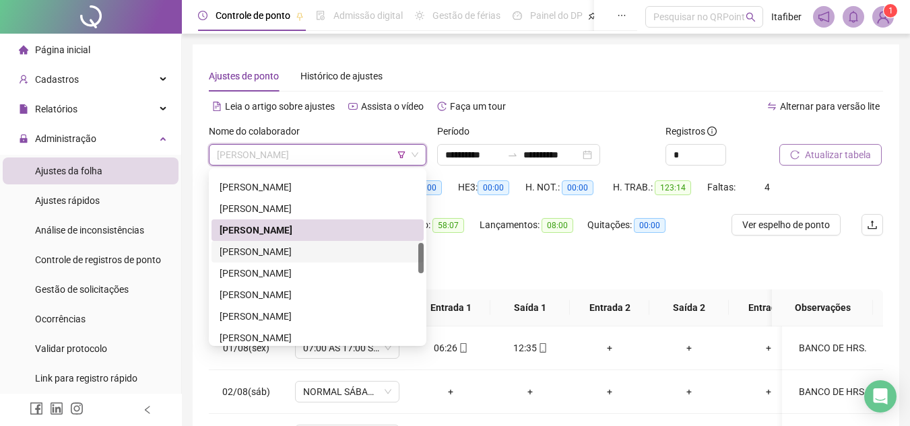
click at [274, 249] on div "[PERSON_NAME]" at bounding box center [318, 252] width 196 height 15
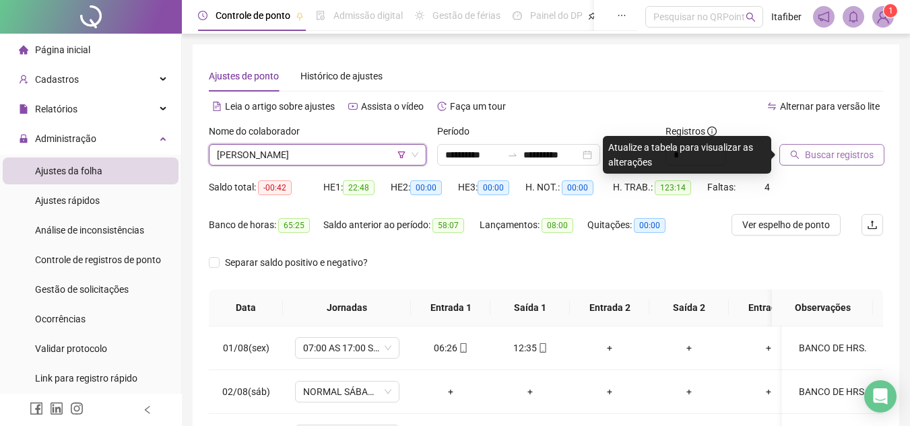
click at [807, 156] on span "Buscar registros" at bounding box center [839, 155] width 69 height 15
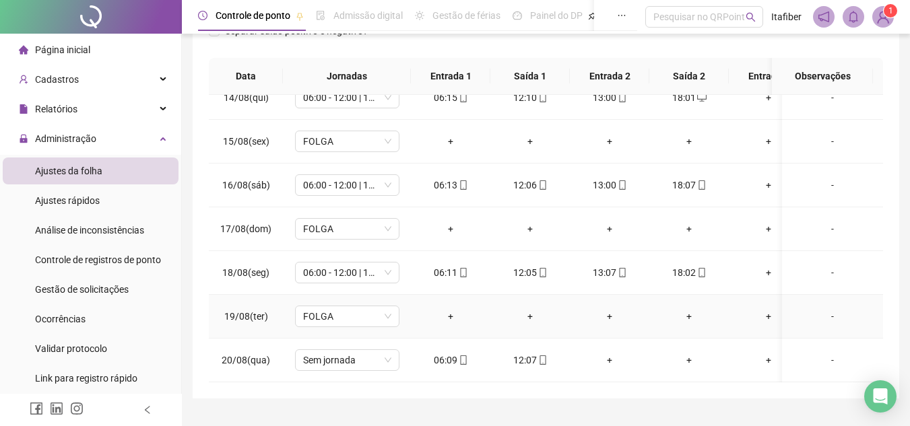
scroll to position [300, 0]
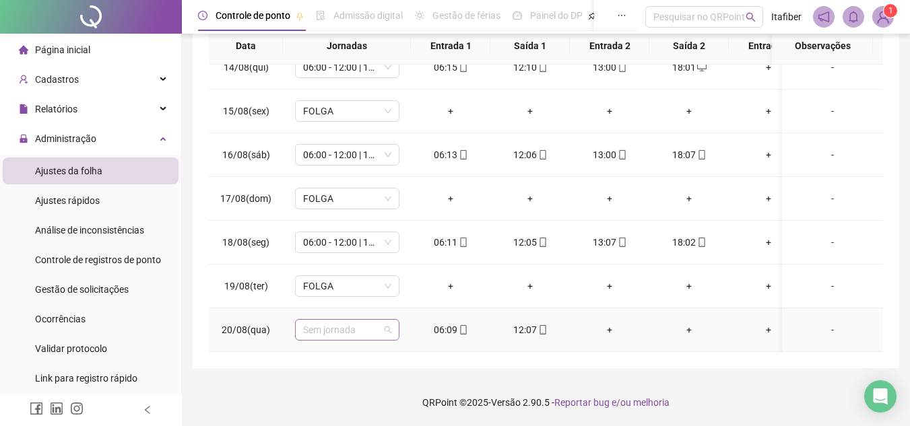
click at [382, 322] on span "Sem jornada" at bounding box center [347, 330] width 88 height 20
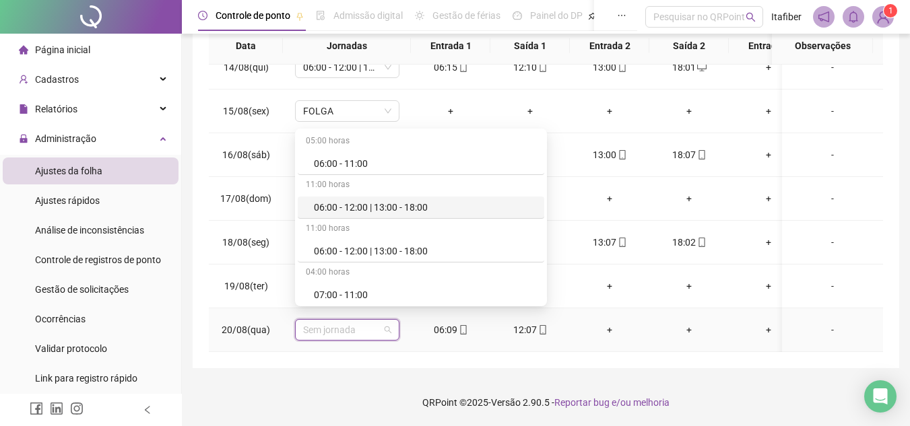
click at [381, 208] on div "06:00 - 12:00 | 13:00 - 18:00" at bounding box center [425, 207] width 222 height 15
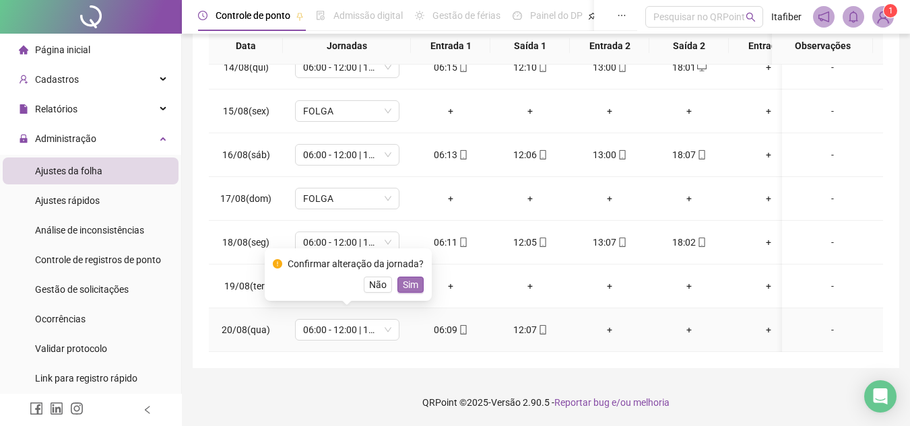
click at [404, 288] on span "Sim" at bounding box center [410, 285] width 15 height 15
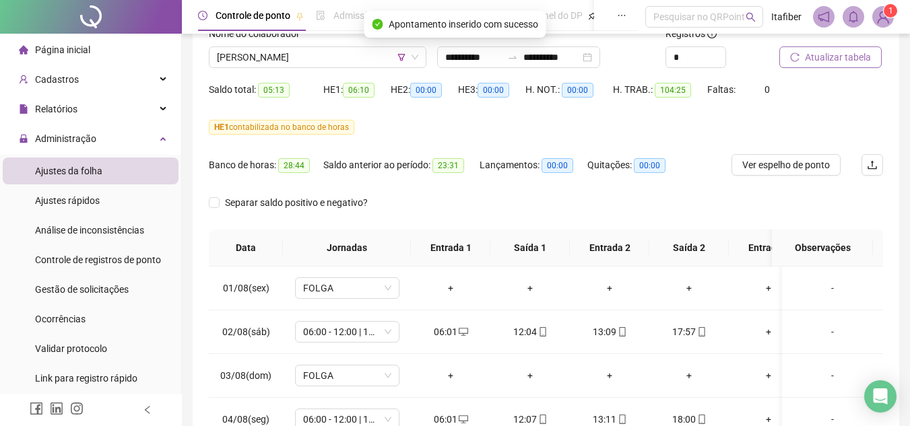
scroll to position [0, 0]
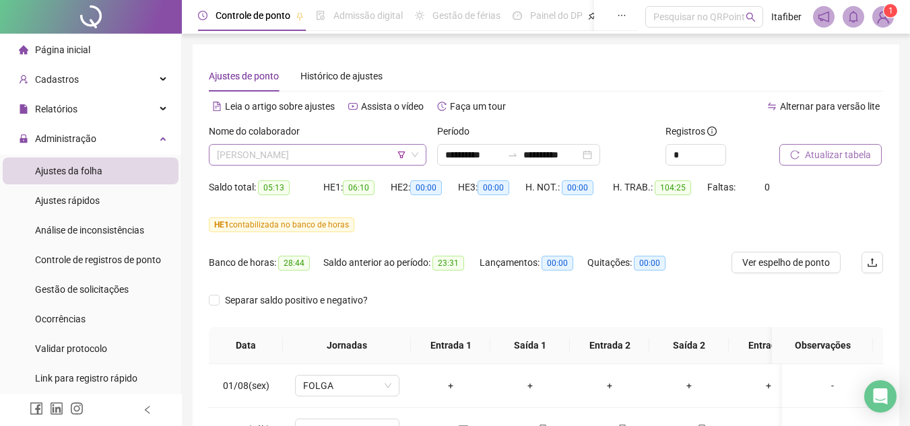
click at [344, 152] on span "[PERSON_NAME]" at bounding box center [317, 155] width 201 height 20
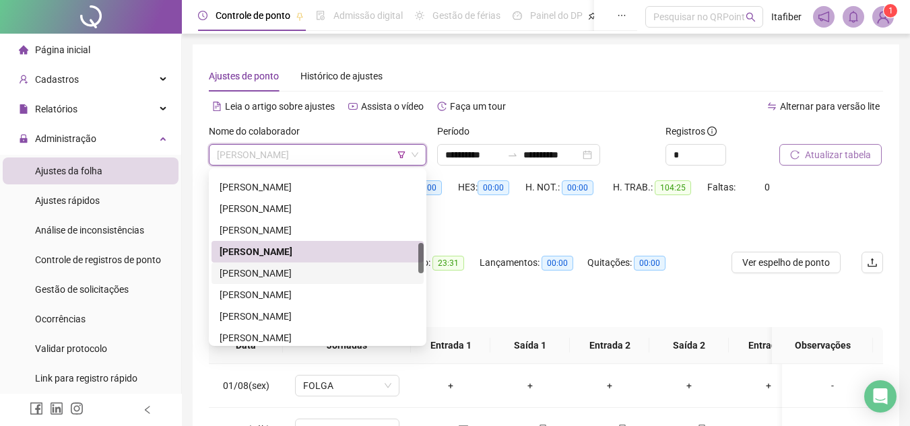
click at [279, 272] on div "[PERSON_NAME]" at bounding box center [318, 273] width 196 height 15
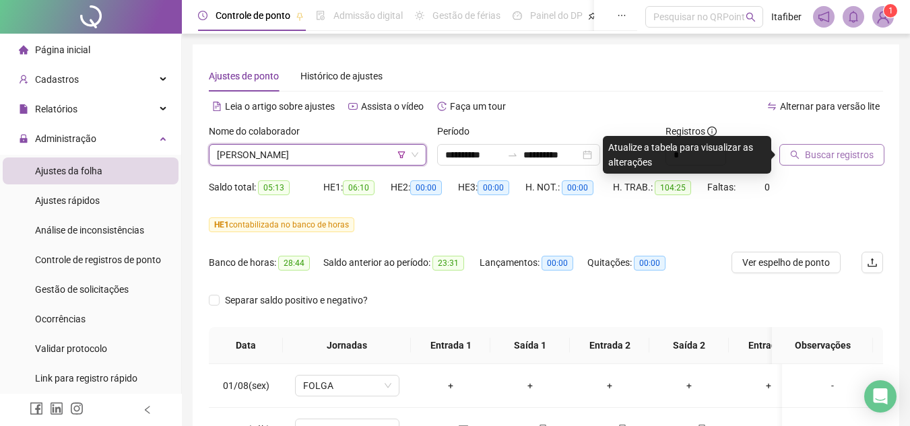
click at [800, 154] on button "Buscar registros" at bounding box center [832, 155] width 105 height 22
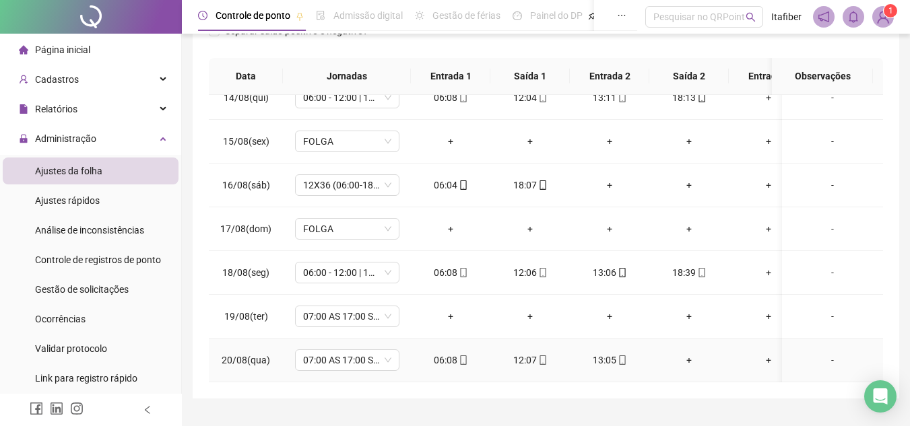
scroll to position [300, 0]
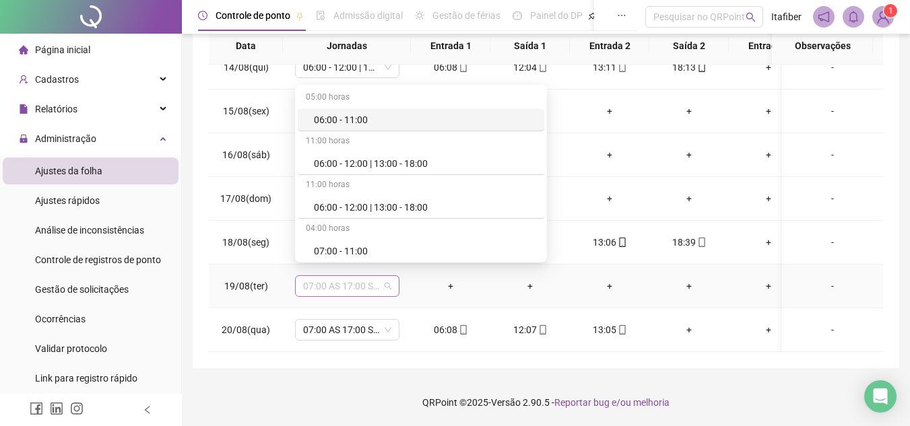
click at [338, 277] on span "07:00 AS 17:00 SEG. A SEXT" at bounding box center [347, 286] width 88 height 20
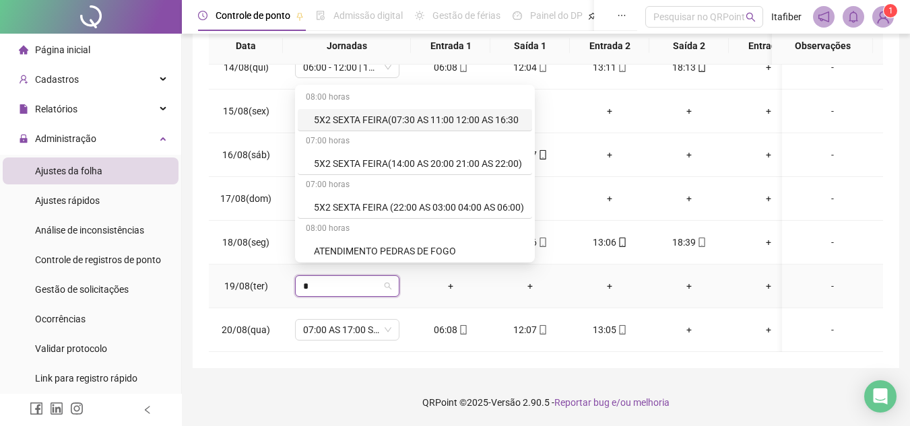
type input "**"
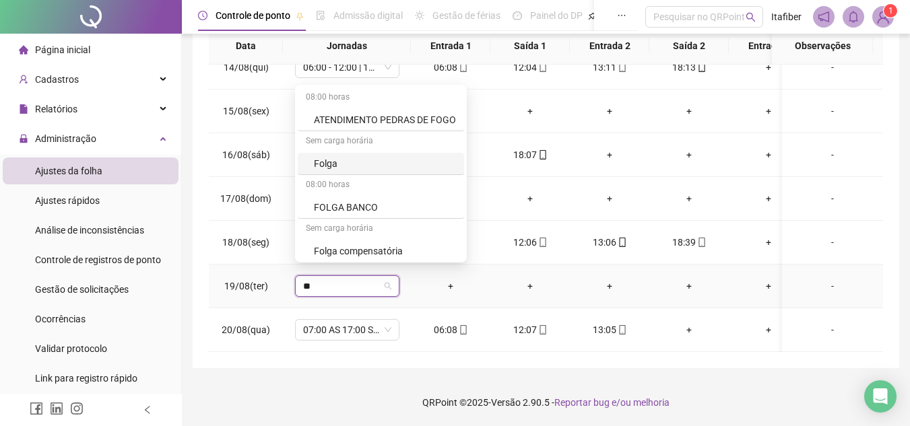
click at [365, 158] on div "Folga" at bounding box center [385, 163] width 142 height 15
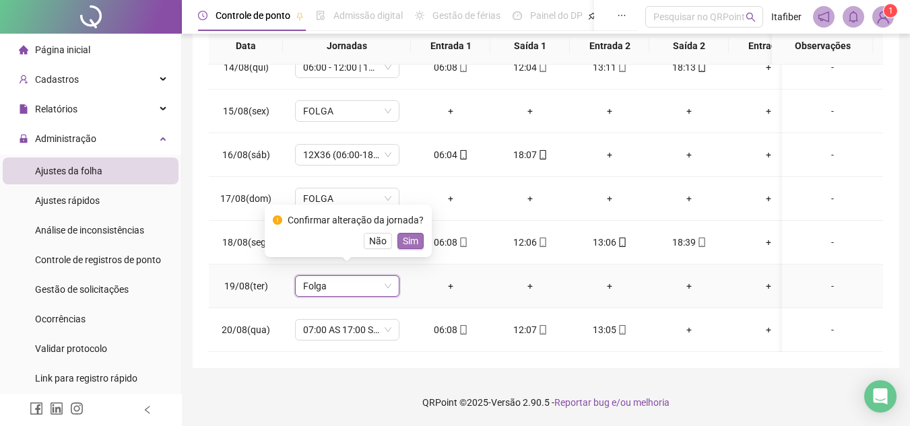
click at [403, 238] on span "Sim" at bounding box center [410, 241] width 15 height 15
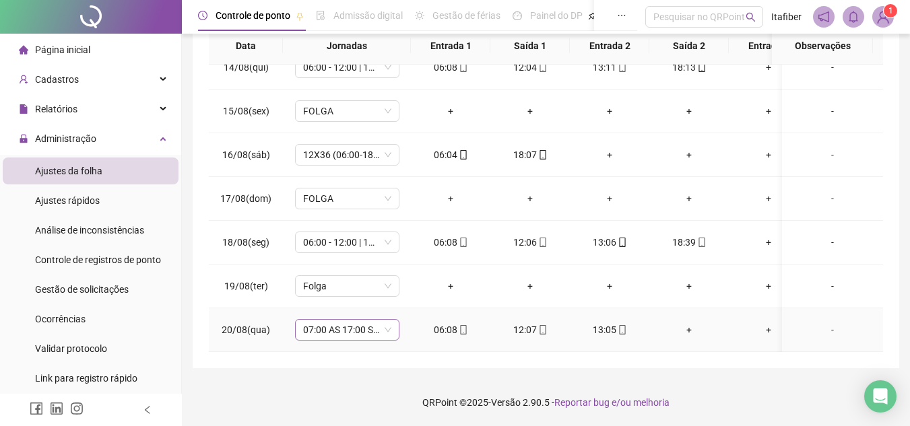
click at [379, 320] on span "07:00 AS 17:00 SEG. A SEXT" at bounding box center [347, 330] width 88 height 20
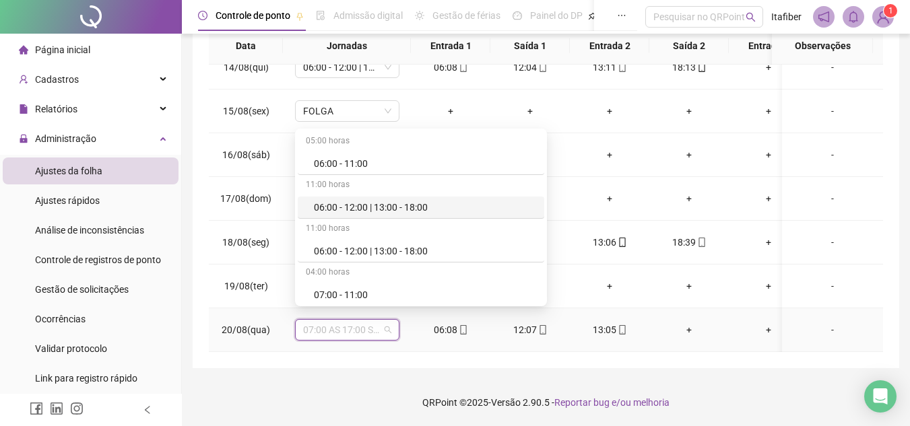
click at [356, 202] on div "06:00 - 12:00 | 13:00 - 18:00" at bounding box center [425, 207] width 222 height 15
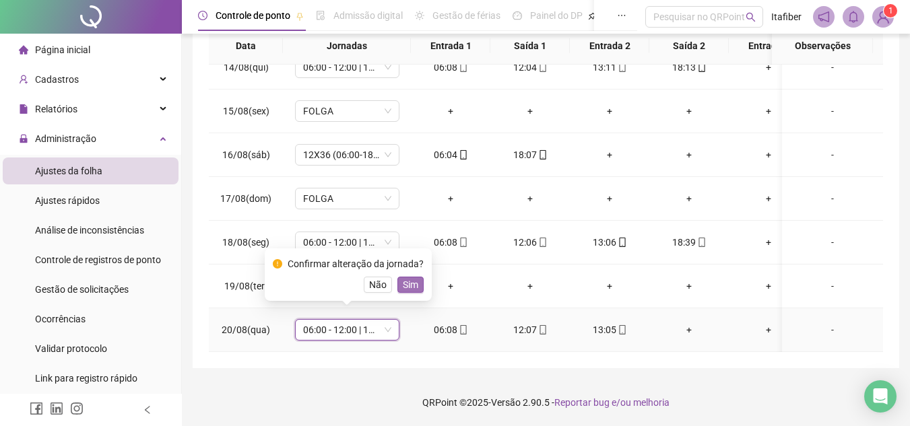
click at [408, 280] on span "Sim" at bounding box center [410, 285] width 15 height 15
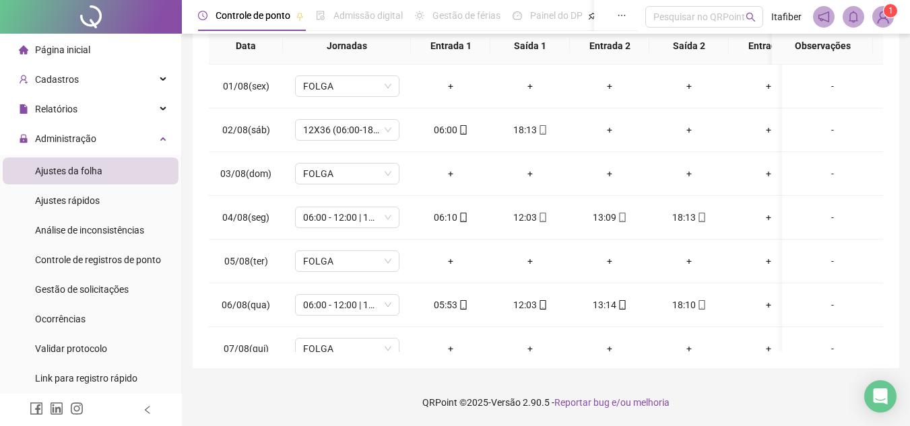
scroll to position [98, 0]
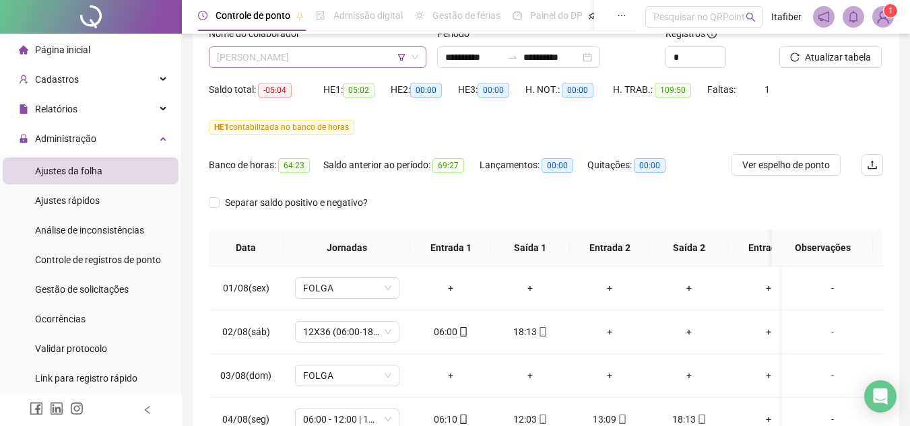
click at [371, 53] on span "[PERSON_NAME]" at bounding box center [317, 57] width 201 height 20
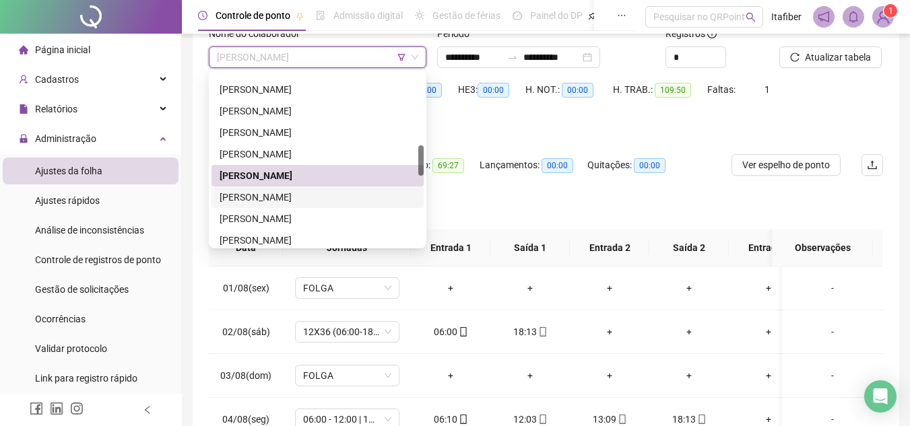
click at [263, 200] on div "[PERSON_NAME]" at bounding box center [318, 197] width 196 height 15
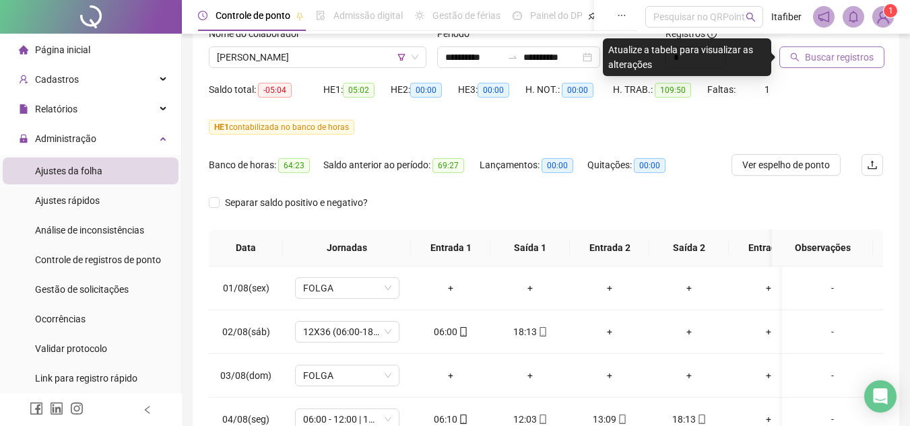
click at [838, 53] on span "Buscar registros" at bounding box center [839, 57] width 69 height 15
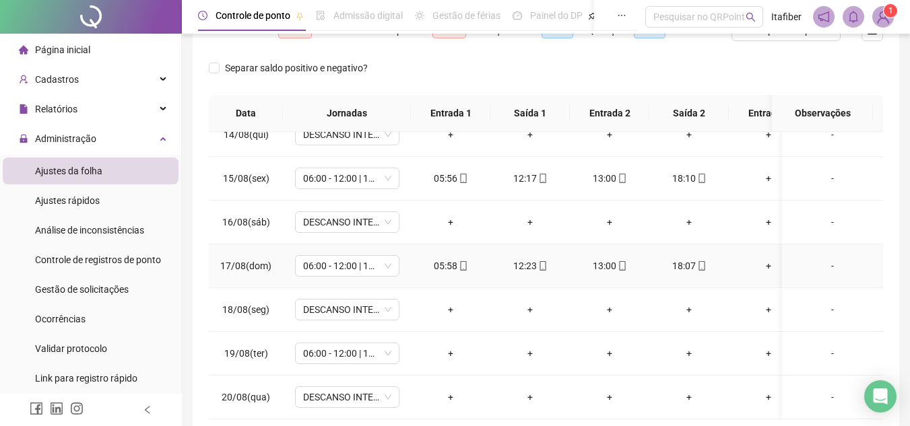
scroll to position [300, 0]
